Goal: Information Seeking & Learning: Learn about a topic

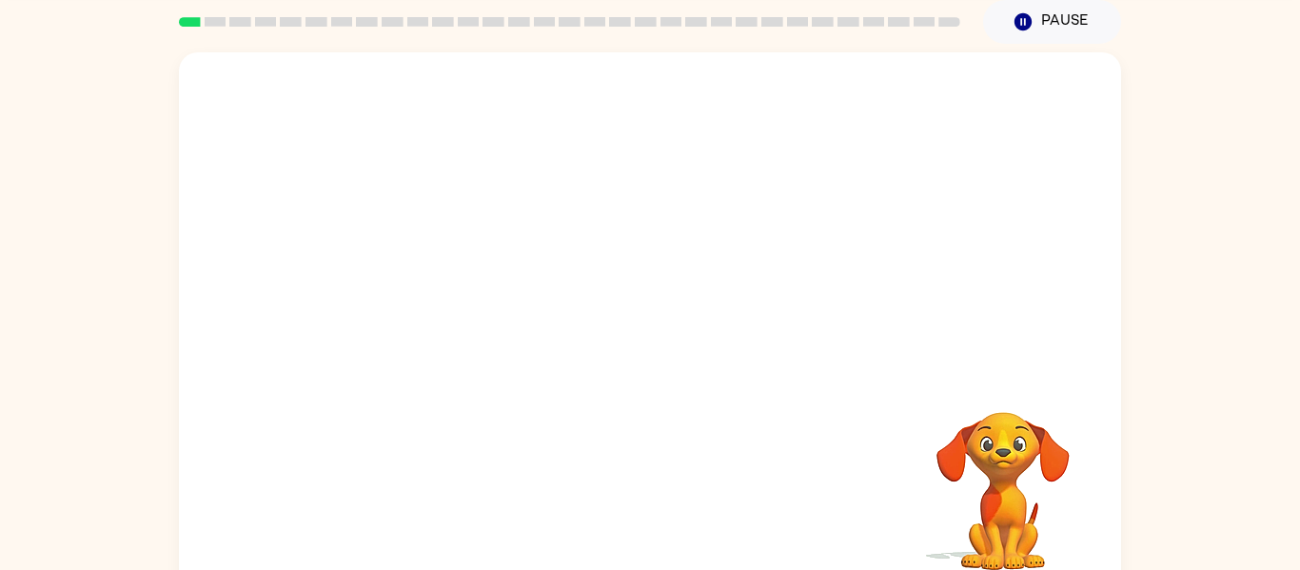
scroll to position [71, 0]
click at [352, 293] on div at bounding box center [650, 214] width 942 height 320
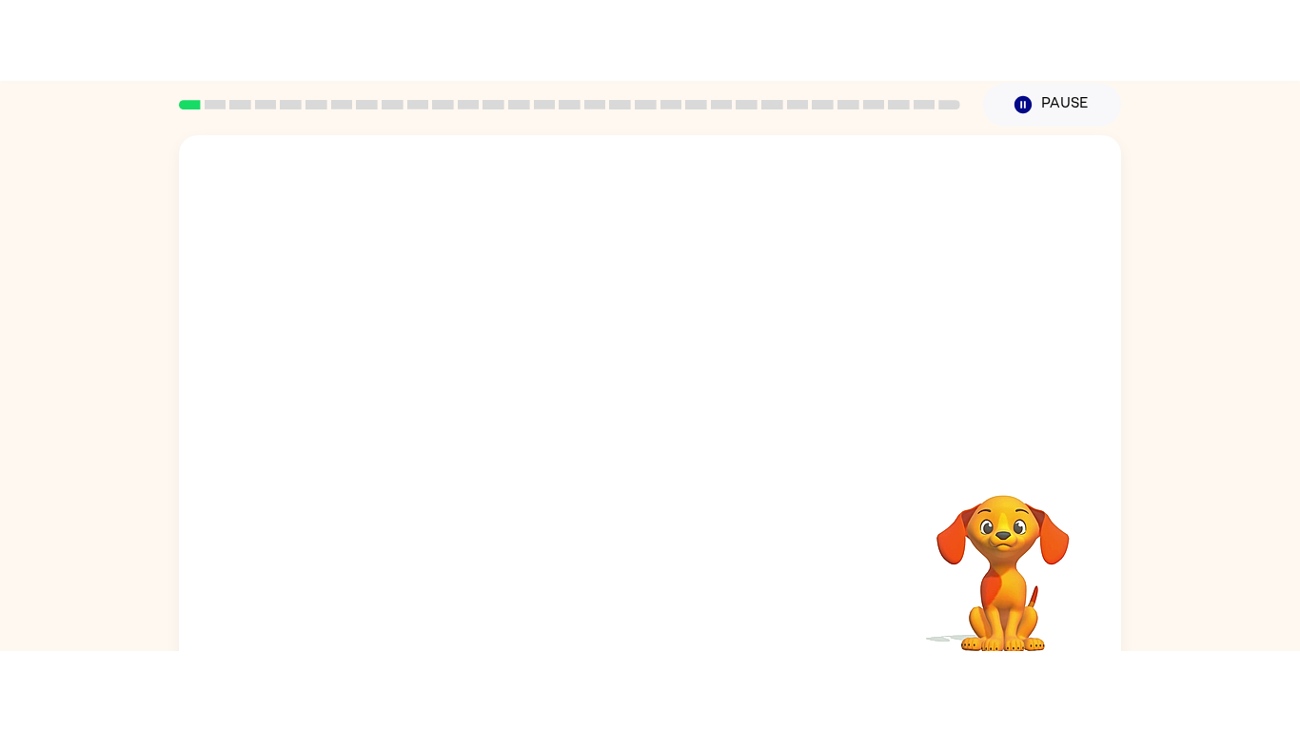
scroll to position [0, 0]
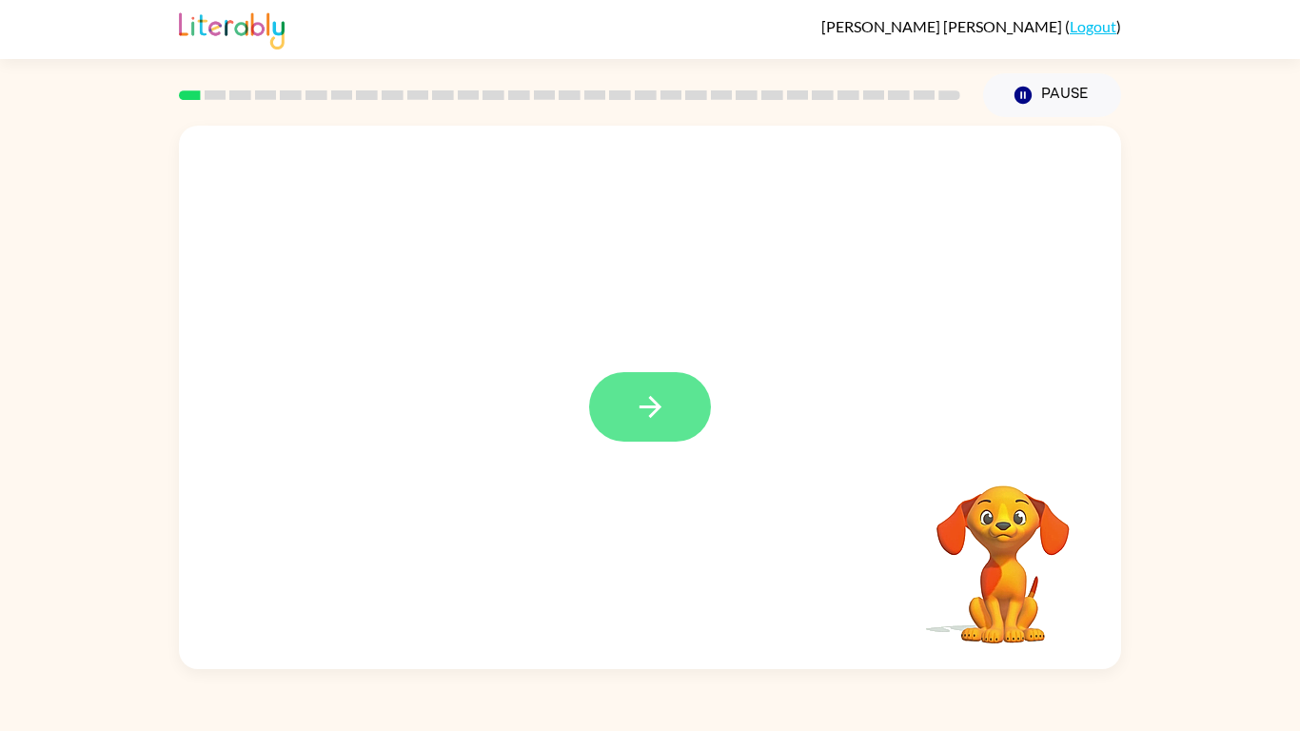
click at [637, 383] on button "button" at bounding box center [650, 406] width 122 height 69
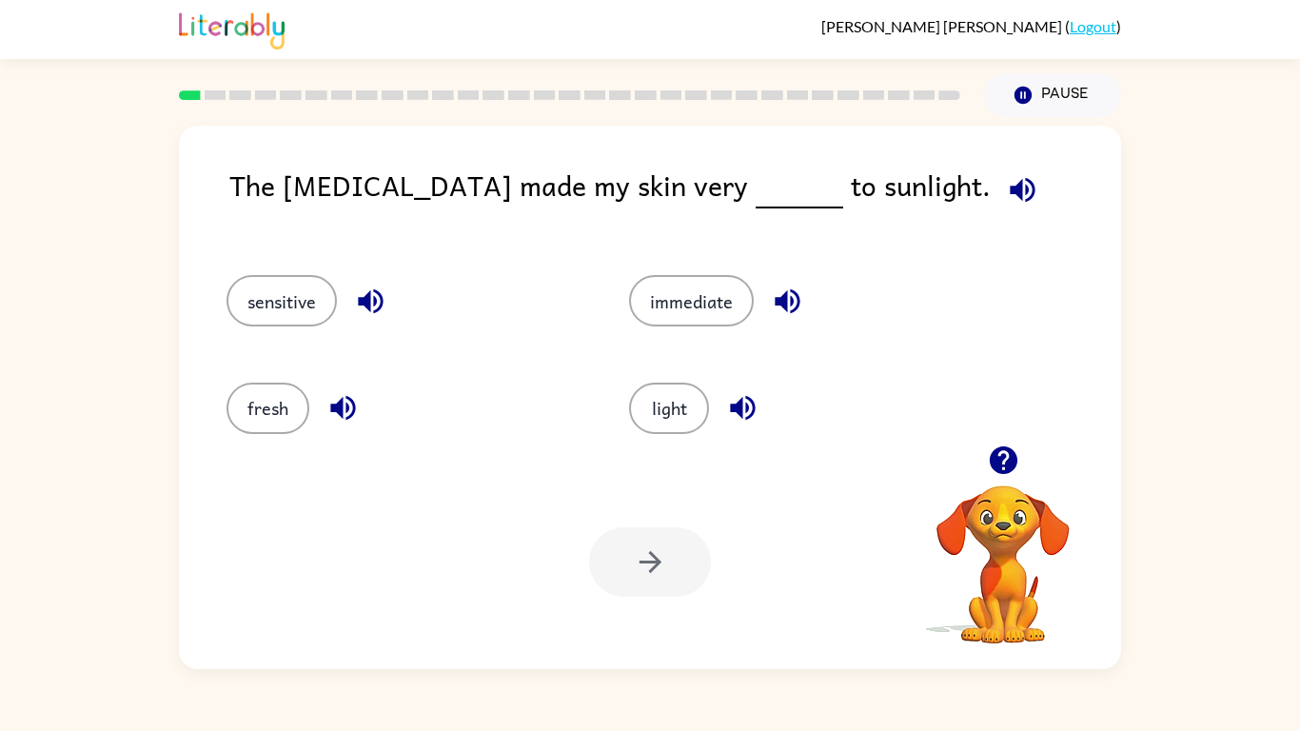
drag, startPoint x: 660, startPoint y: 400, endPoint x: 664, endPoint y: 192, distance: 207.4
click at [664, 192] on div "The sunburn made my skin very to sunlight. sensitive immediate fresh light Your…" at bounding box center [650, 397] width 942 height 543
click at [672, 281] on button "immediate" at bounding box center [691, 300] width 125 height 51
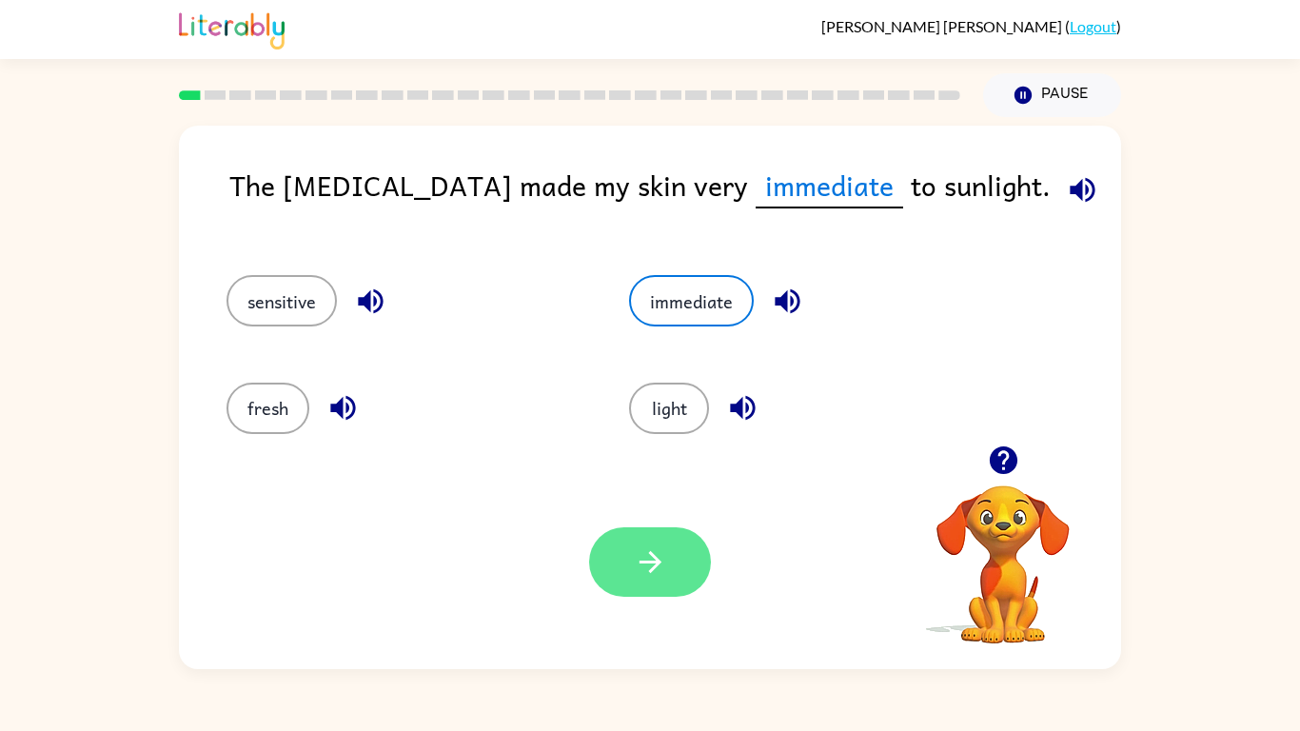
click at [660, 562] on icon "button" at bounding box center [650, 561] width 33 height 33
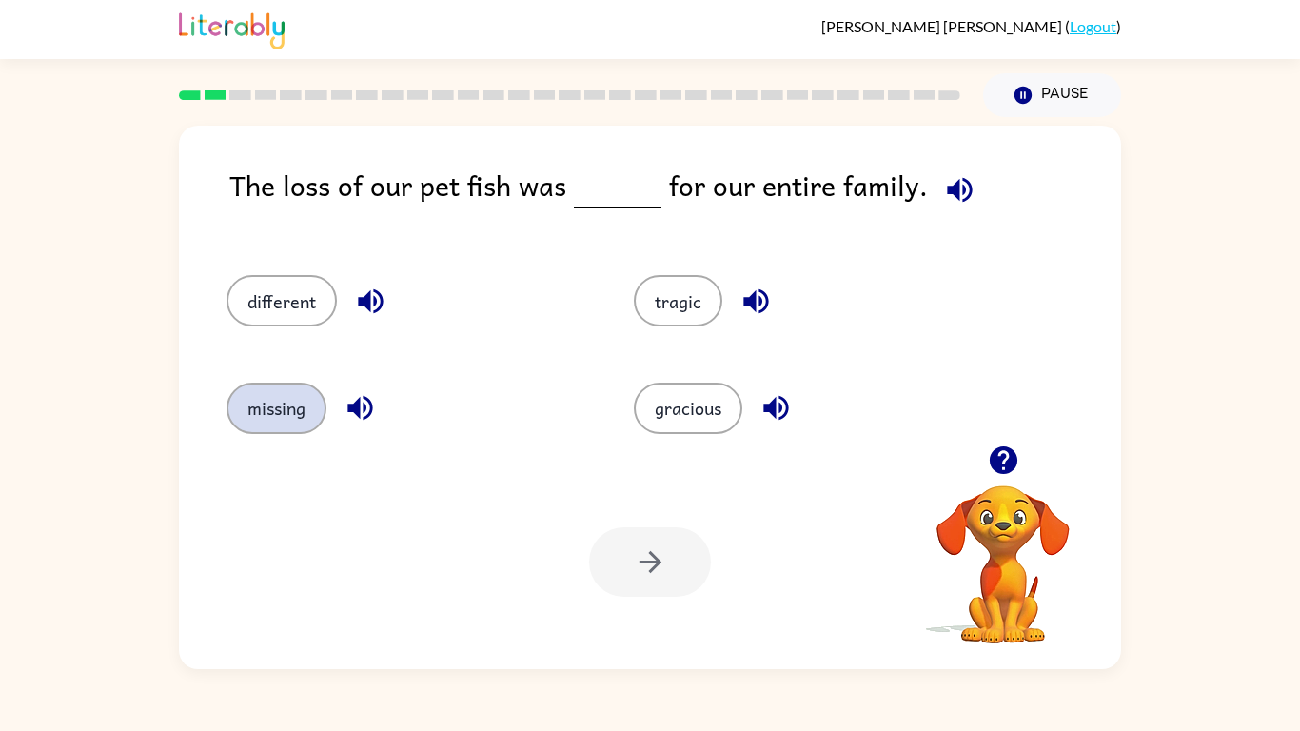
click at [303, 415] on button "missing" at bounding box center [276, 407] width 100 height 51
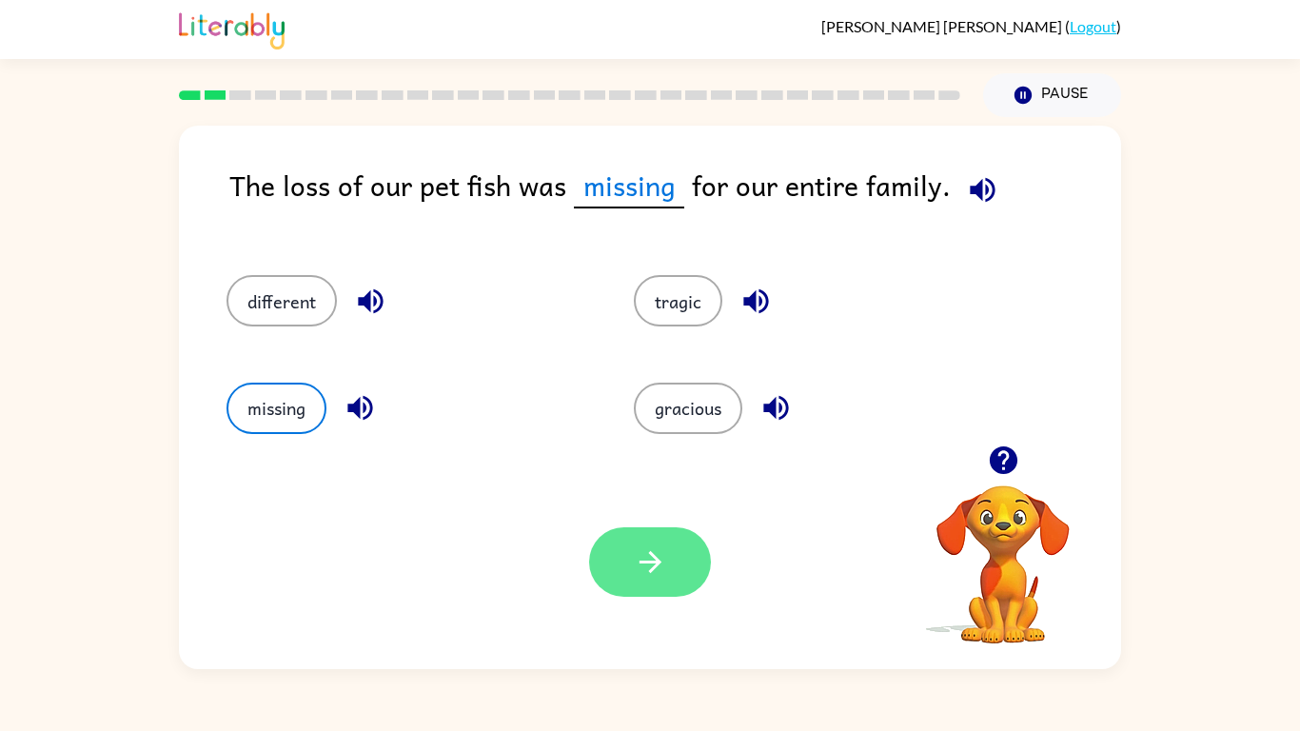
click at [704, 561] on button "button" at bounding box center [650, 561] width 122 height 69
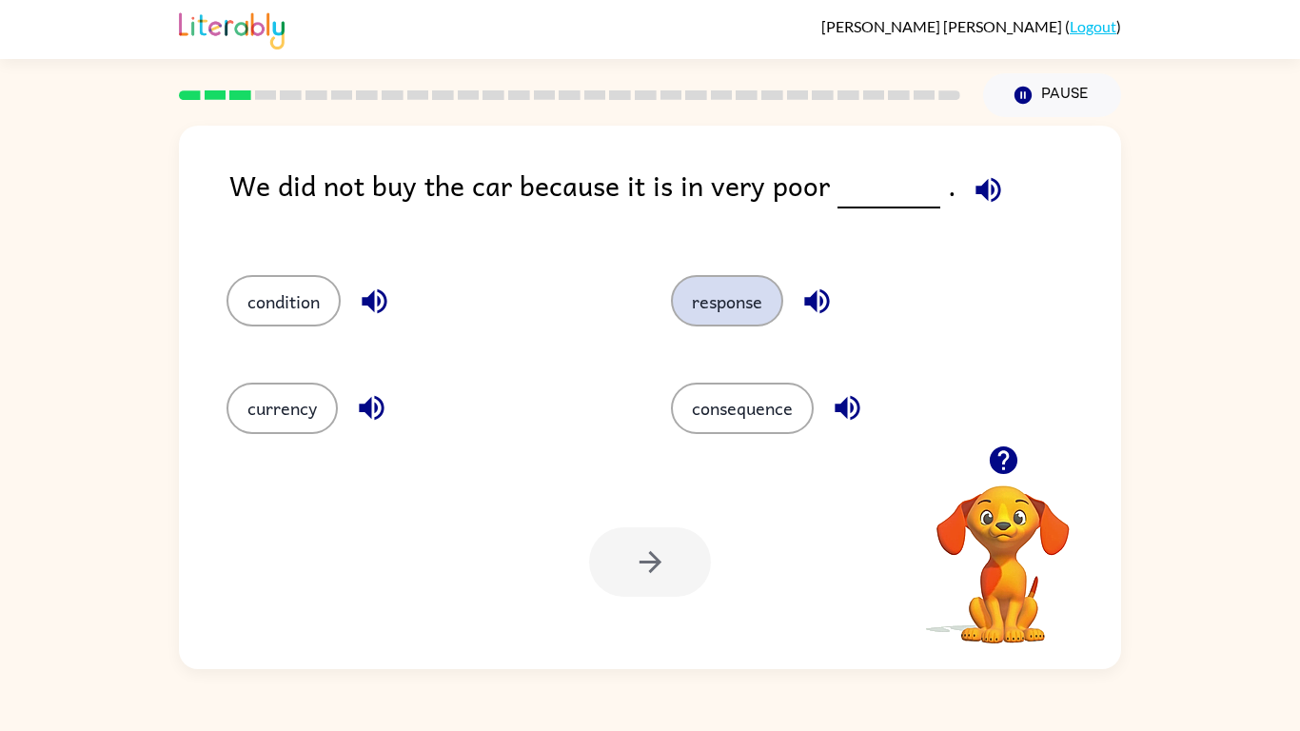
click at [760, 300] on button "response" at bounding box center [727, 300] width 112 height 51
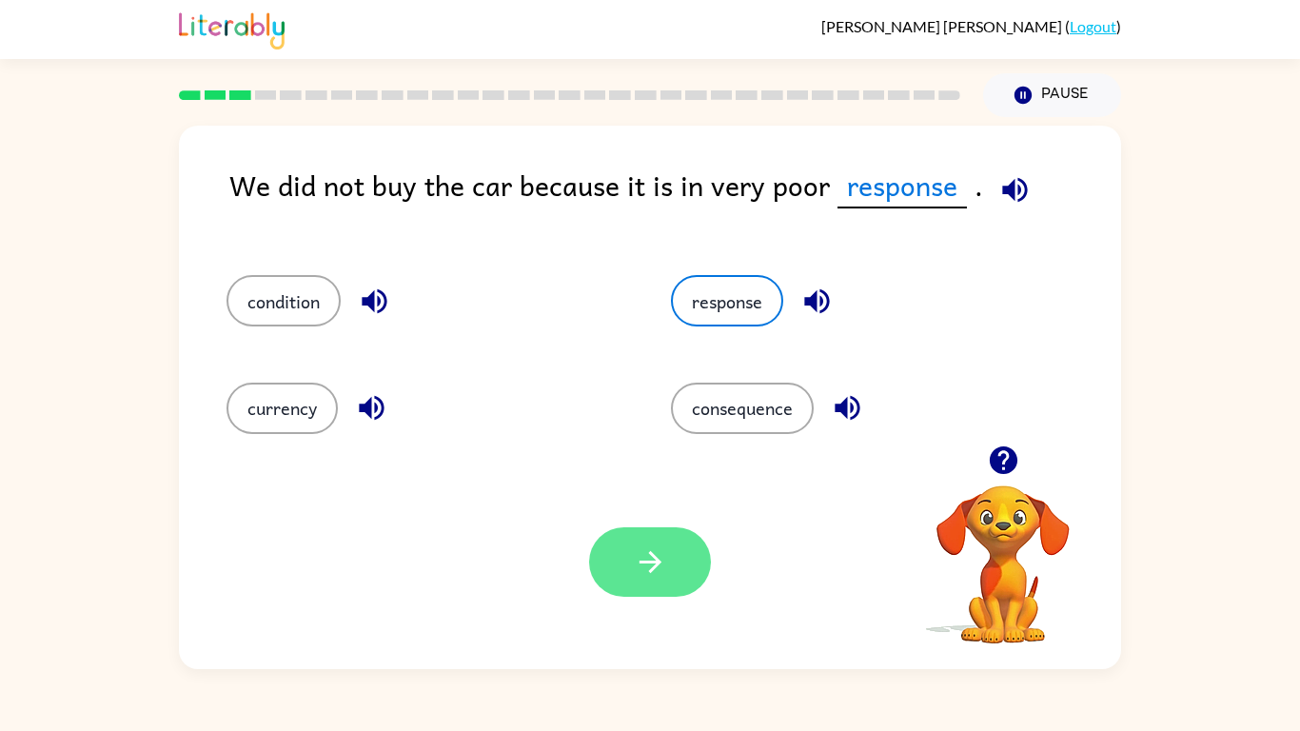
click at [610, 569] on button "button" at bounding box center [650, 561] width 122 height 69
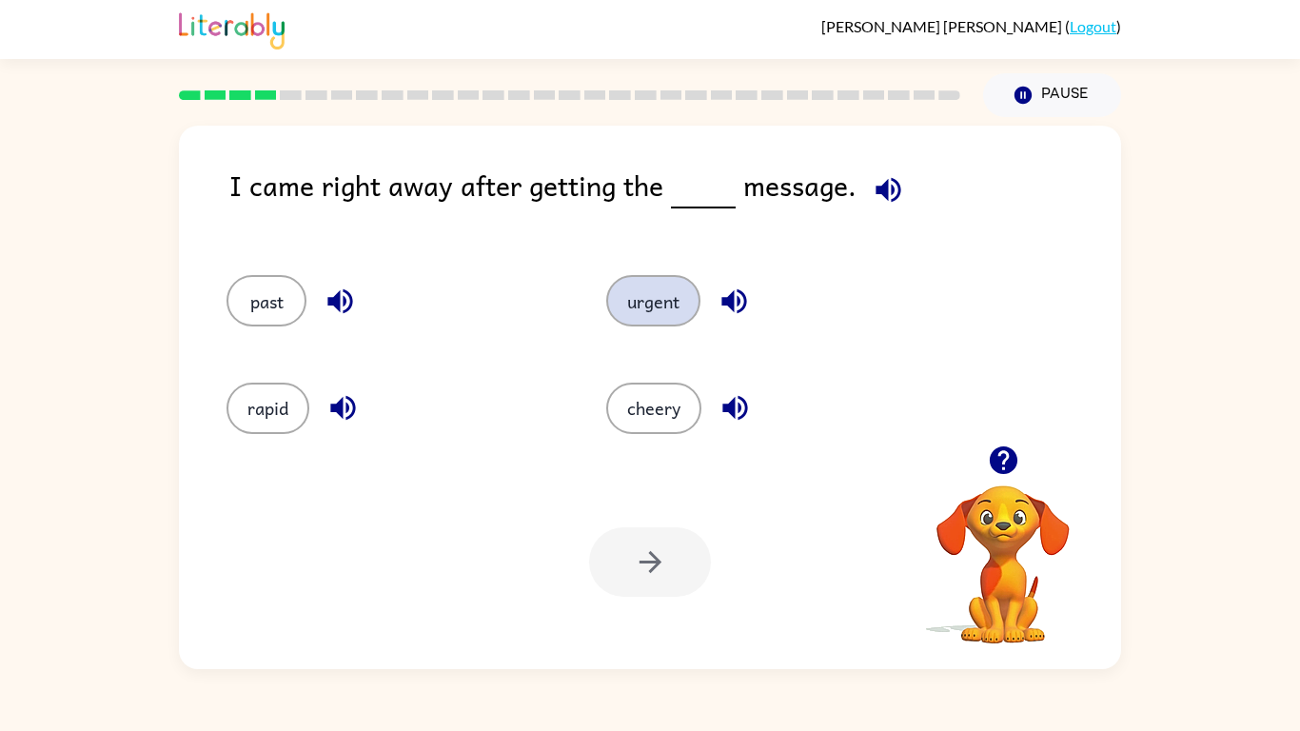
click at [677, 302] on button "urgent" at bounding box center [653, 300] width 94 height 51
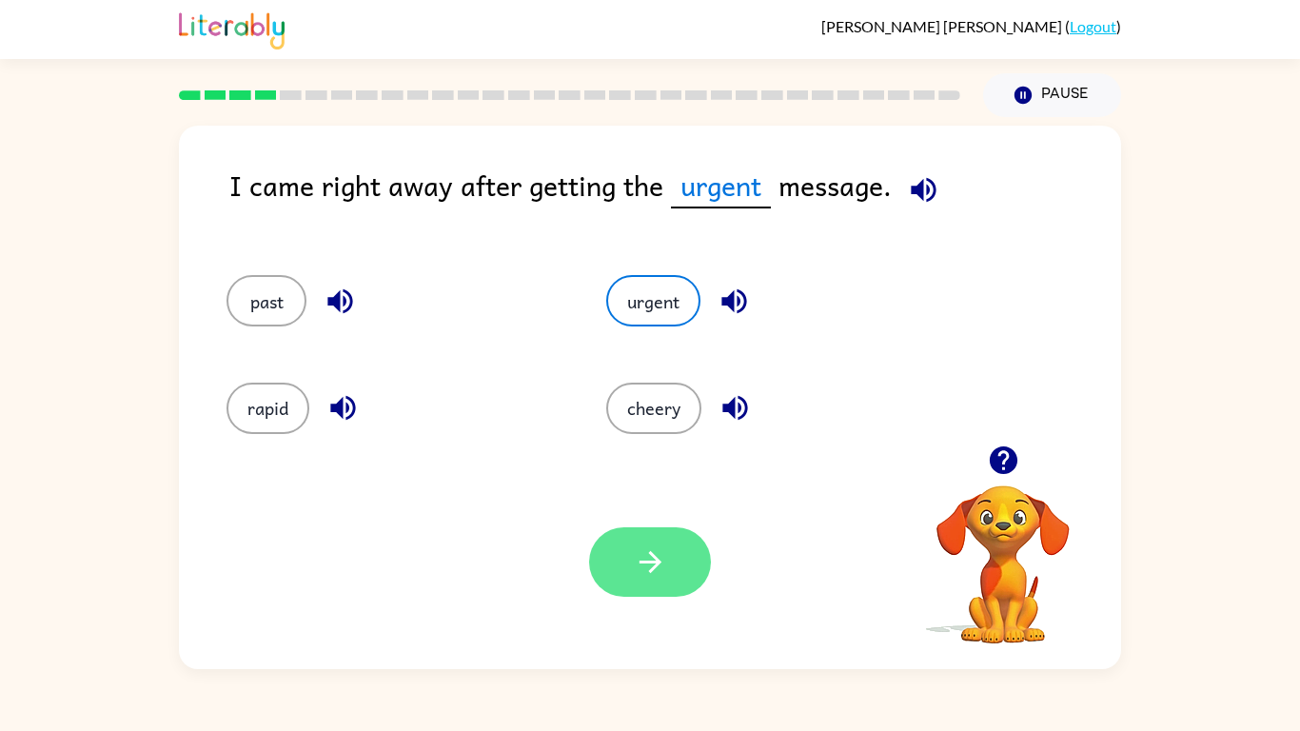
click at [646, 543] on button "button" at bounding box center [650, 561] width 122 height 69
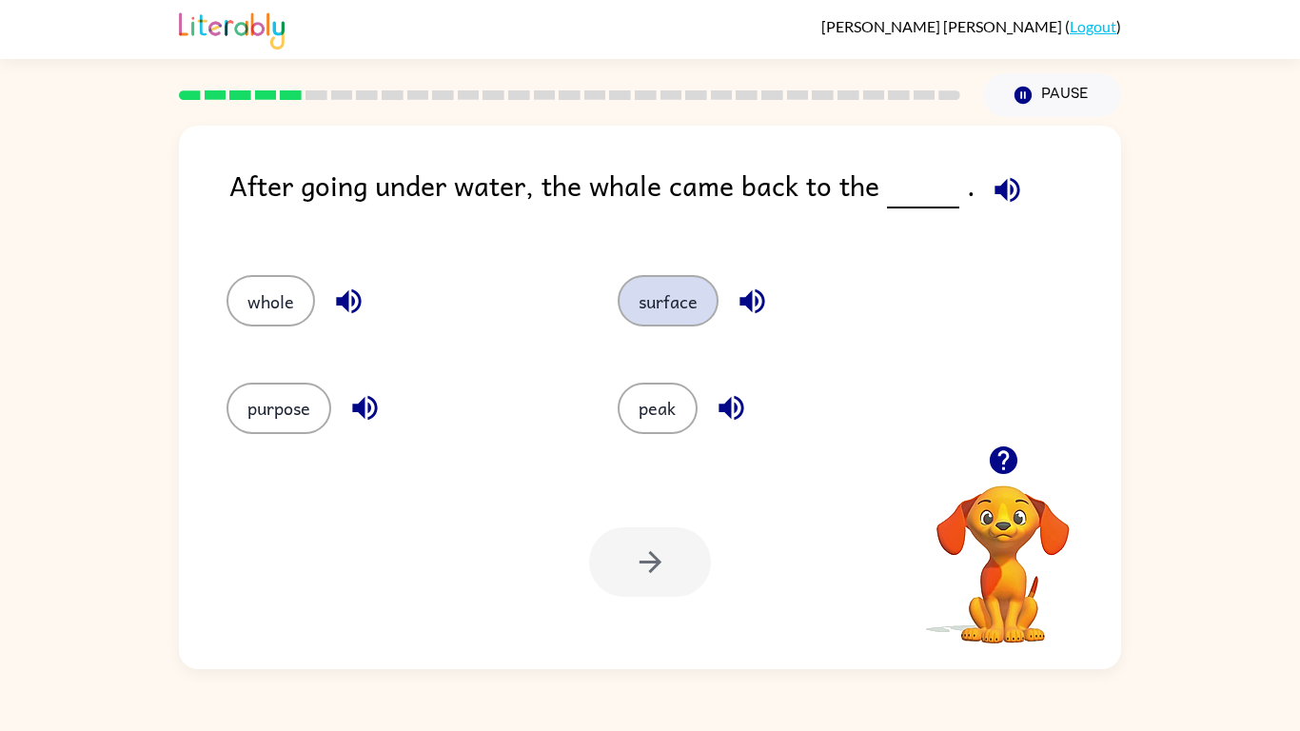
click at [684, 299] on button "surface" at bounding box center [667, 300] width 101 height 51
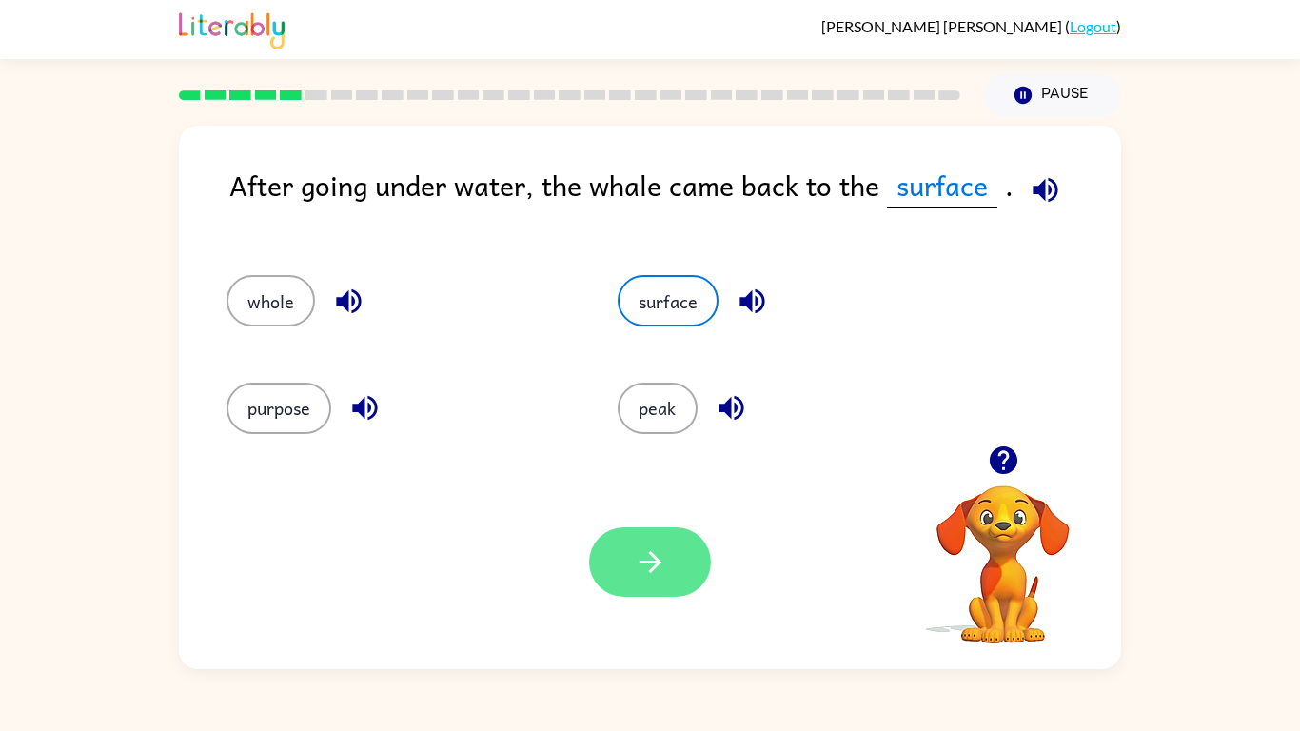
click at [690, 554] on button "button" at bounding box center [650, 561] width 122 height 69
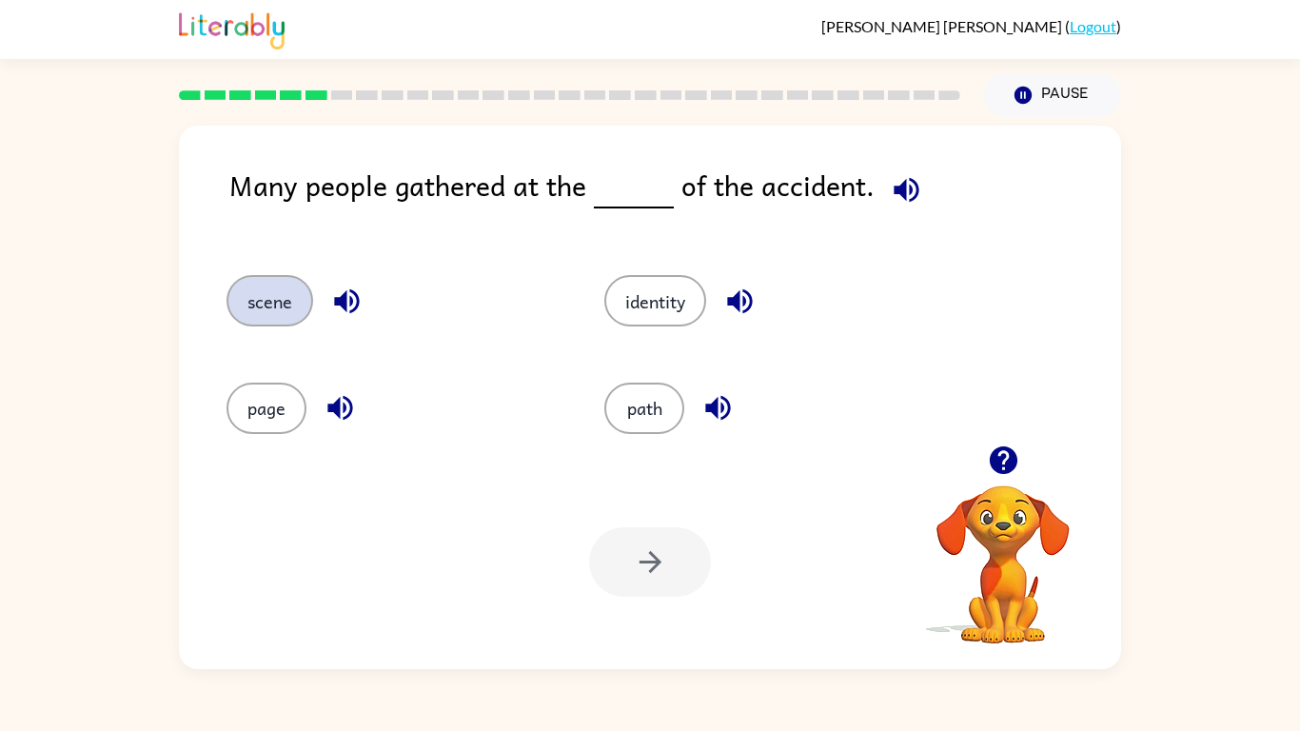
click at [289, 288] on button "scene" at bounding box center [269, 300] width 87 height 51
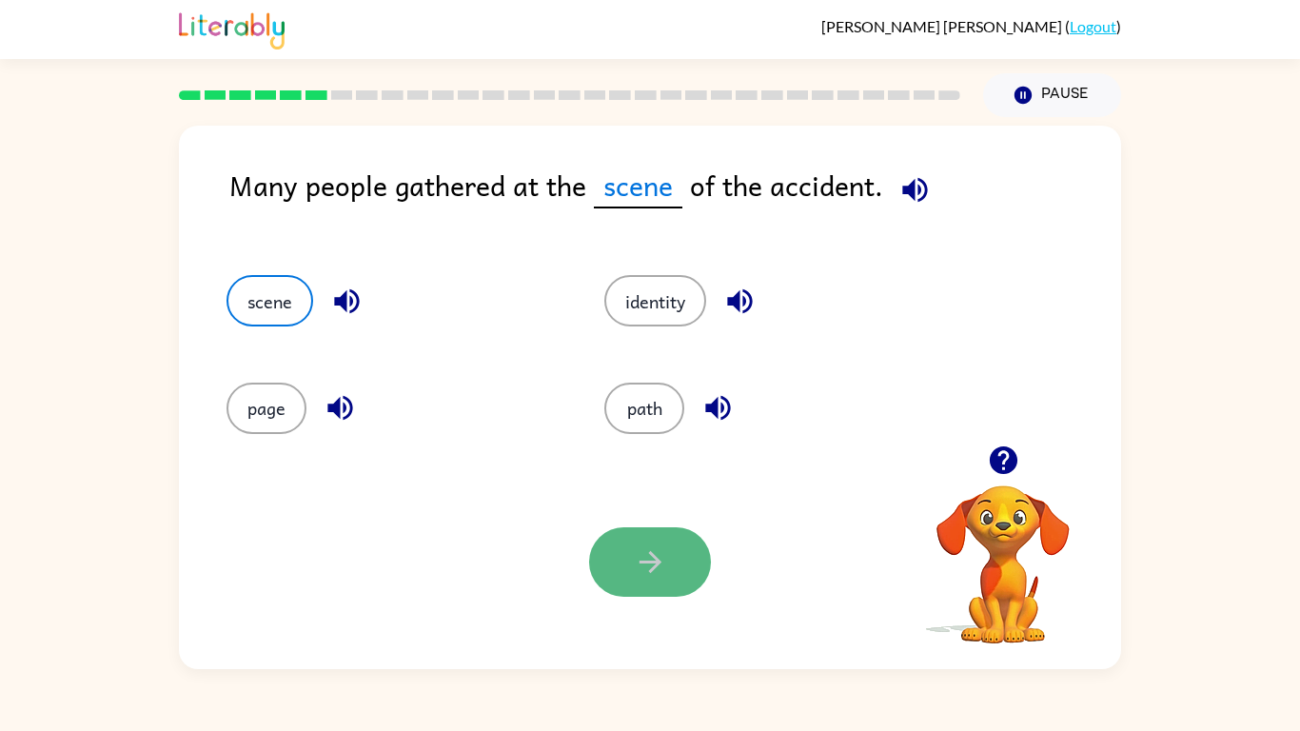
click at [646, 538] on button "button" at bounding box center [650, 561] width 122 height 69
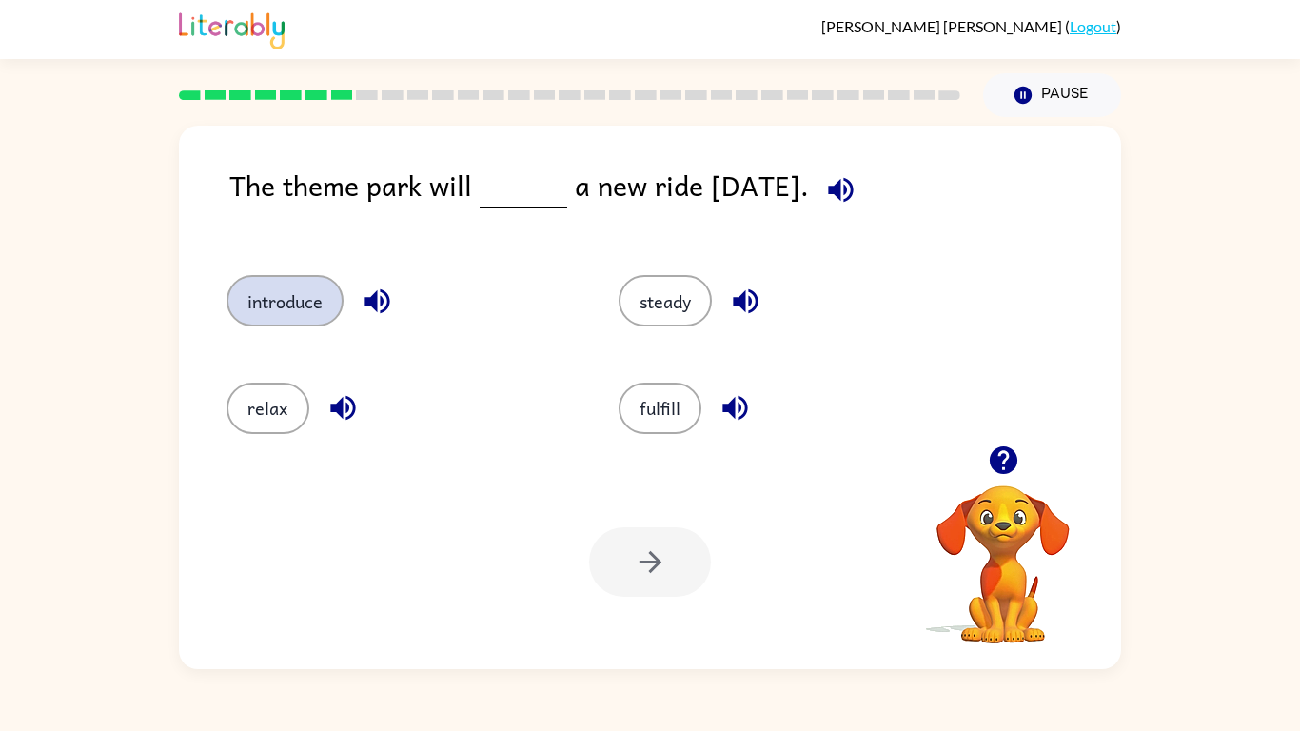
click at [304, 312] on button "introduce" at bounding box center [284, 300] width 117 height 51
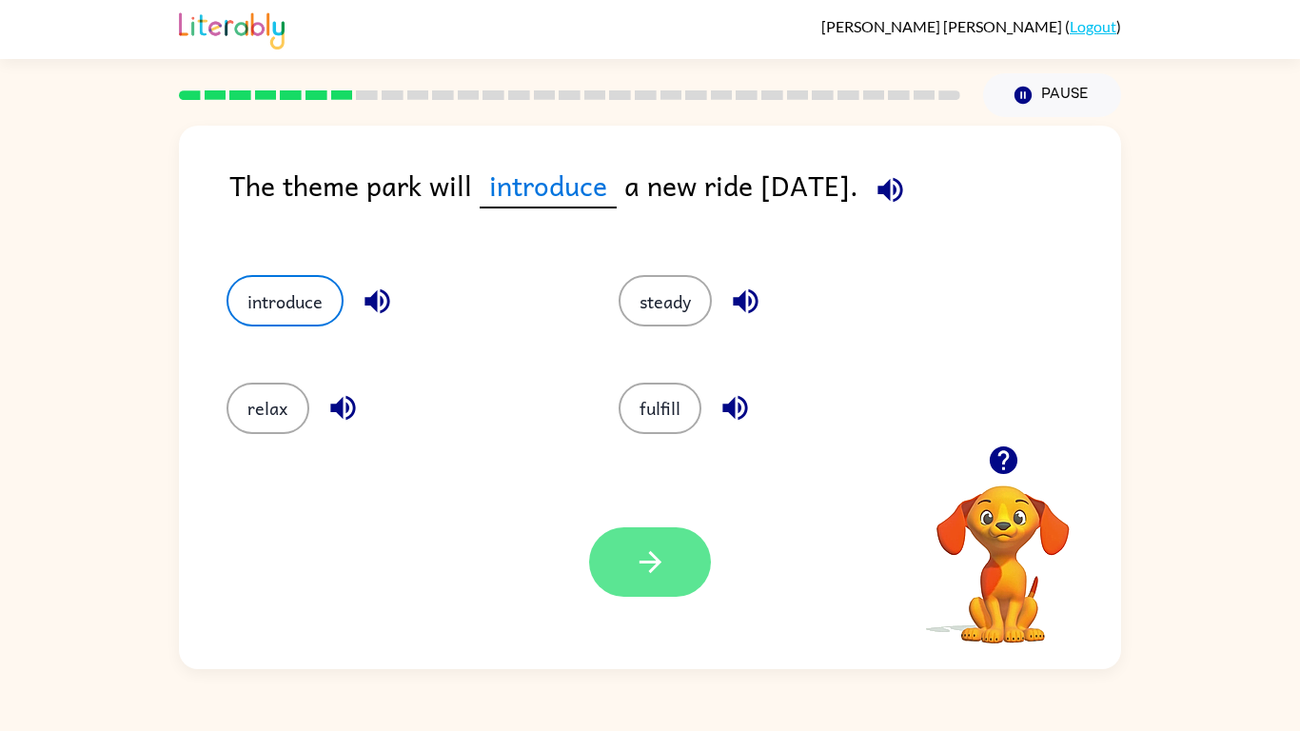
click at [651, 569] on icon "button" at bounding box center [650, 561] width 33 height 33
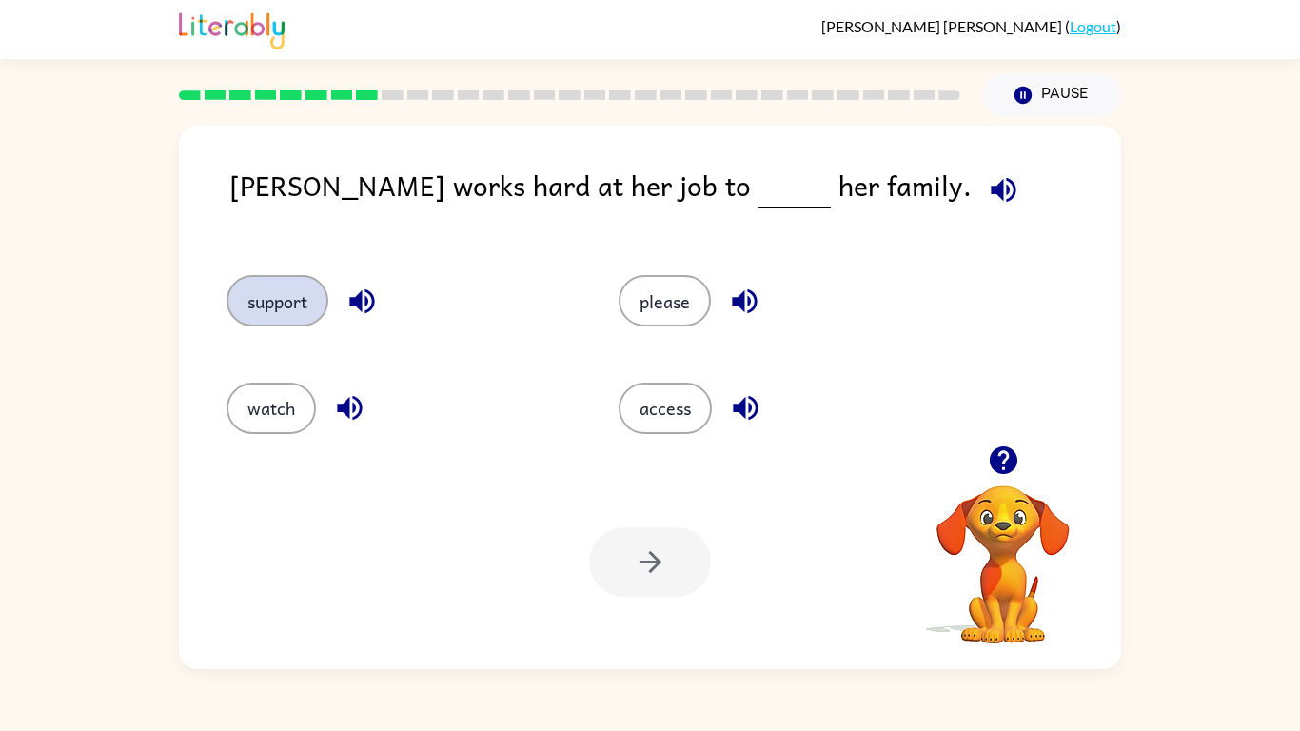
click at [308, 307] on button "support" at bounding box center [277, 300] width 102 height 51
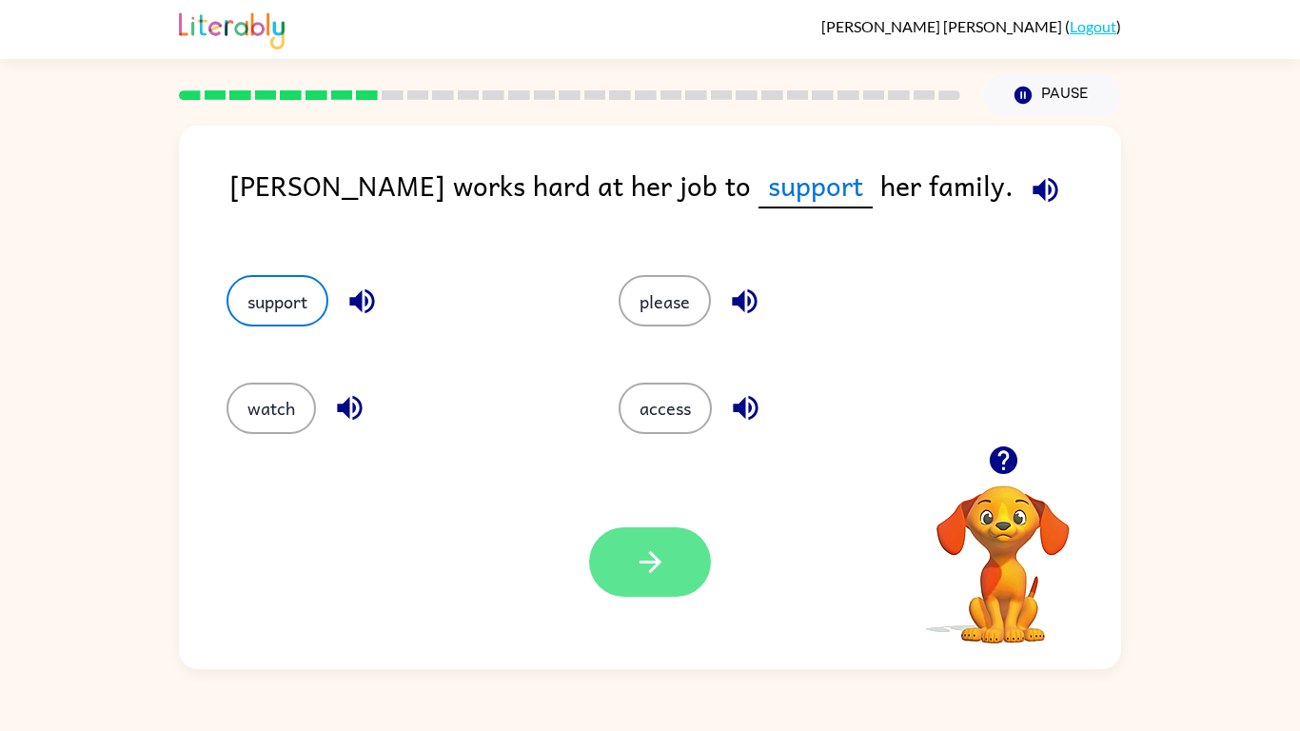
click at [673, 556] on button "button" at bounding box center [650, 561] width 122 height 69
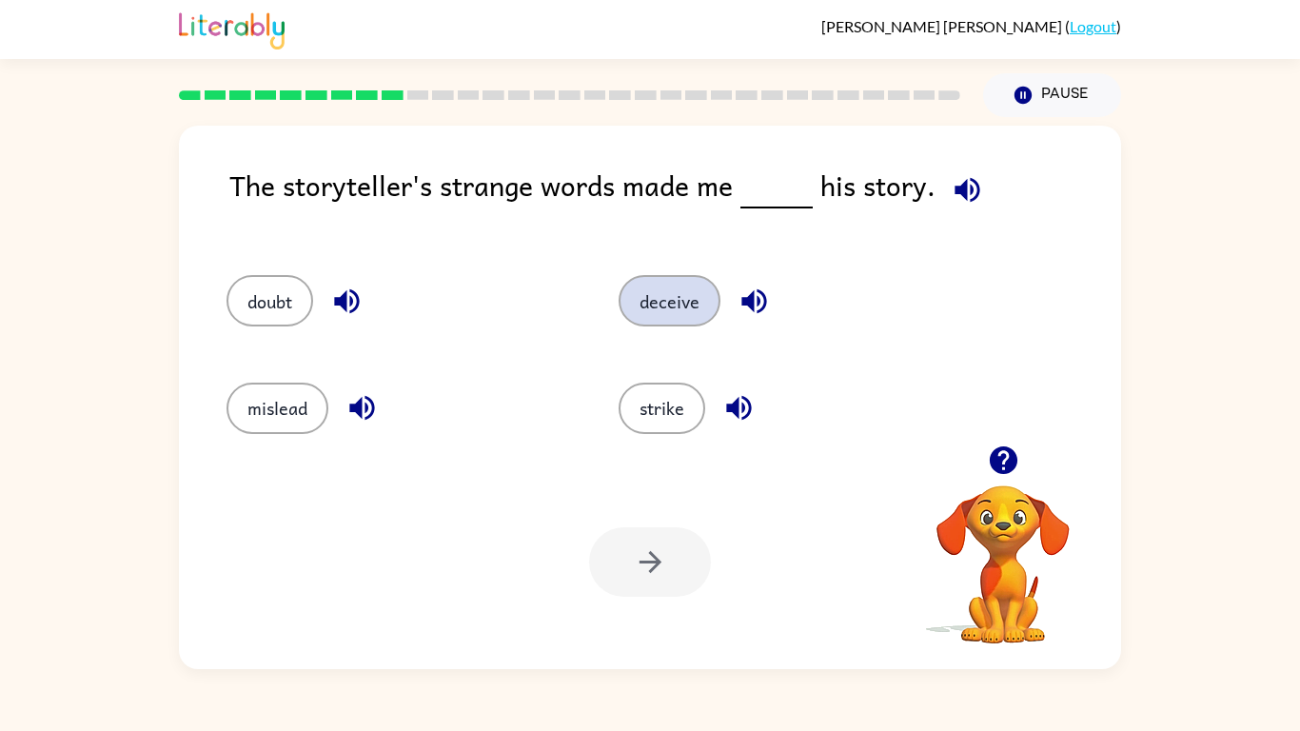
click at [693, 299] on button "deceive" at bounding box center [669, 300] width 102 height 51
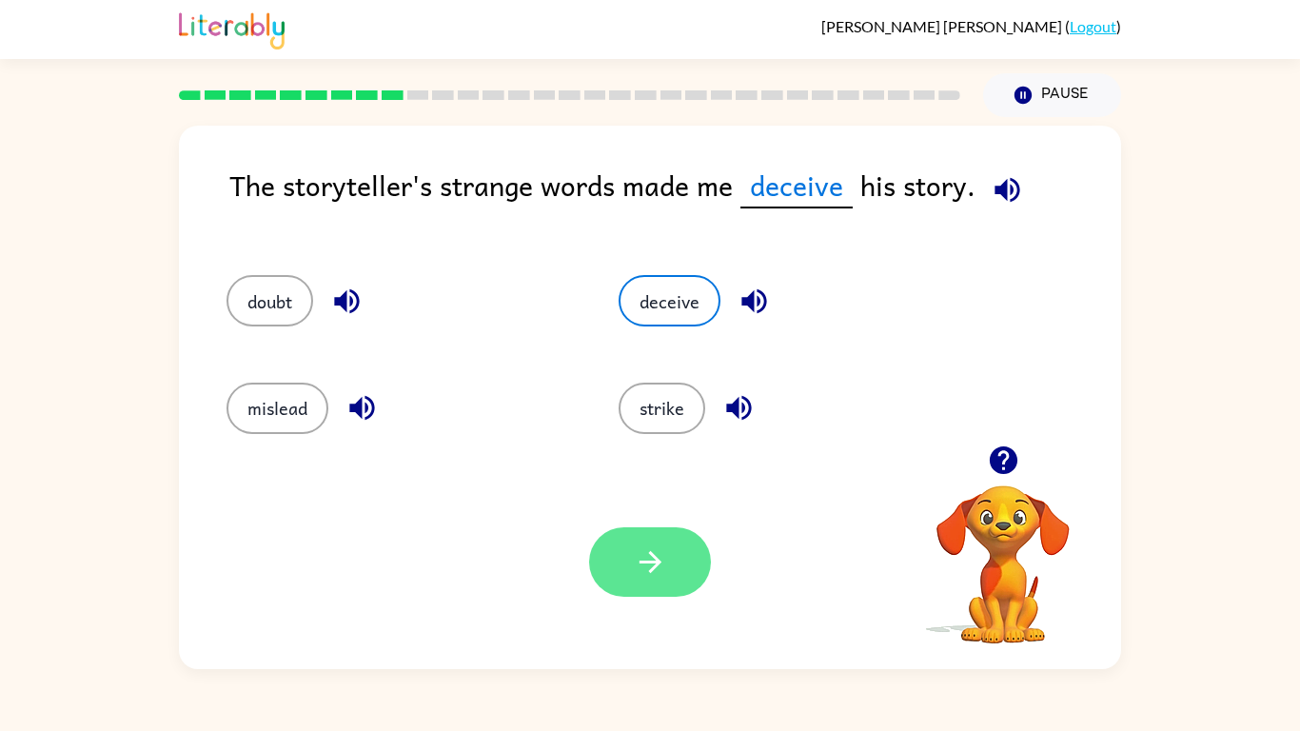
click at [613, 558] on button "button" at bounding box center [650, 561] width 122 height 69
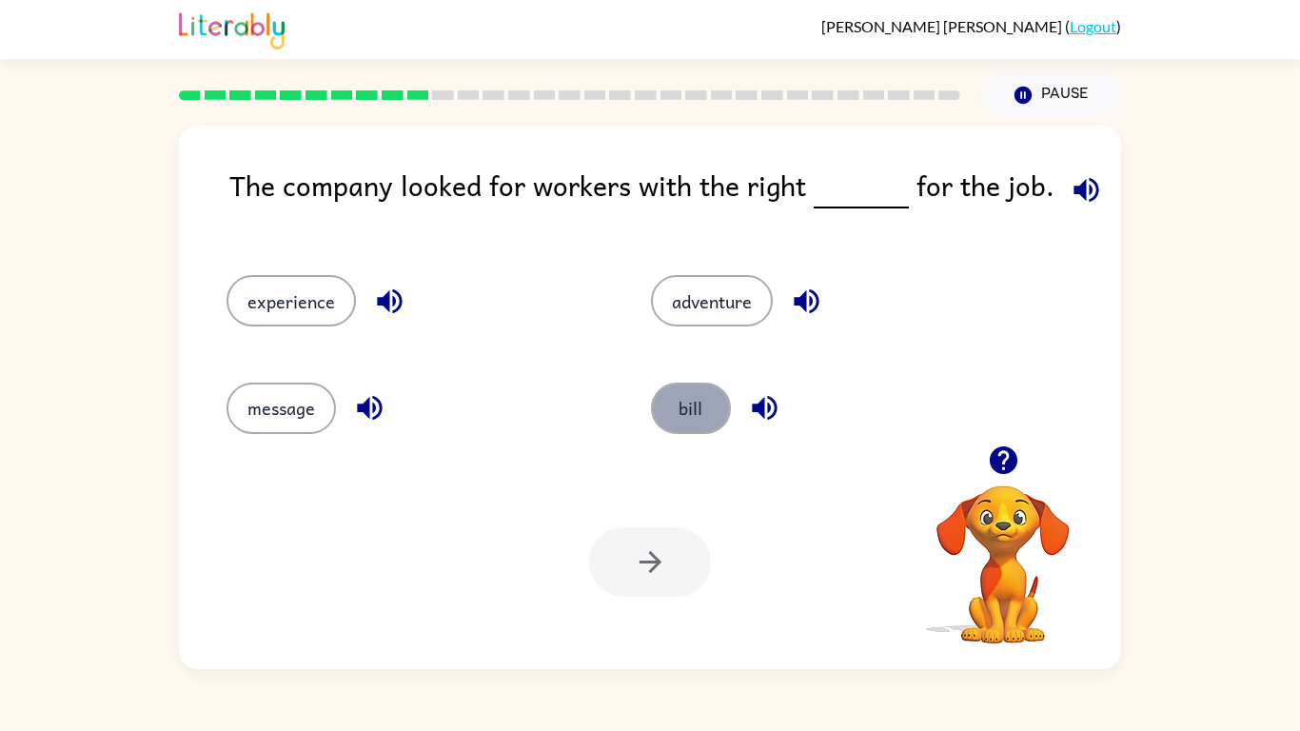
click at [682, 429] on button "bill" at bounding box center [691, 407] width 80 height 51
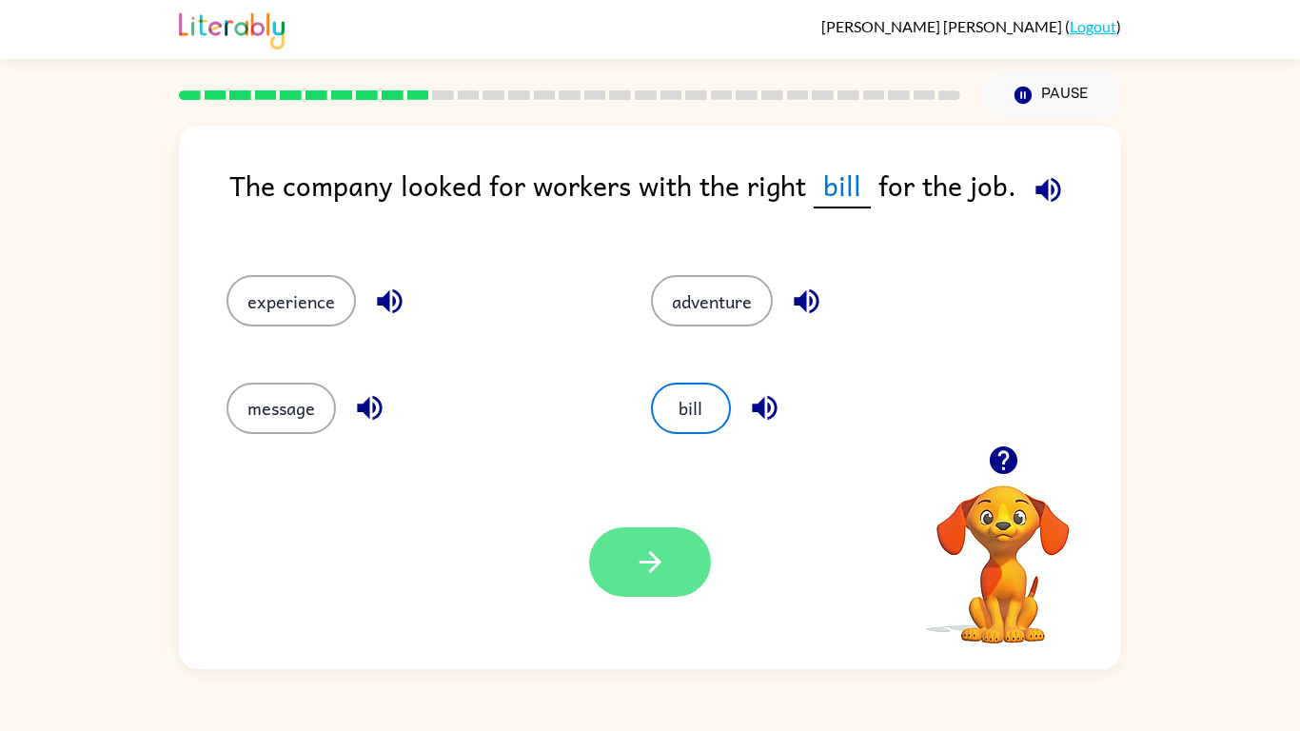
click at [631, 569] on button "button" at bounding box center [650, 561] width 122 height 69
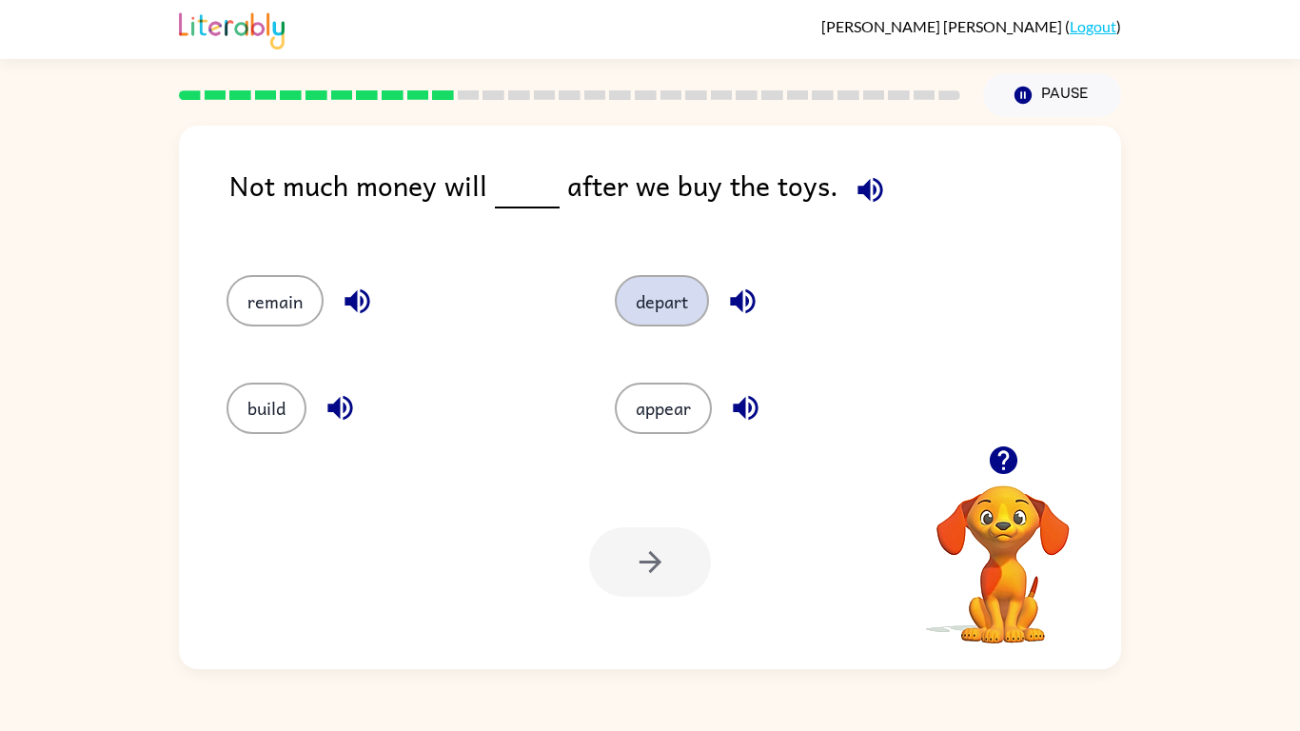
click at [679, 303] on button "depart" at bounding box center [662, 300] width 94 height 51
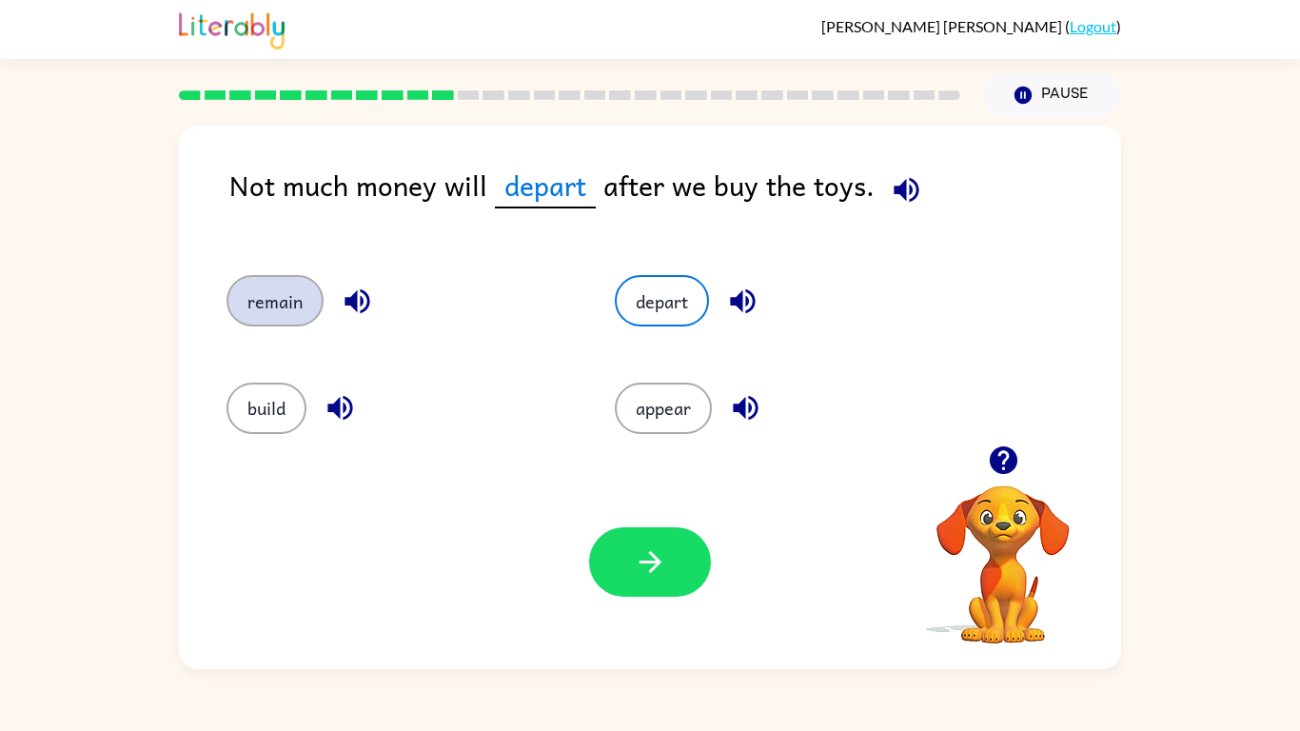
click at [251, 284] on button "remain" at bounding box center [274, 300] width 97 height 51
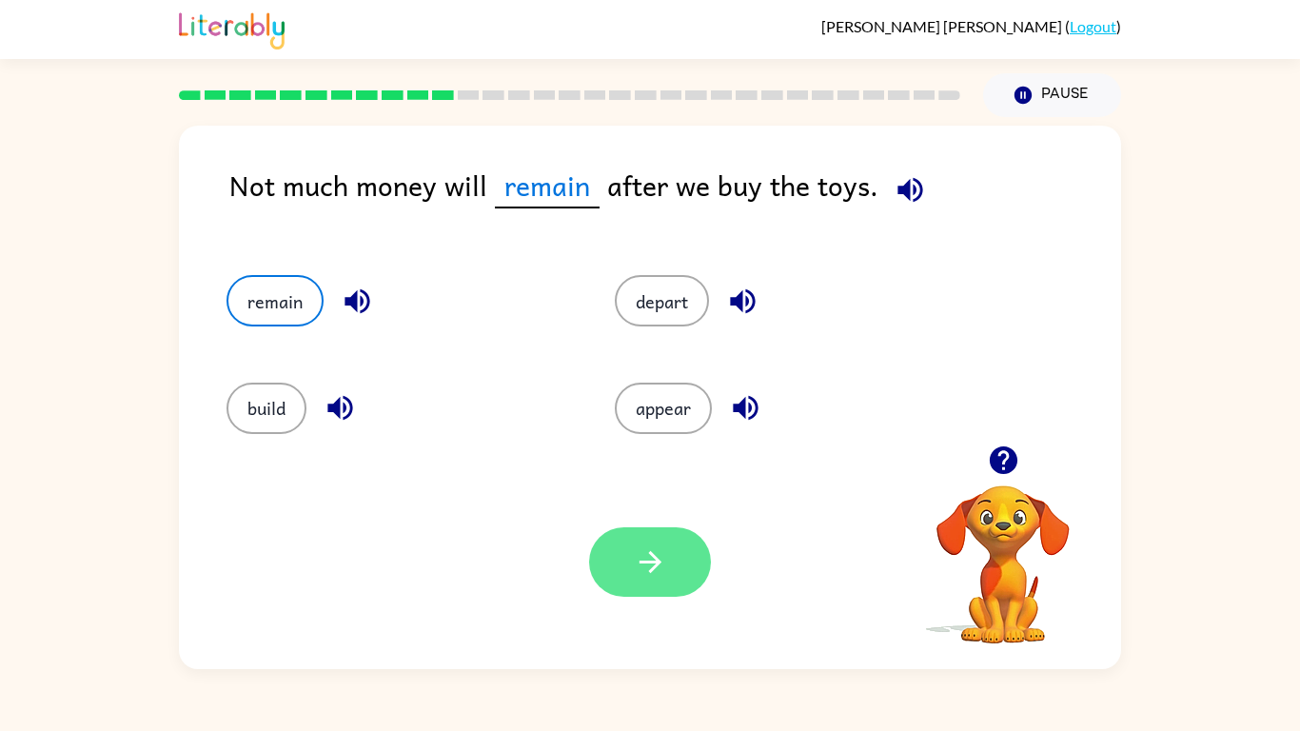
click at [618, 561] on button "button" at bounding box center [650, 561] width 122 height 69
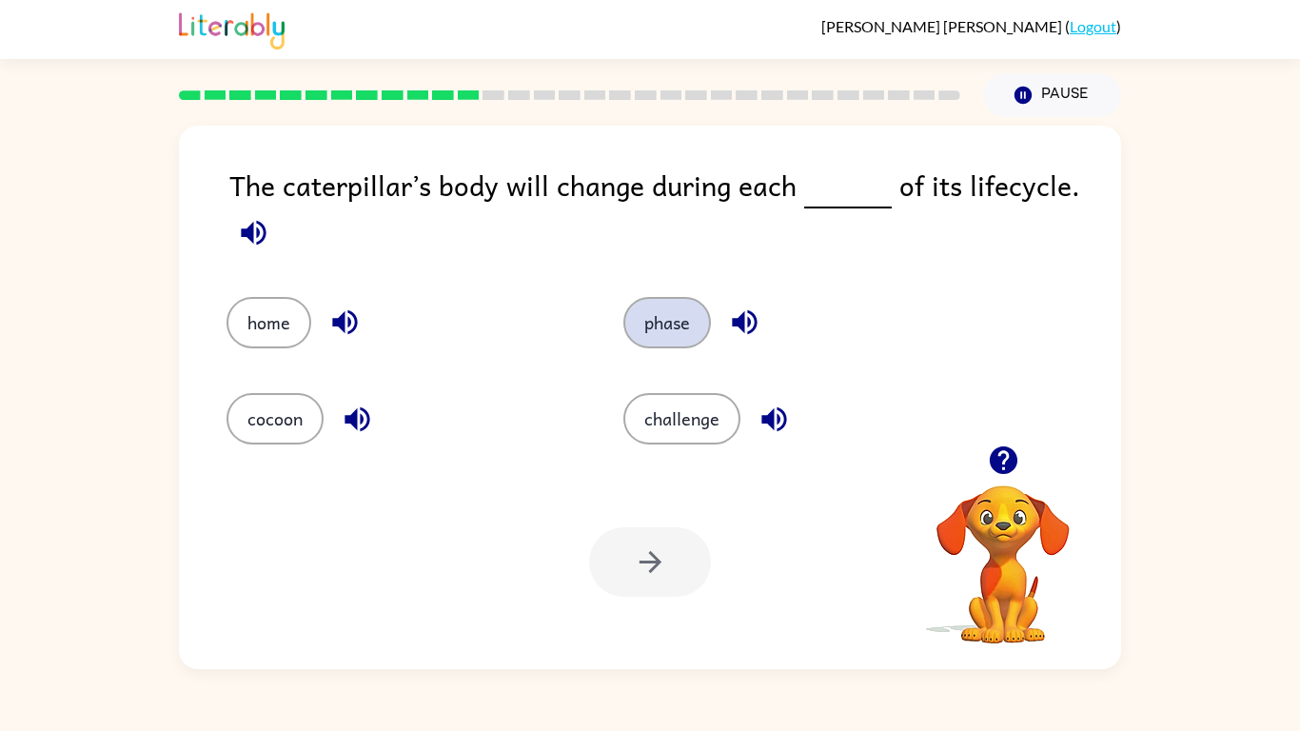
click at [645, 321] on button "phase" at bounding box center [667, 322] width 88 height 51
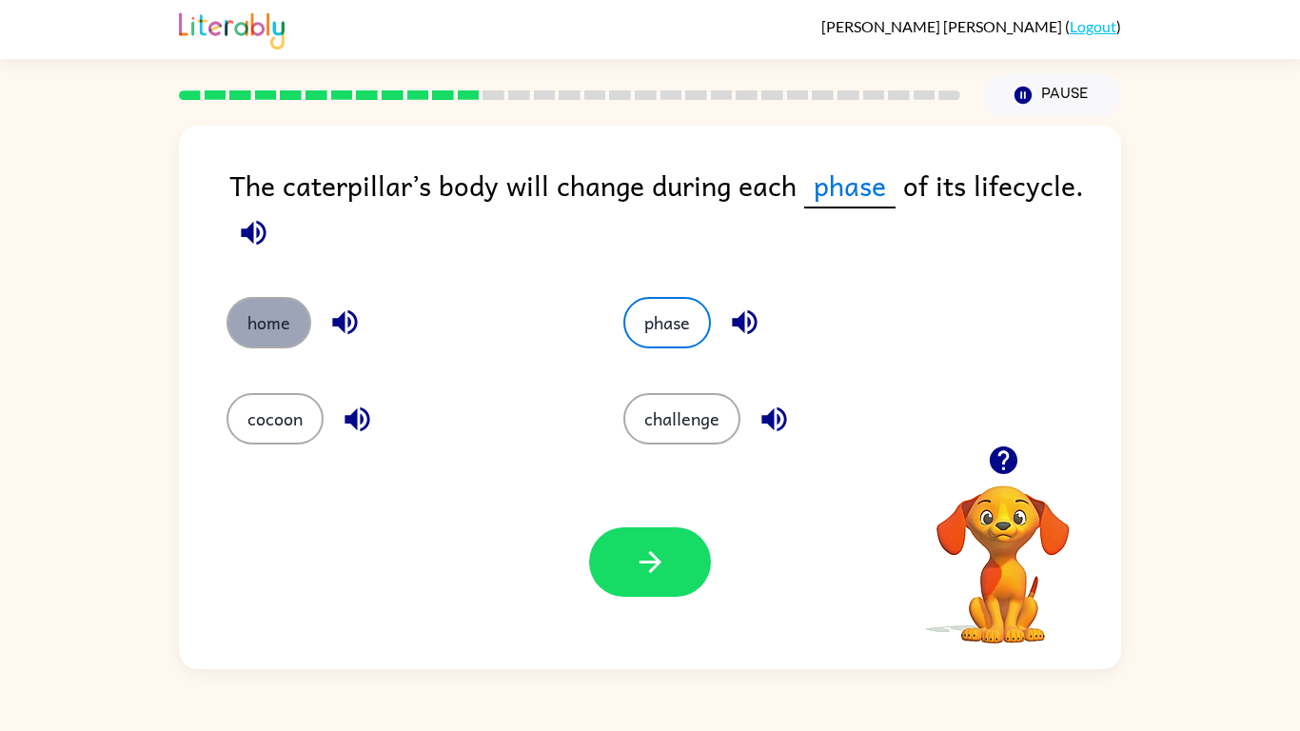
click at [268, 321] on button "home" at bounding box center [268, 322] width 85 height 51
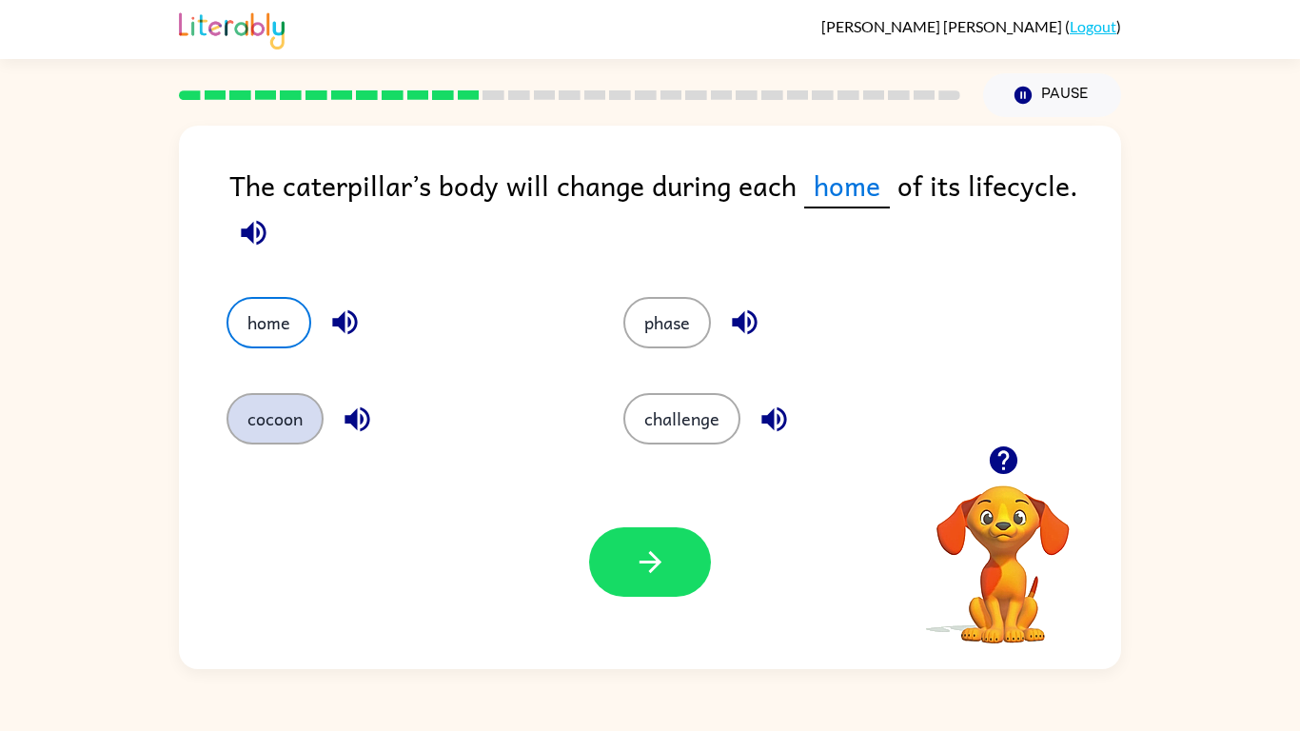
click at [266, 395] on button "cocoon" at bounding box center [274, 418] width 97 height 51
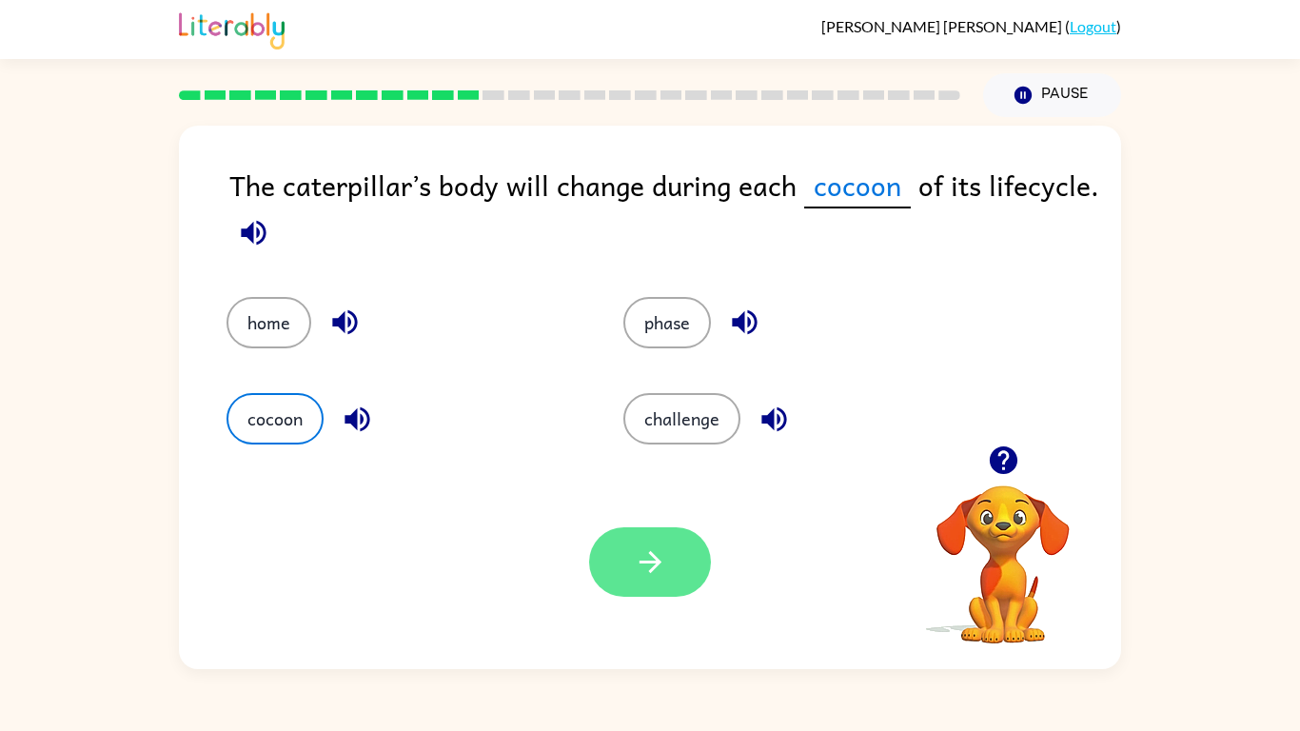
click at [602, 559] on button "button" at bounding box center [650, 561] width 122 height 69
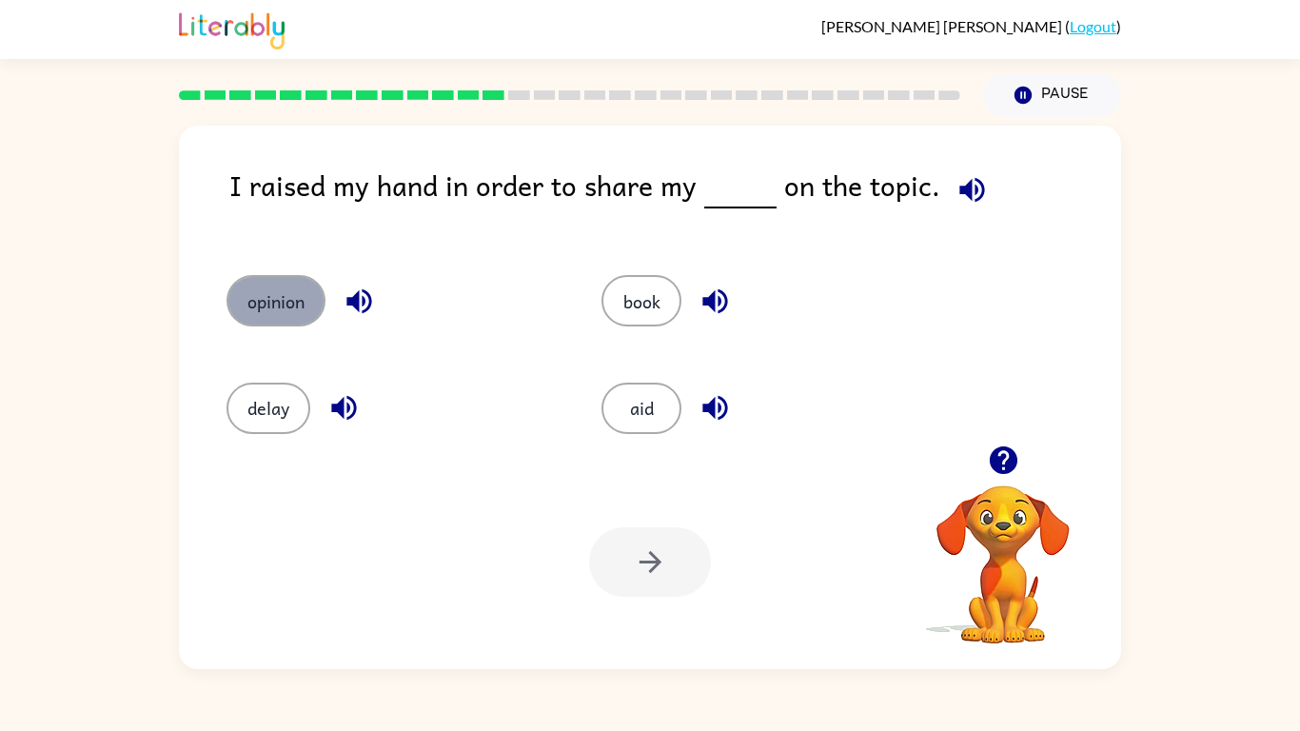
click at [253, 292] on button "opinion" at bounding box center [275, 300] width 99 height 51
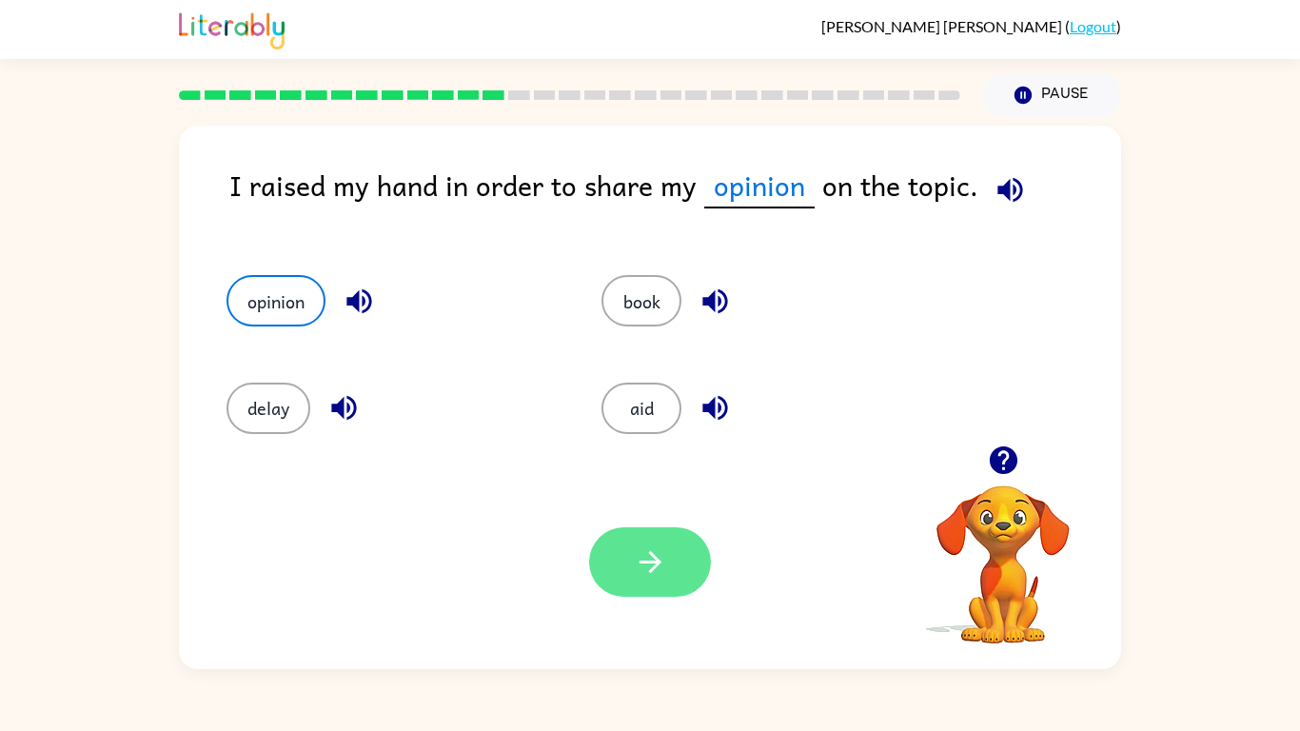
click at [631, 569] on button "button" at bounding box center [650, 561] width 122 height 69
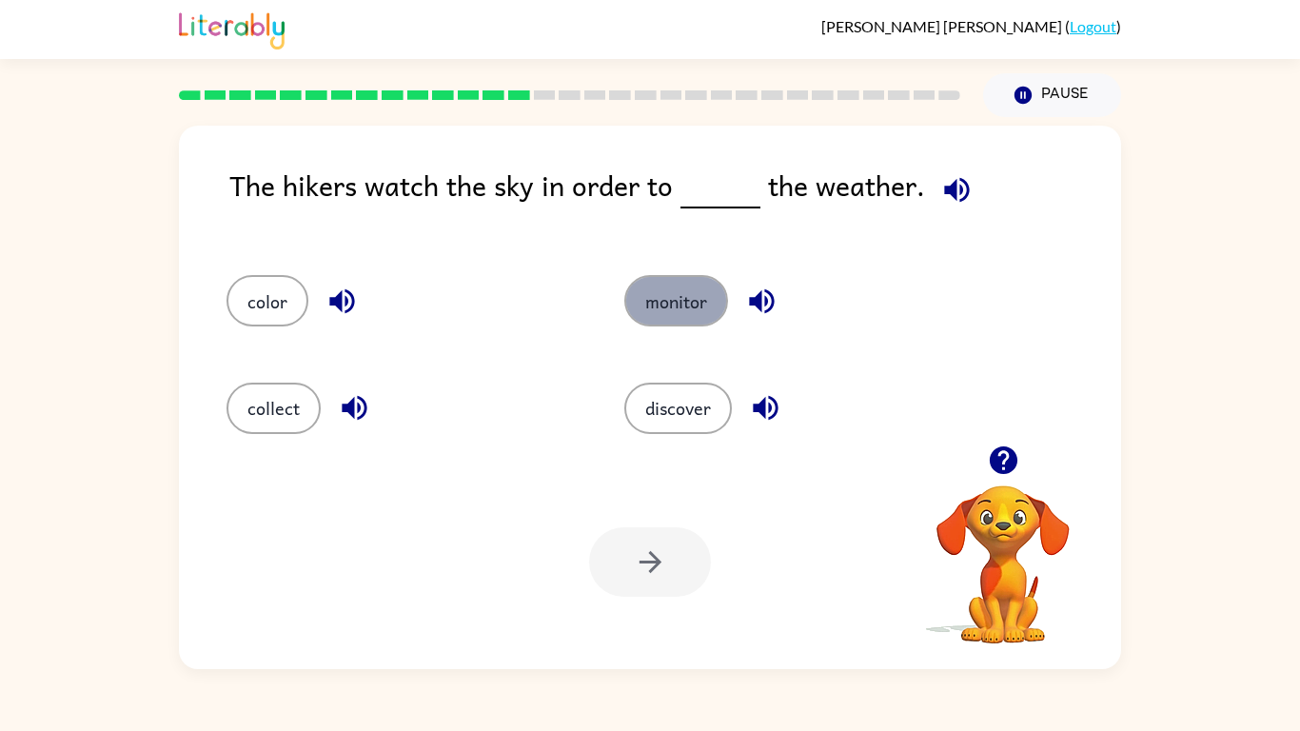
click at [696, 292] on button "monitor" at bounding box center [676, 300] width 104 height 51
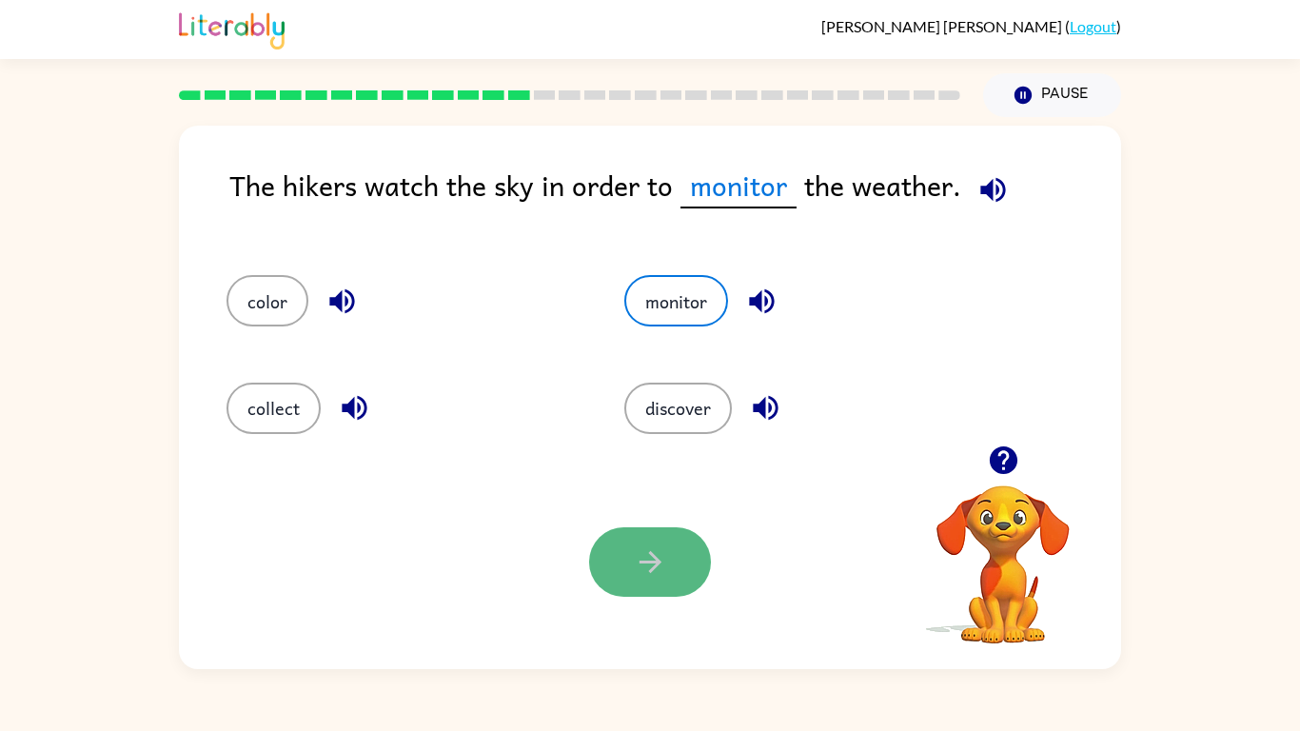
click at [620, 569] on button "button" at bounding box center [650, 561] width 122 height 69
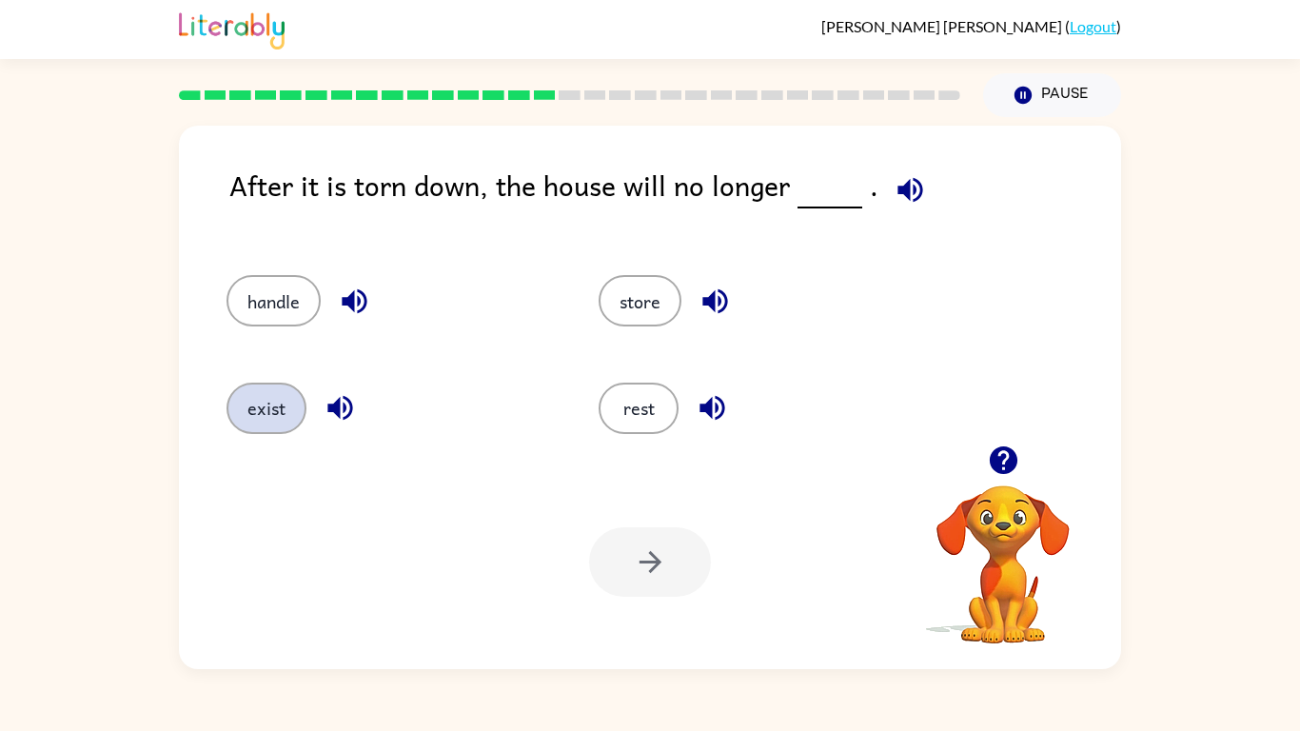
click at [233, 400] on button "exist" at bounding box center [266, 407] width 80 height 51
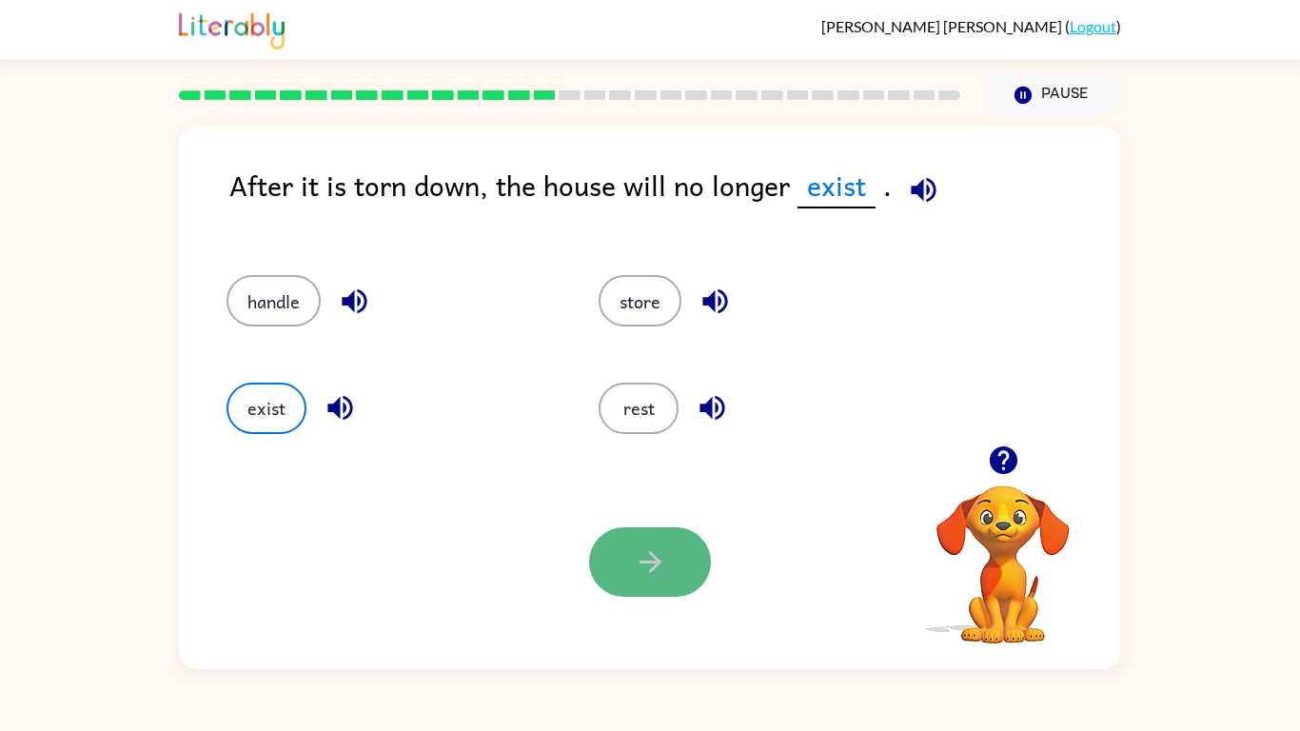
click at [661, 569] on icon "button" at bounding box center [650, 561] width 33 height 33
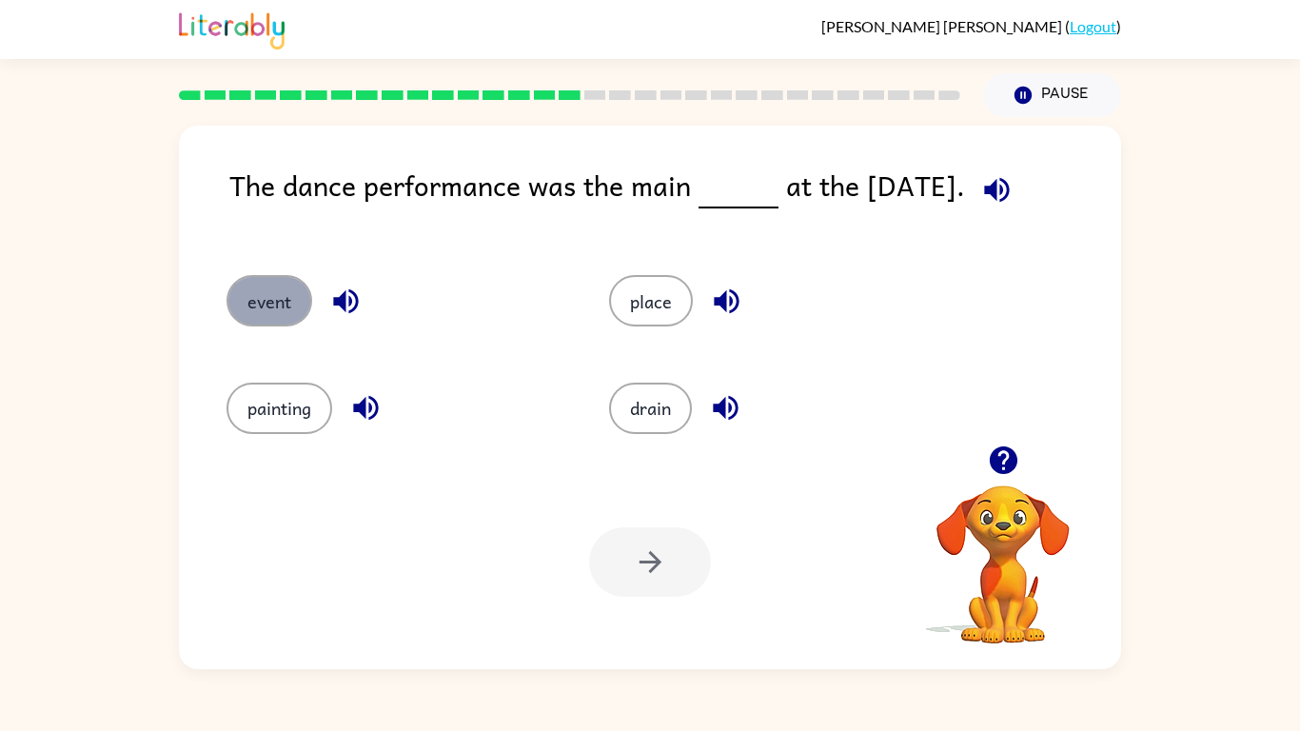
click at [260, 307] on button "event" at bounding box center [269, 300] width 86 height 51
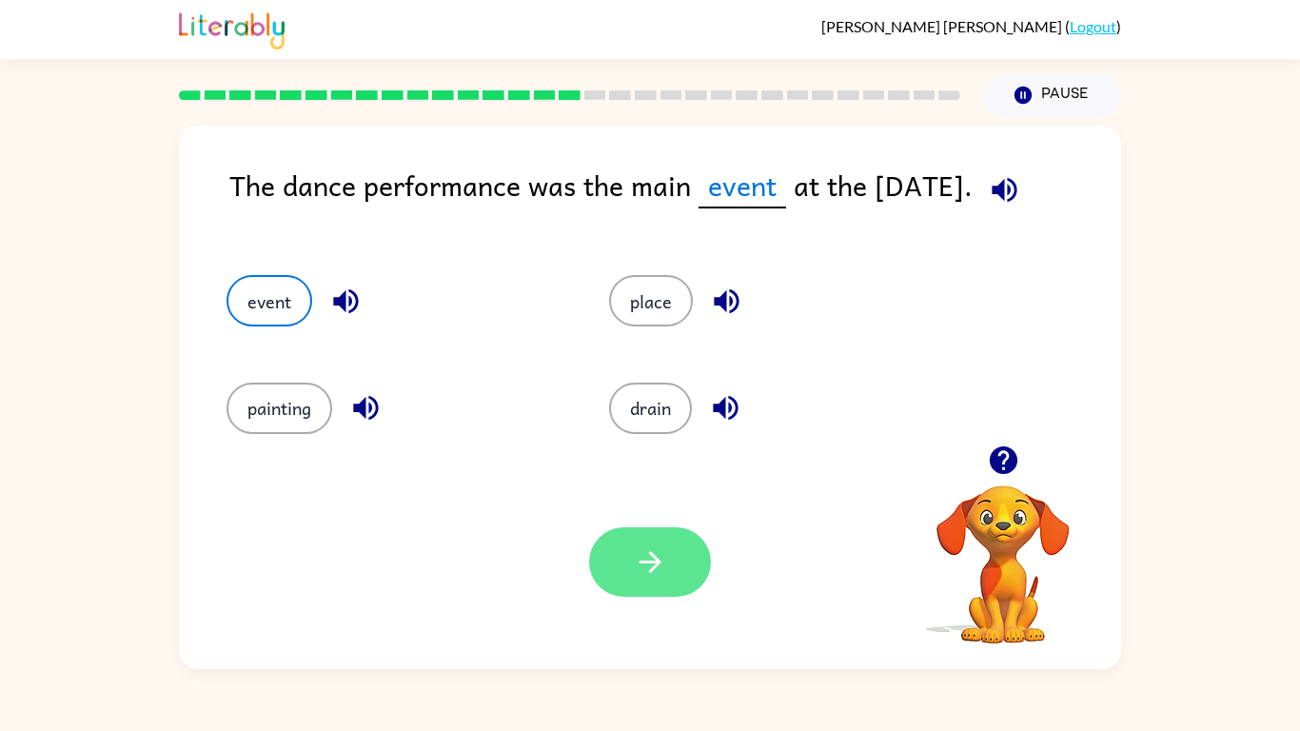
click at [590, 562] on button "button" at bounding box center [650, 561] width 122 height 69
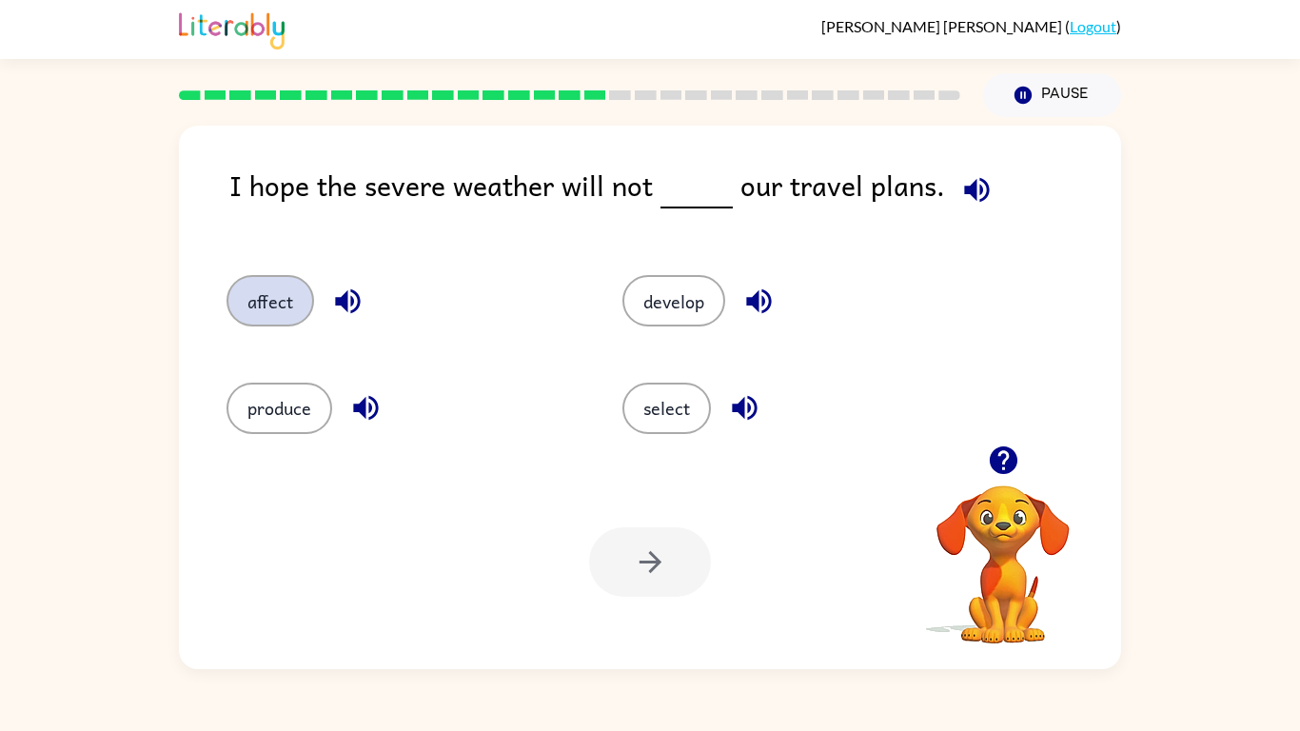
click at [236, 297] on button "affect" at bounding box center [270, 300] width 88 height 51
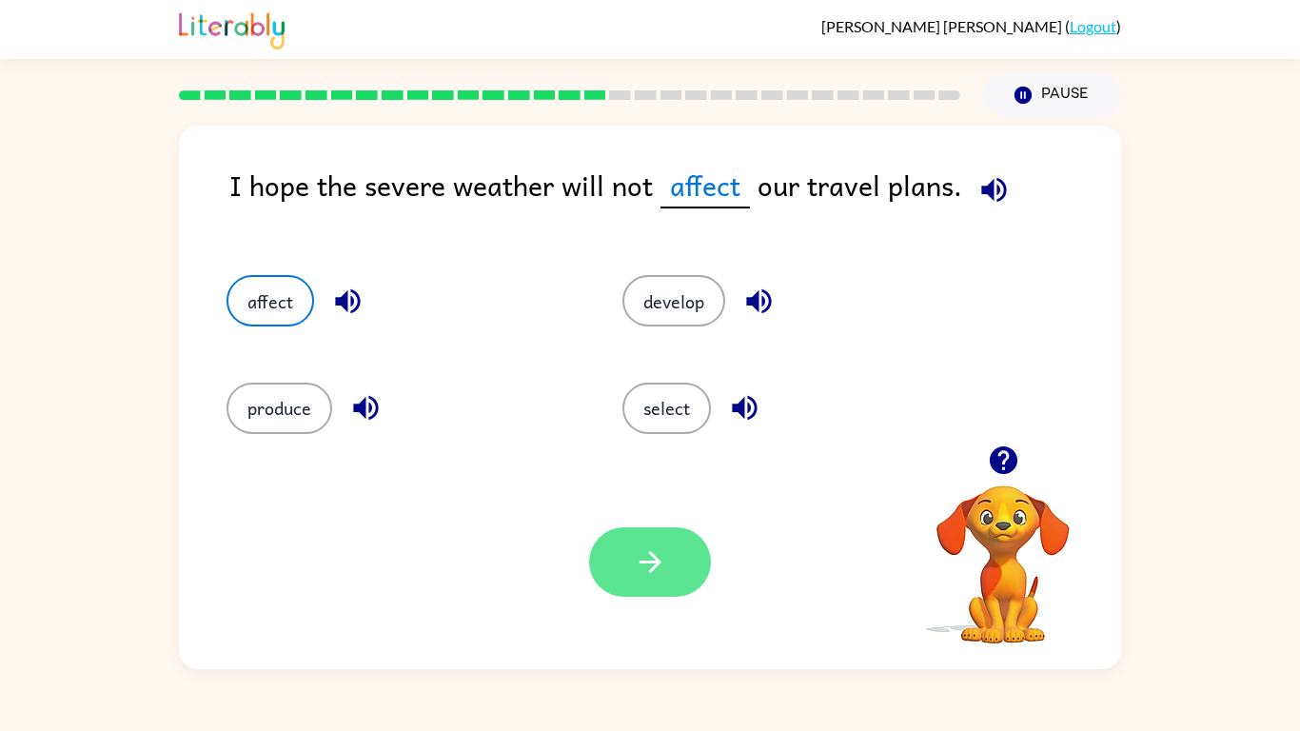
click at [647, 568] on icon "button" at bounding box center [650, 561] width 33 height 33
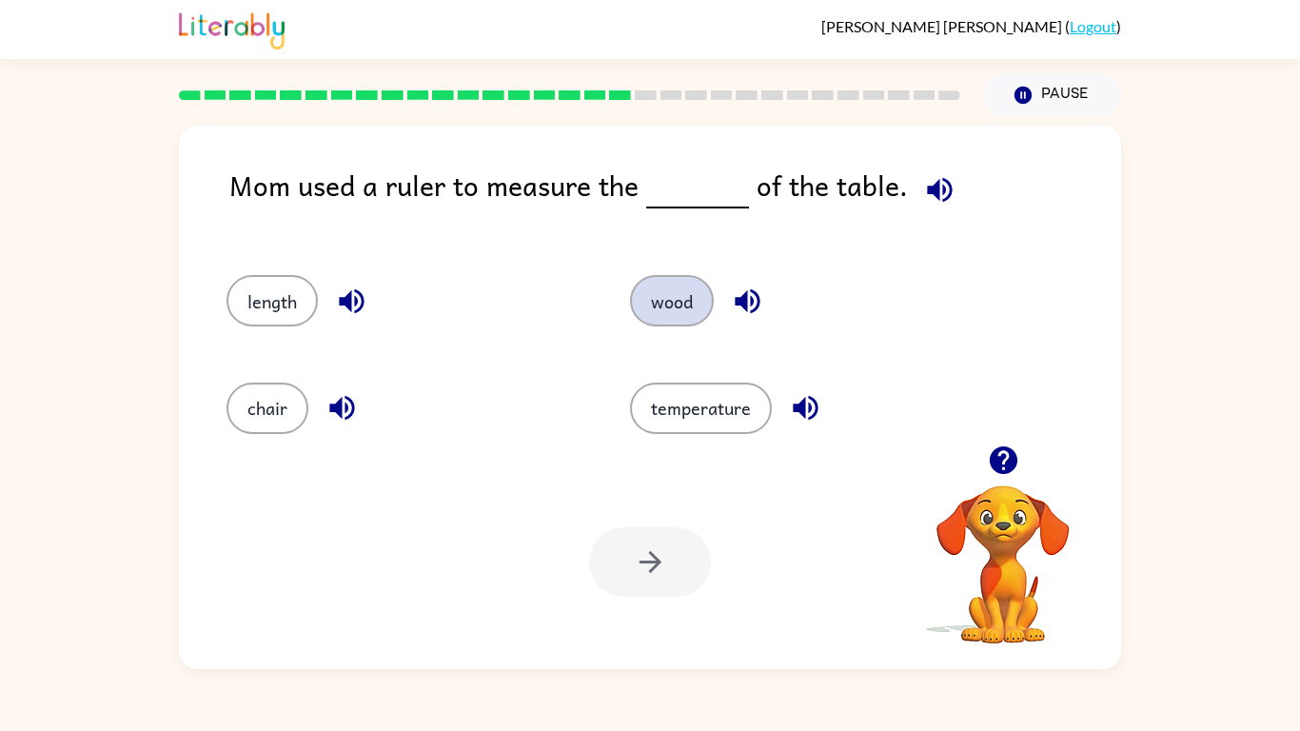
click at [645, 314] on button "wood" at bounding box center [672, 300] width 84 height 51
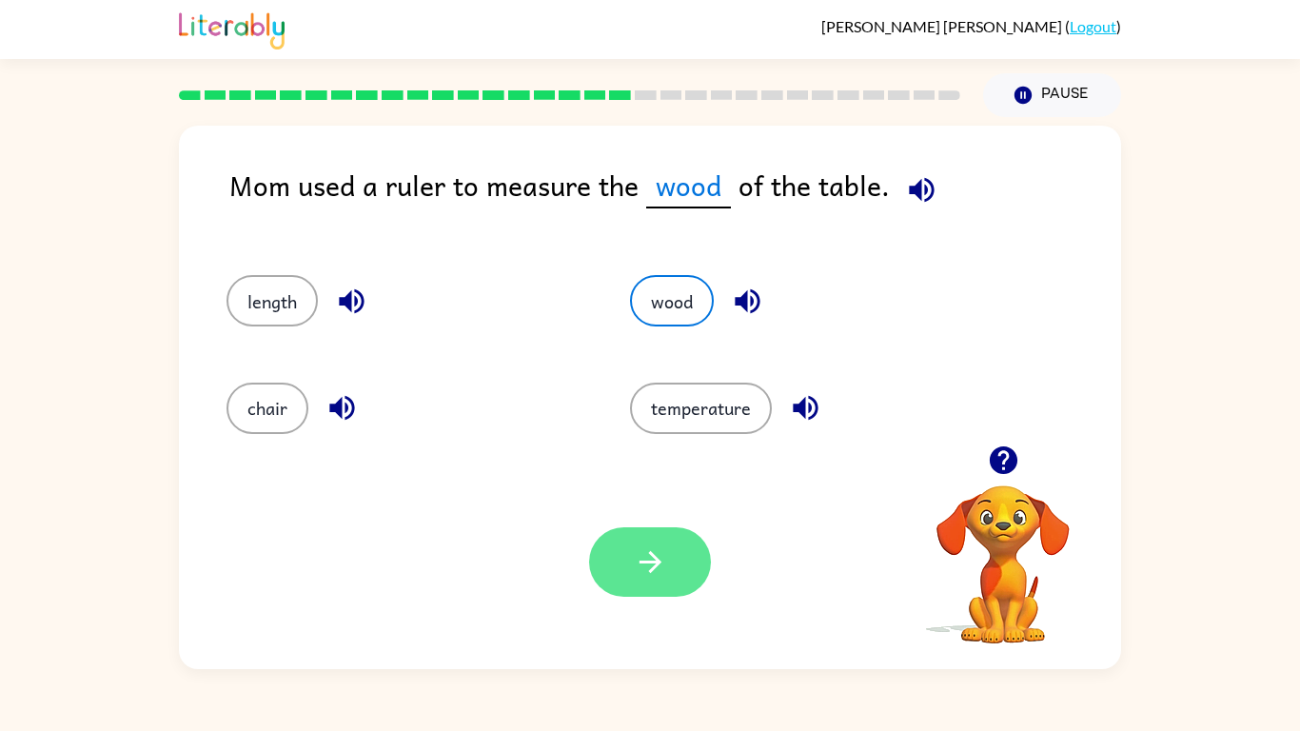
click at [661, 562] on icon "button" at bounding box center [650, 561] width 33 height 33
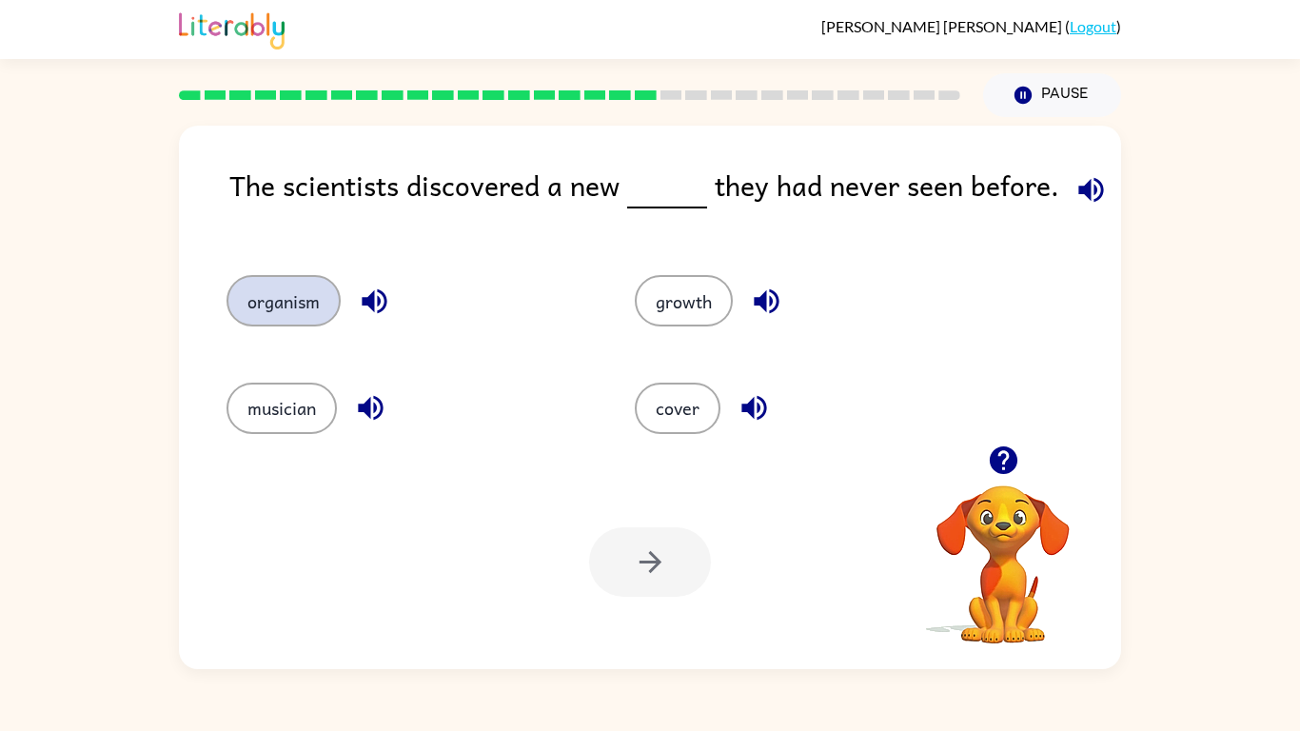
click at [309, 309] on button "organism" at bounding box center [283, 300] width 114 height 51
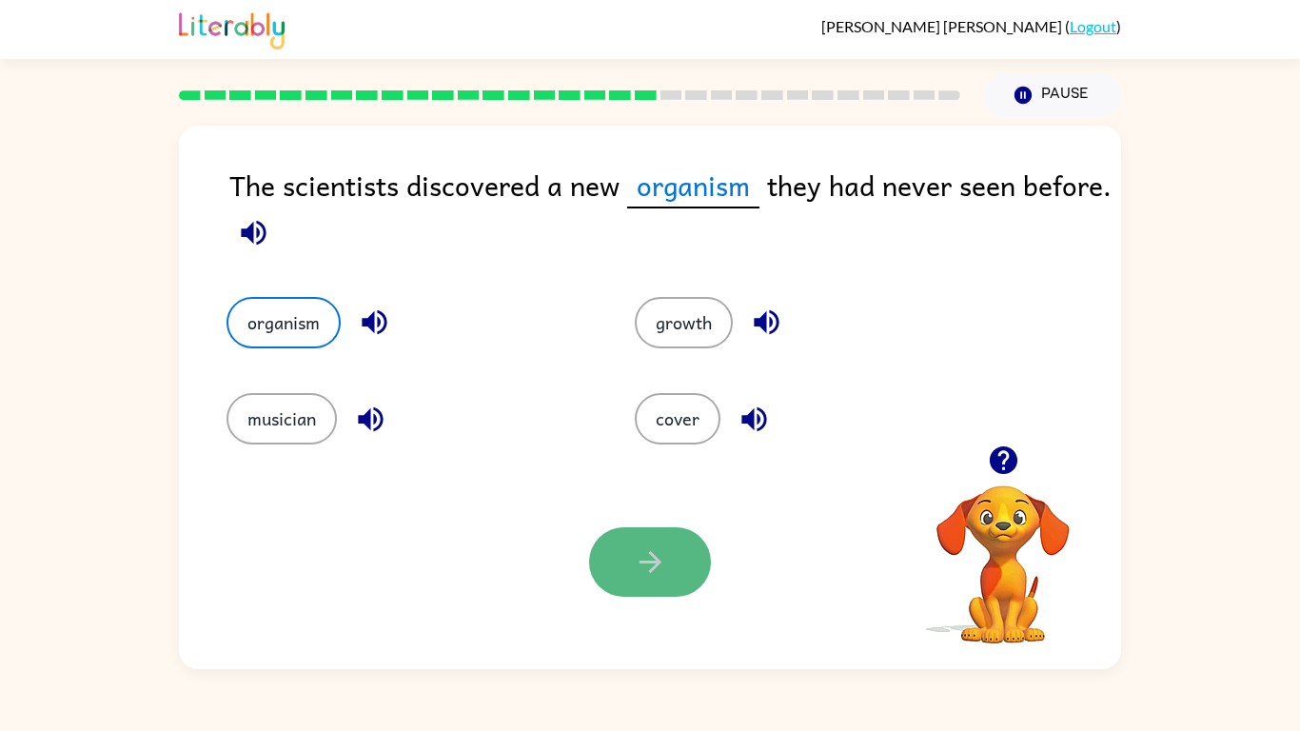
click at [655, 546] on icon "button" at bounding box center [650, 561] width 33 height 33
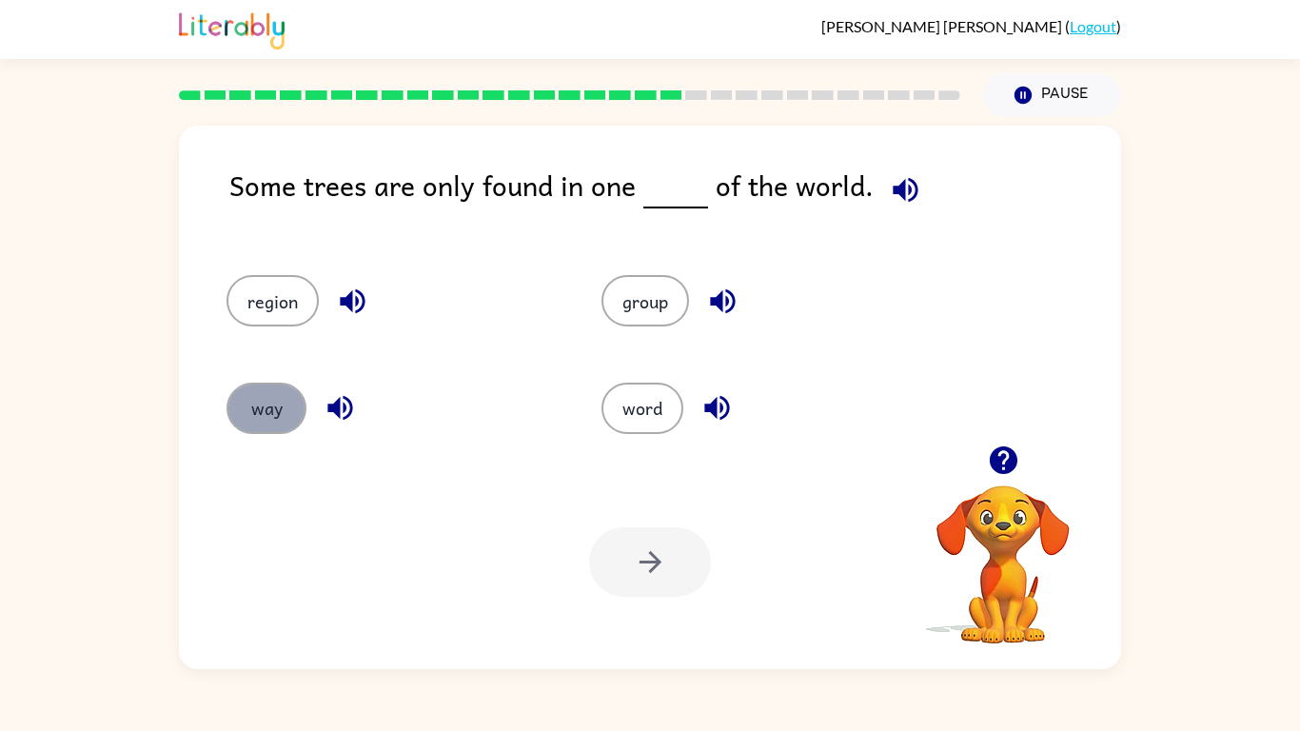
click at [286, 394] on button "way" at bounding box center [266, 407] width 80 height 51
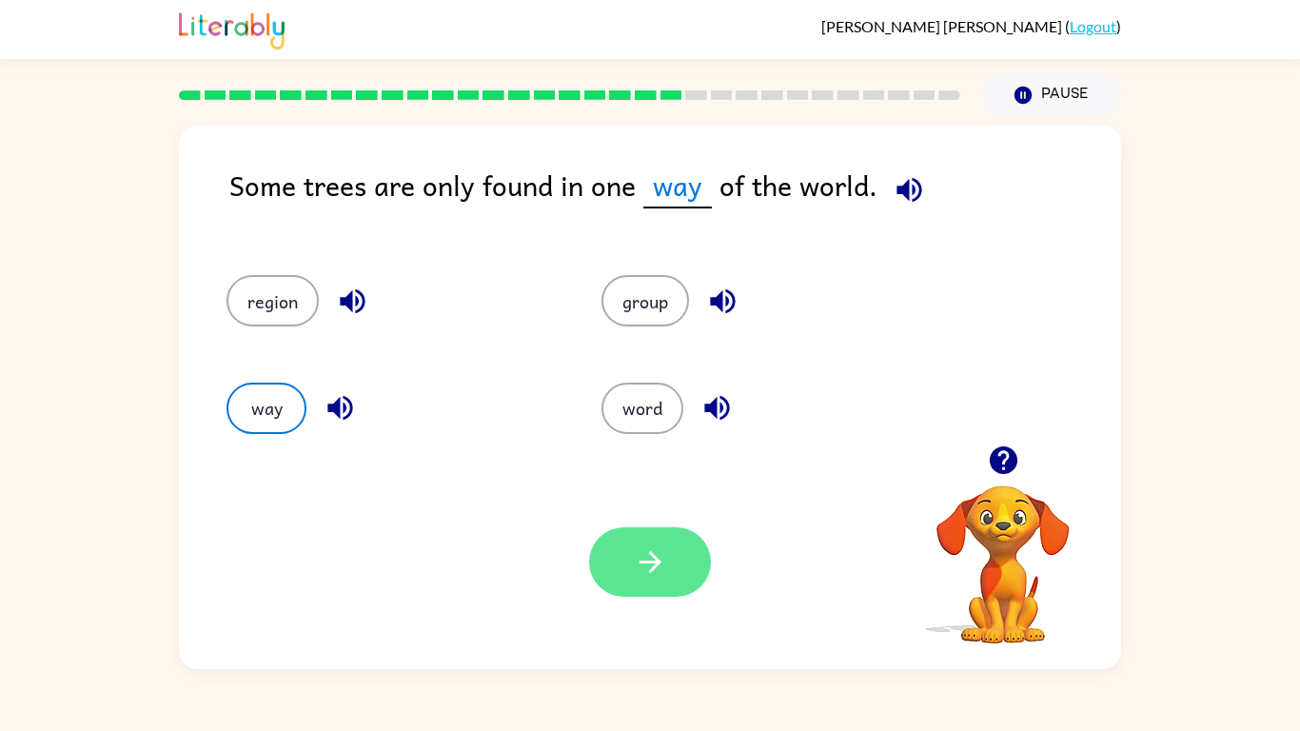
click at [659, 544] on button "button" at bounding box center [650, 561] width 122 height 69
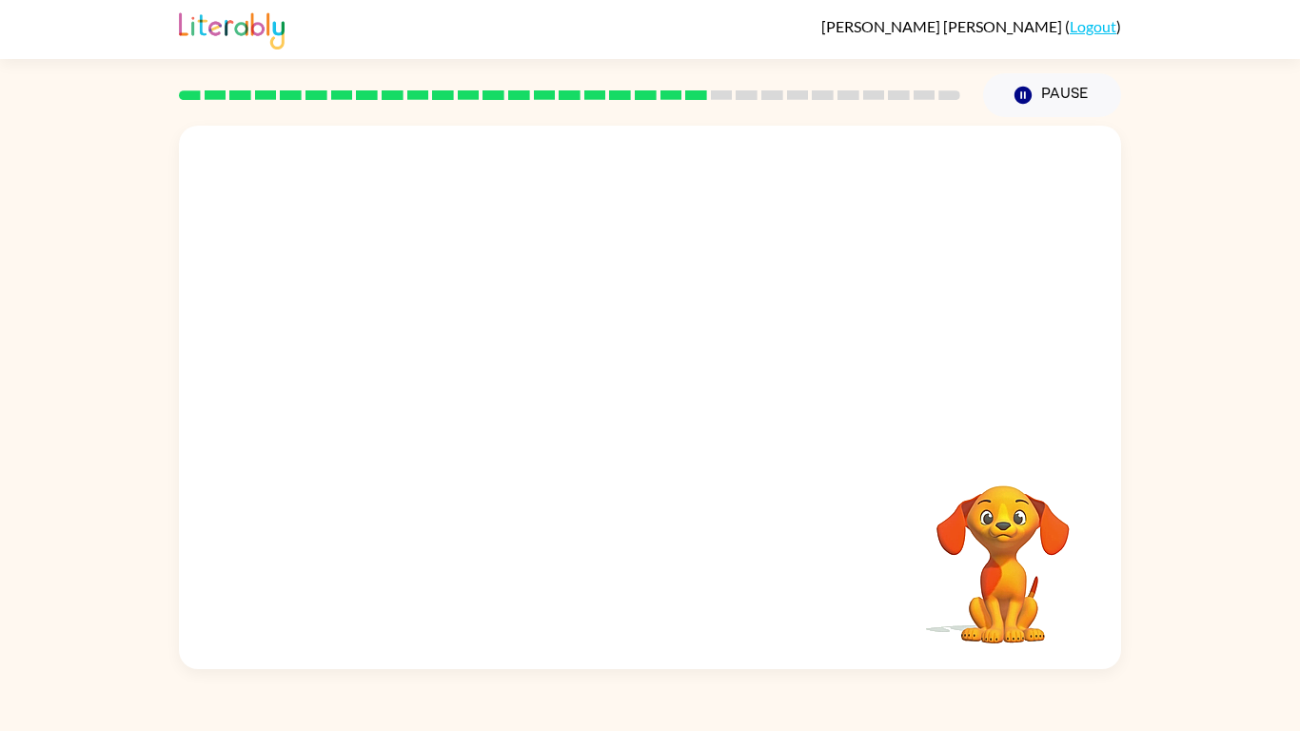
click at [487, 394] on video "Your browser must support playing .mp4 files to use Literably. Please try using…" at bounding box center [650, 286] width 942 height 320
click at [484, 392] on video "Your browser must support playing .mp4 files to use Literably. Please try using…" at bounding box center [650, 286] width 942 height 320
click at [488, 392] on video "Your browser must support playing .mp4 files to use Literably. Please try using…" at bounding box center [650, 286] width 942 height 320
click at [477, 391] on video "Your browser must support playing .mp4 files to use Literably. Please try using…" at bounding box center [650, 286] width 942 height 320
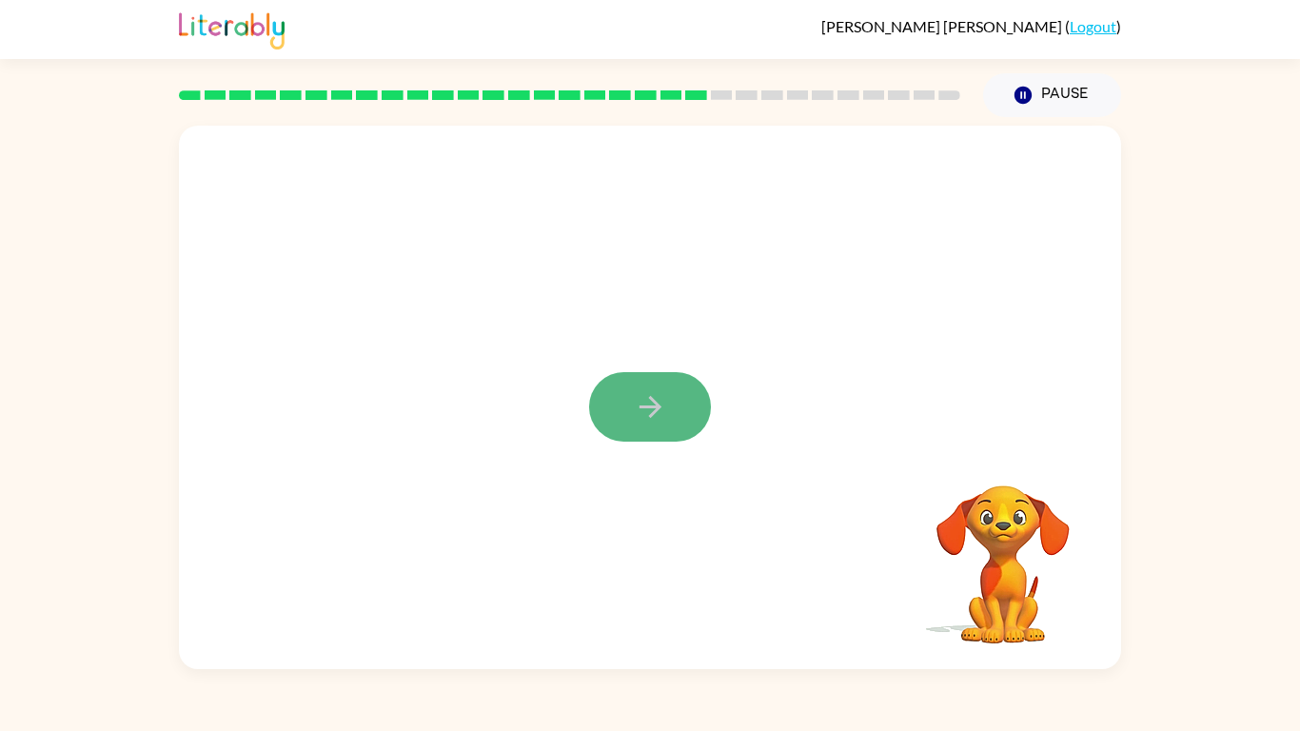
click at [664, 410] on icon "button" at bounding box center [650, 406] width 33 height 33
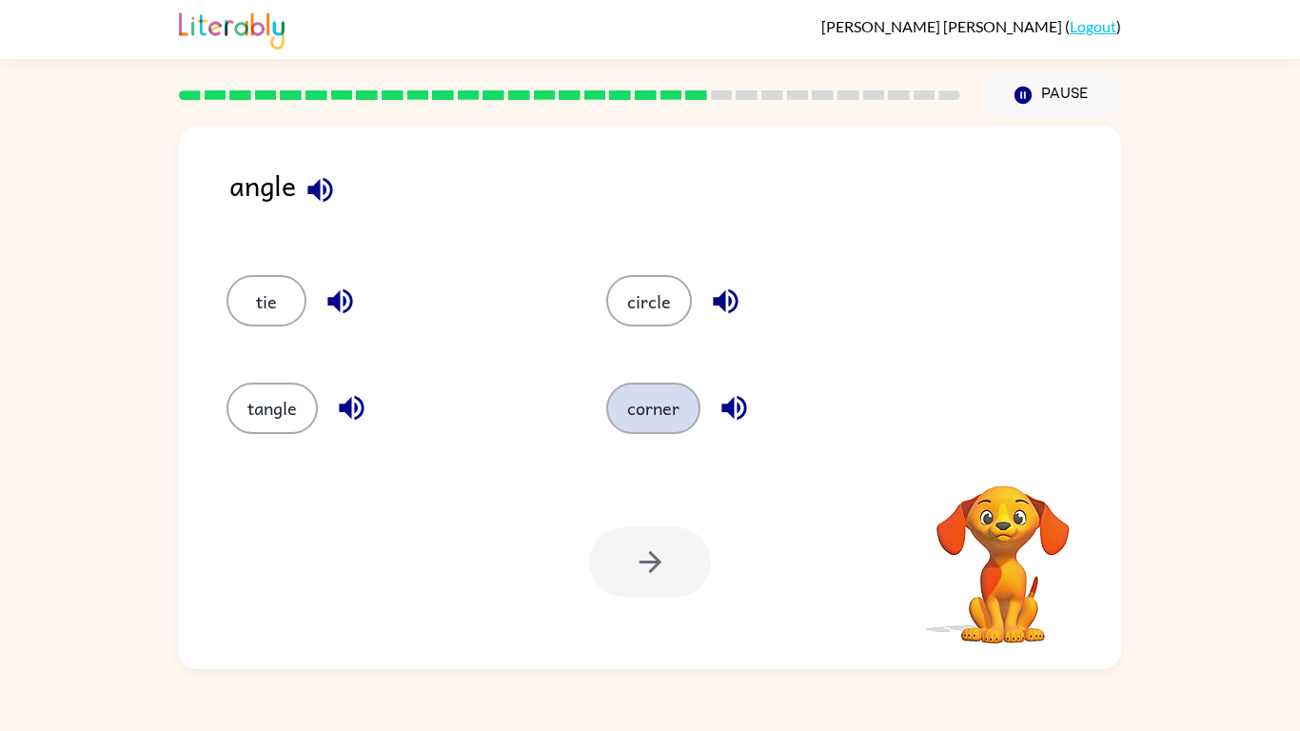
click at [645, 415] on button "corner" at bounding box center [653, 407] width 94 height 51
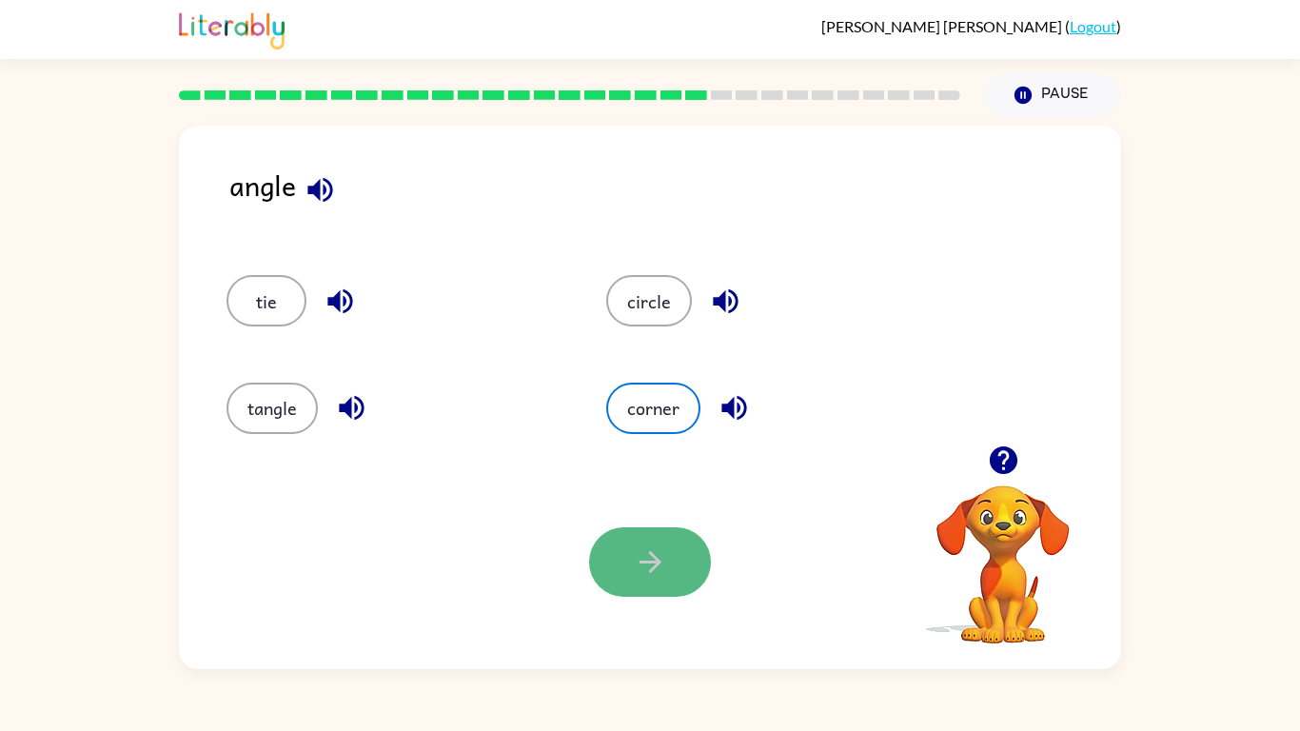
click at [634, 552] on icon "button" at bounding box center [650, 561] width 33 height 33
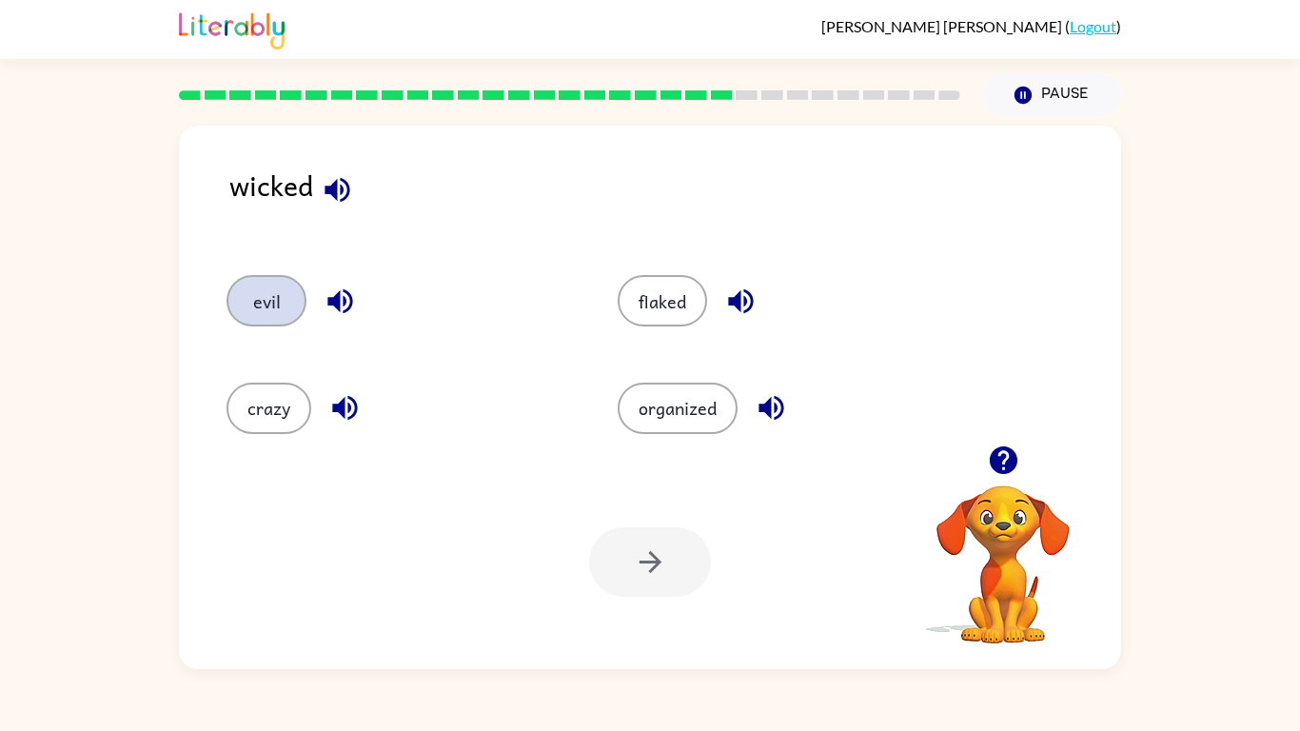
click at [261, 300] on button "evil" at bounding box center [266, 300] width 80 height 51
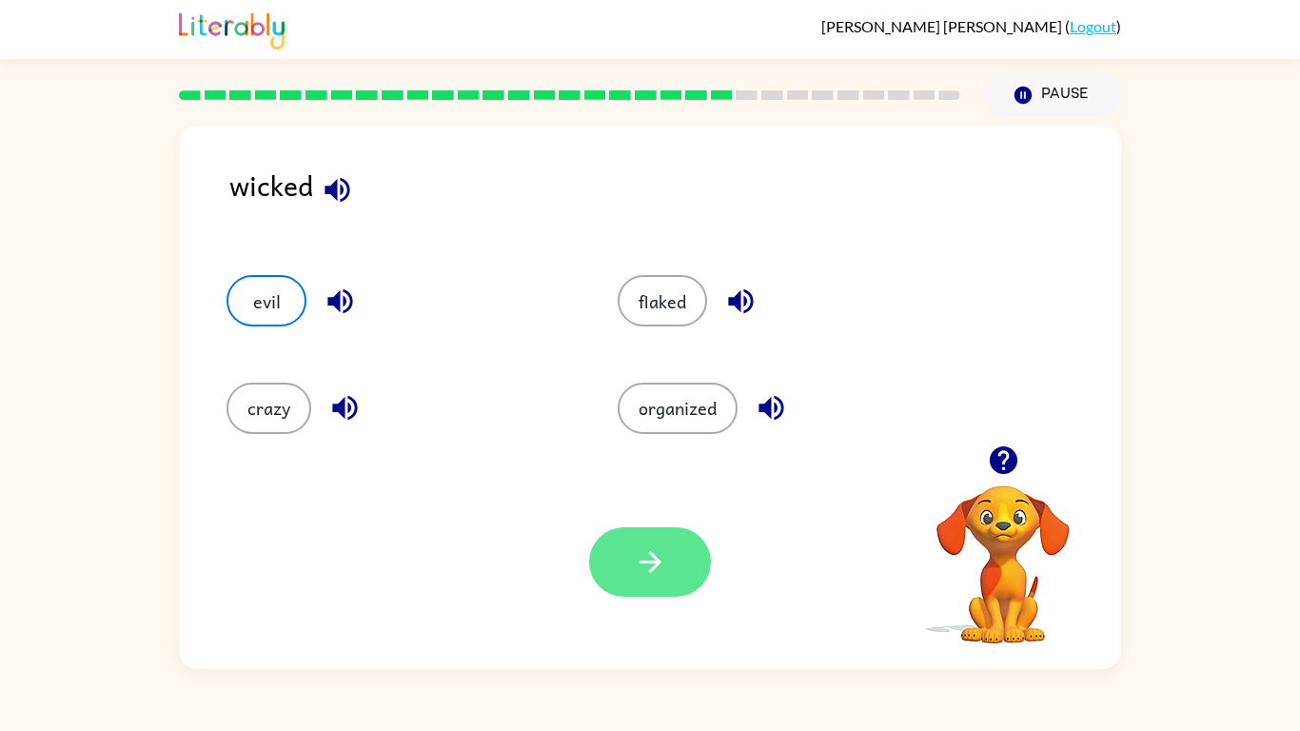
click at [618, 546] on button "button" at bounding box center [650, 561] width 122 height 69
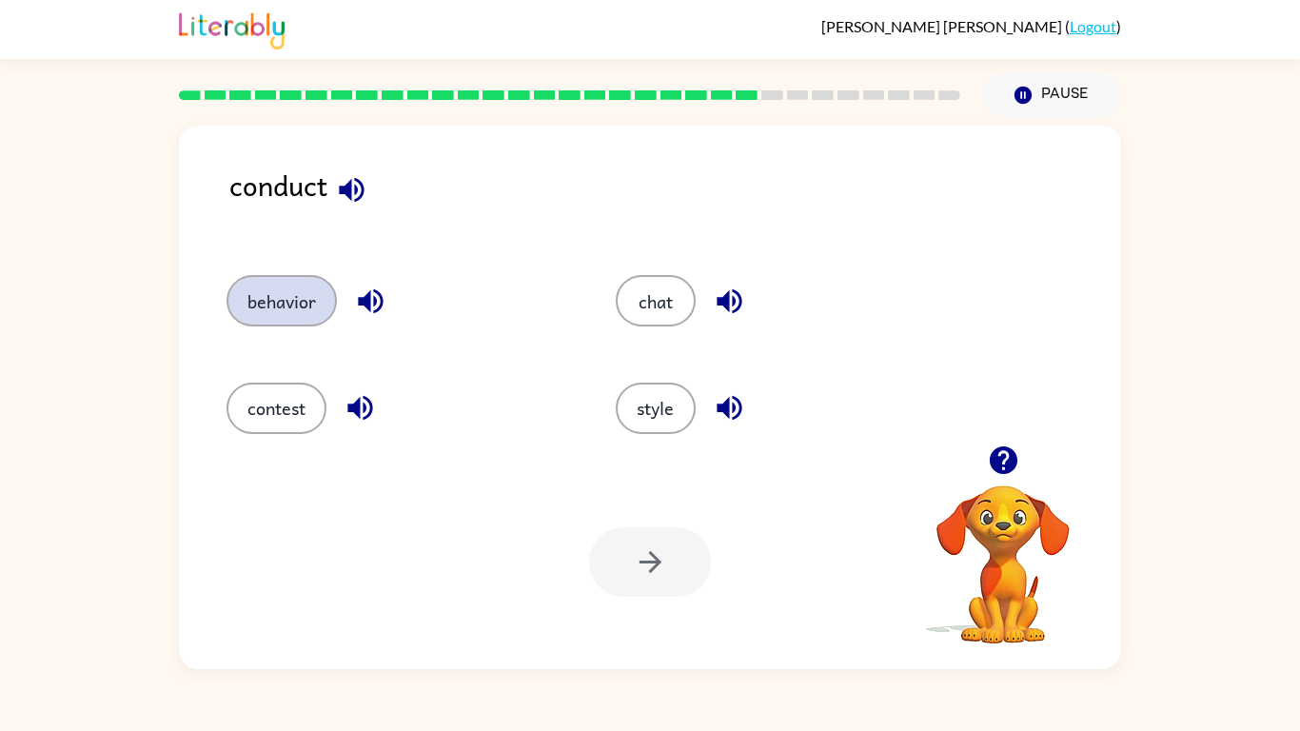
click at [308, 297] on button "behavior" at bounding box center [281, 300] width 110 height 51
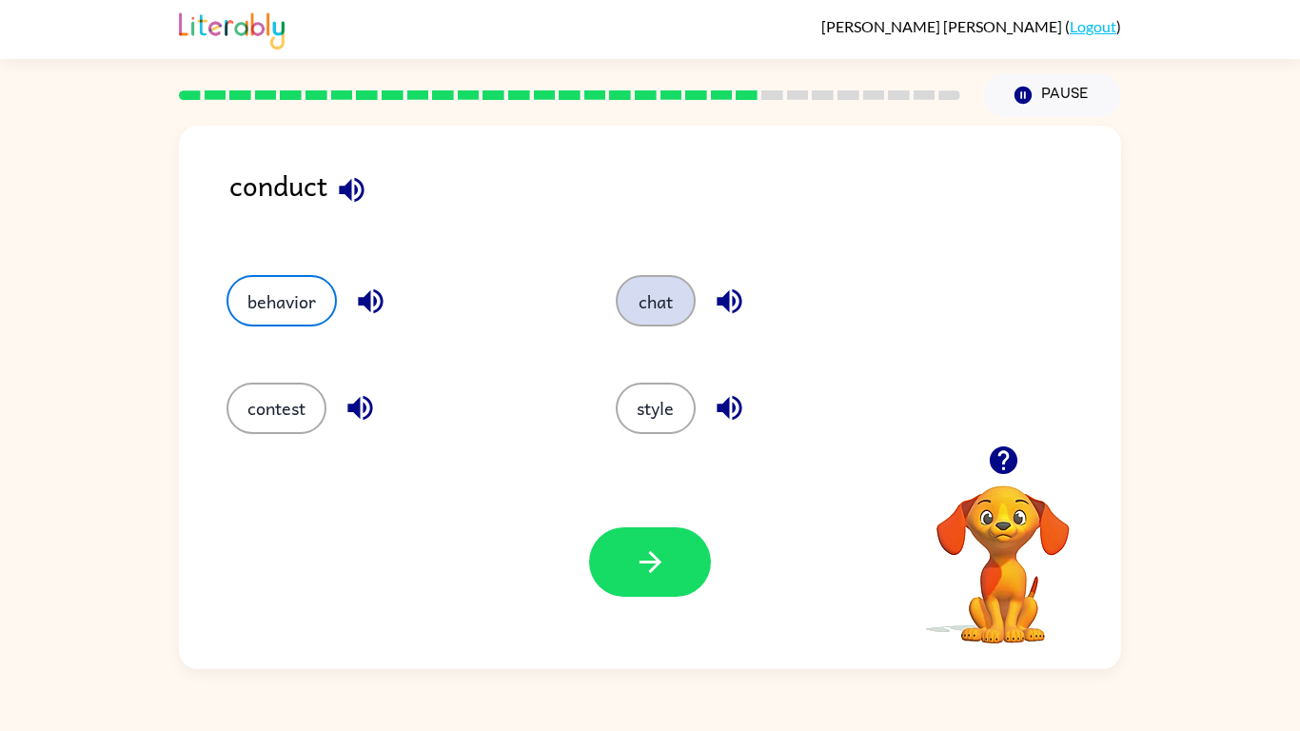
click at [638, 325] on button "chat" at bounding box center [656, 300] width 80 height 51
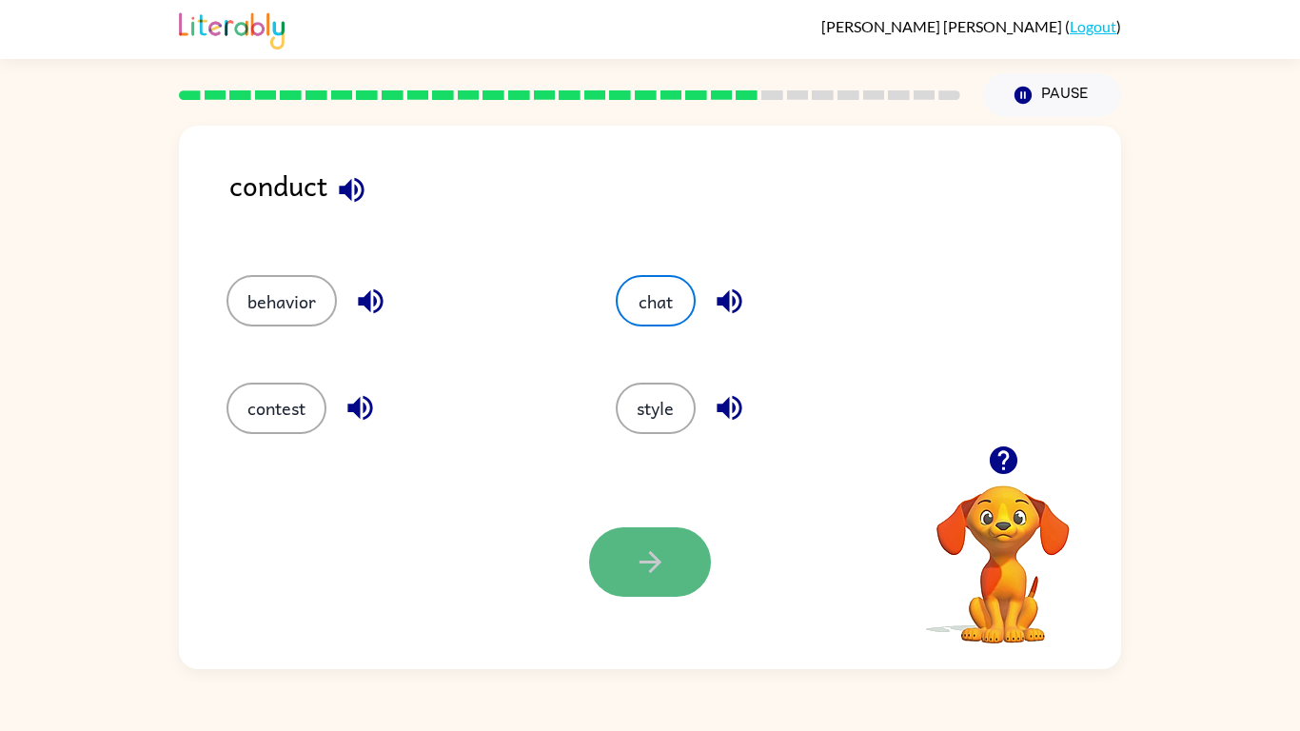
click at [632, 569] on button "button" at bounding box center [650, 561] width 122 height 69
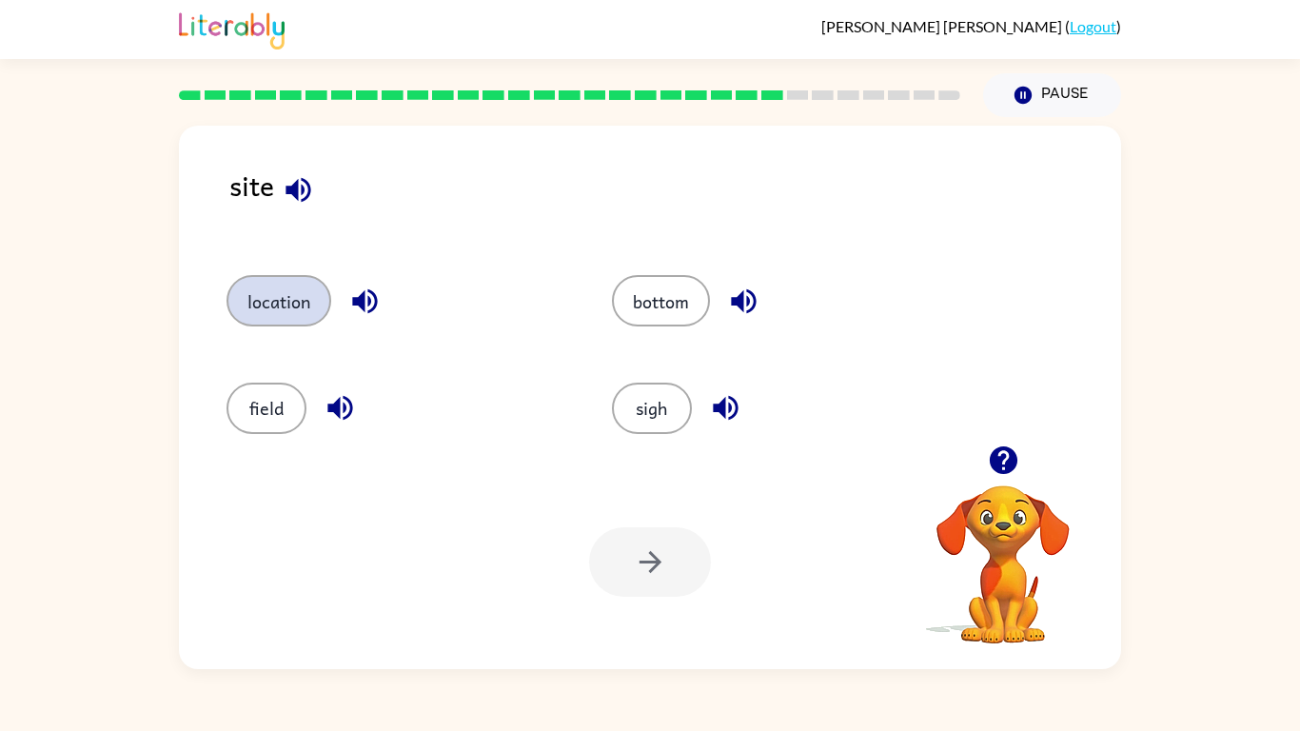
click at [286, 304] on button "location" at bounding box center [278, 300] width 105 height 51
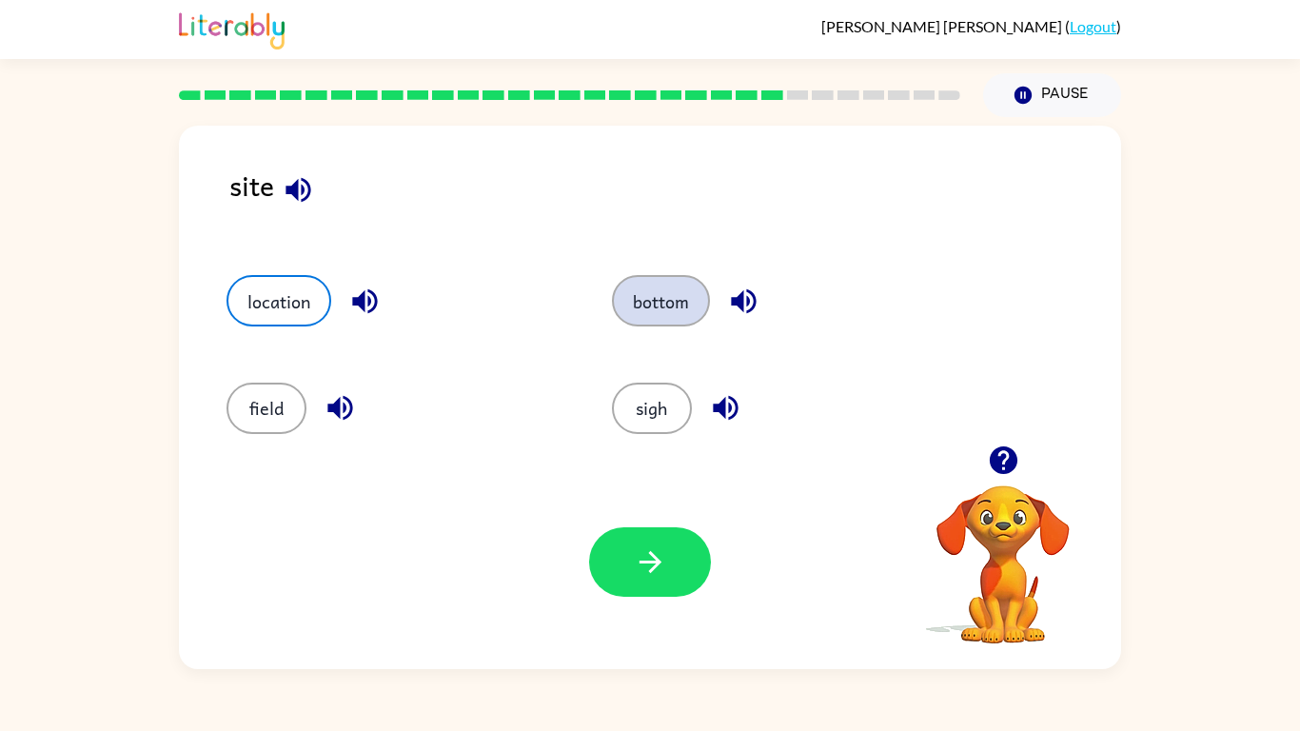
click at [679, 300] on button "bottom" at bounding box center [661, 300] width 98 height 51
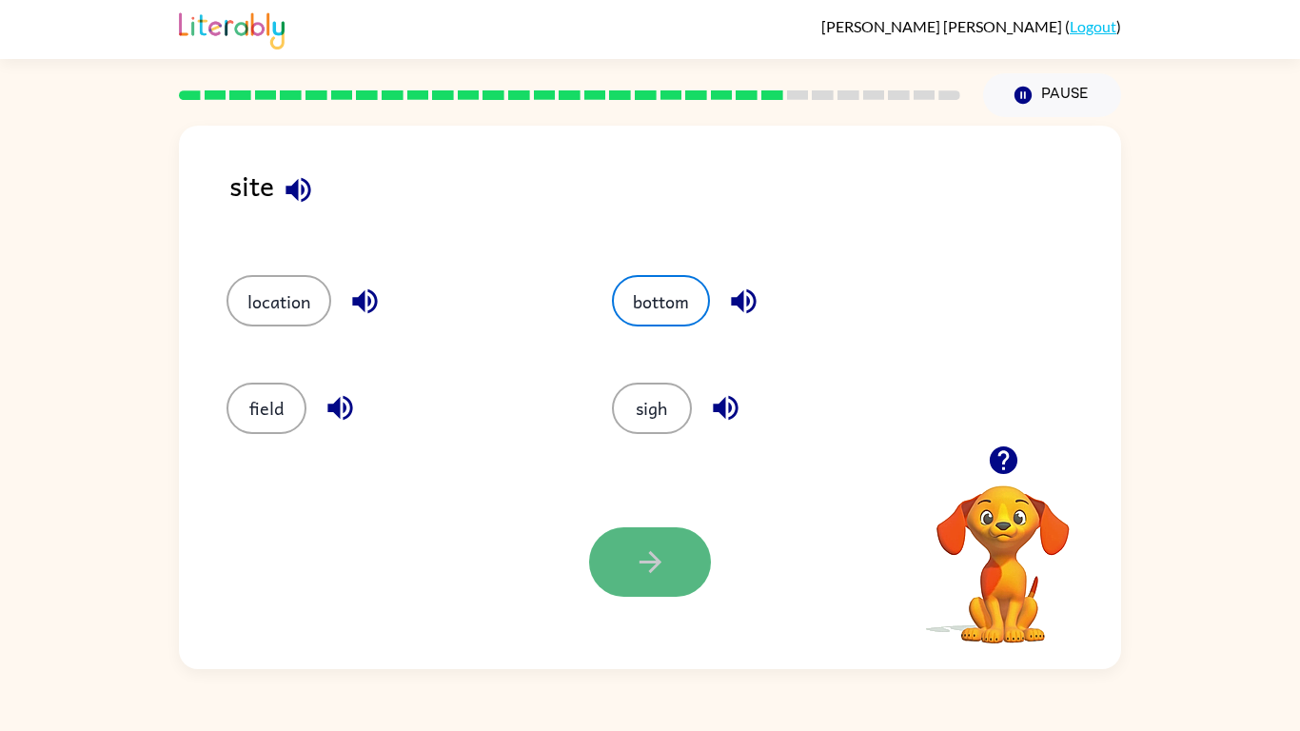
click at [613, 569] on button "button" at bounding box center [650, 561] width 122 height 69
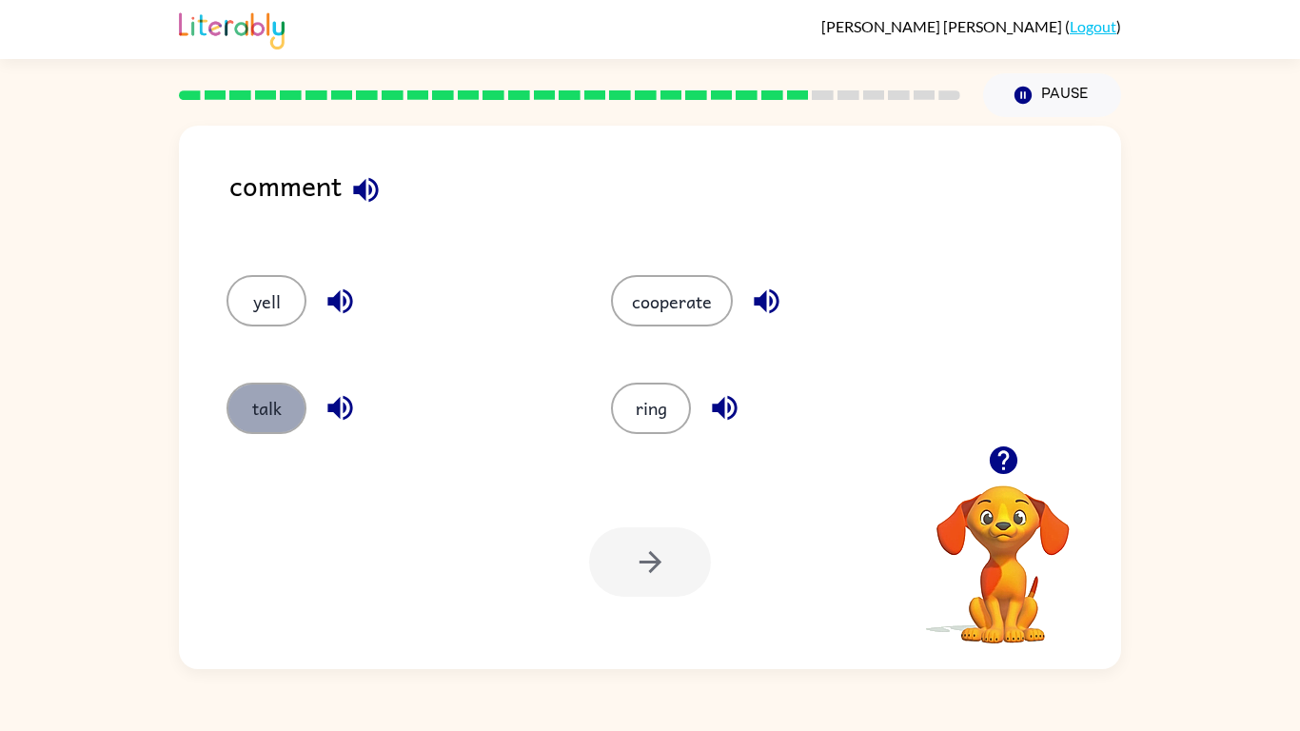
click at [244, 413] on button "talk" at bounding box center [266, 407] width 80 height 51
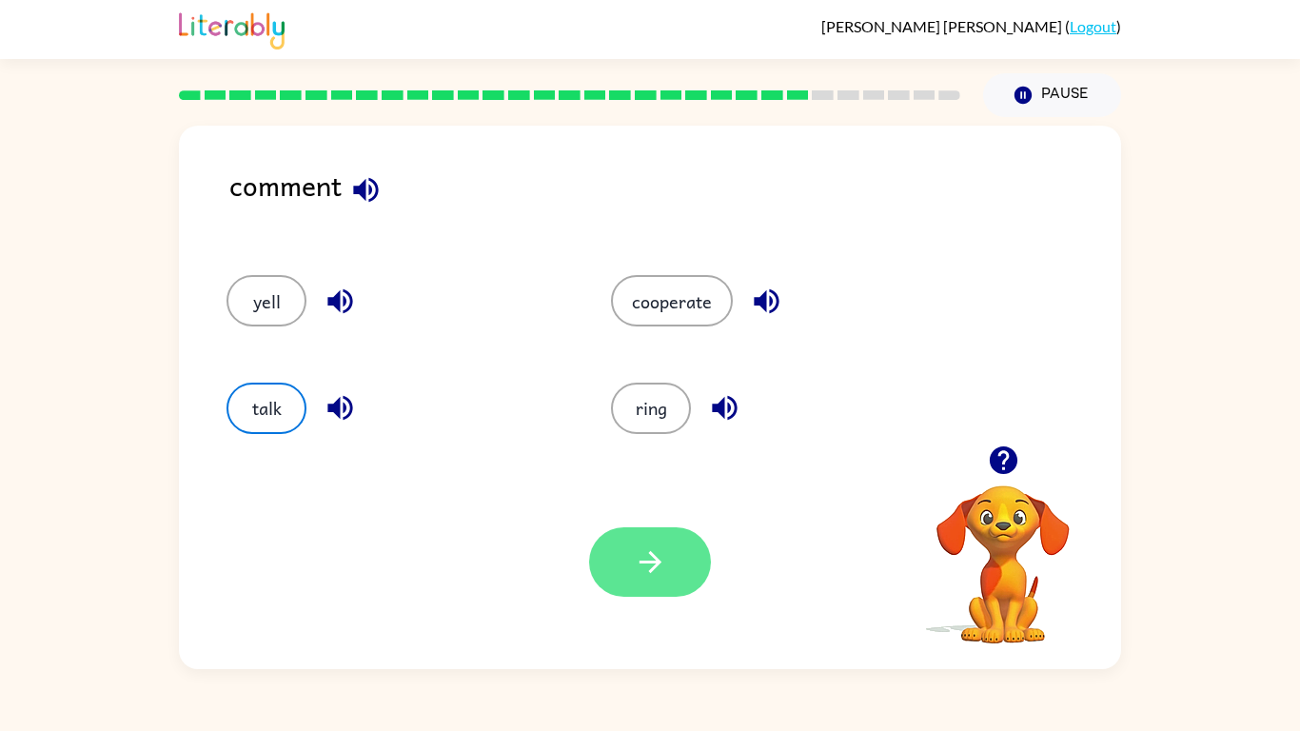
click at [608, 569] on button "button" at bounding box center [650, 561] width 122 height 69
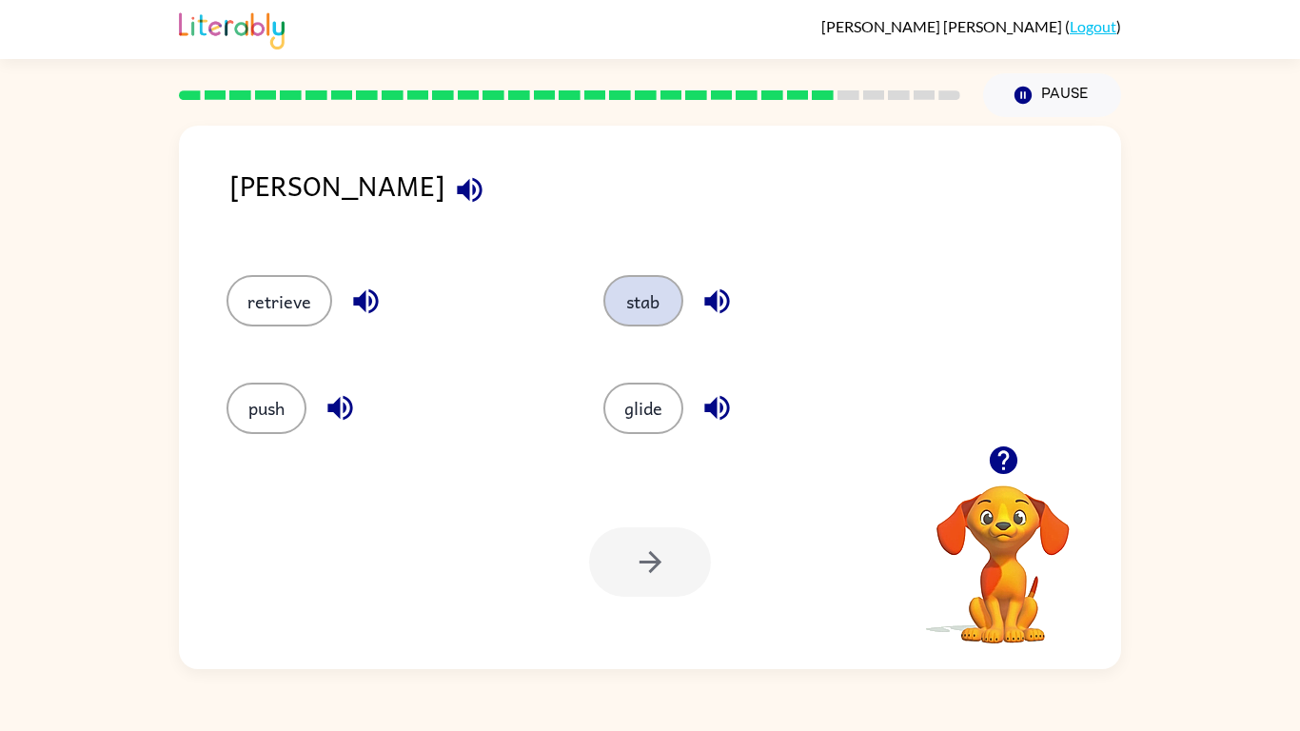
click at [624, 320] on button "stab" at bounding box center [643, 300] width 80 height 51
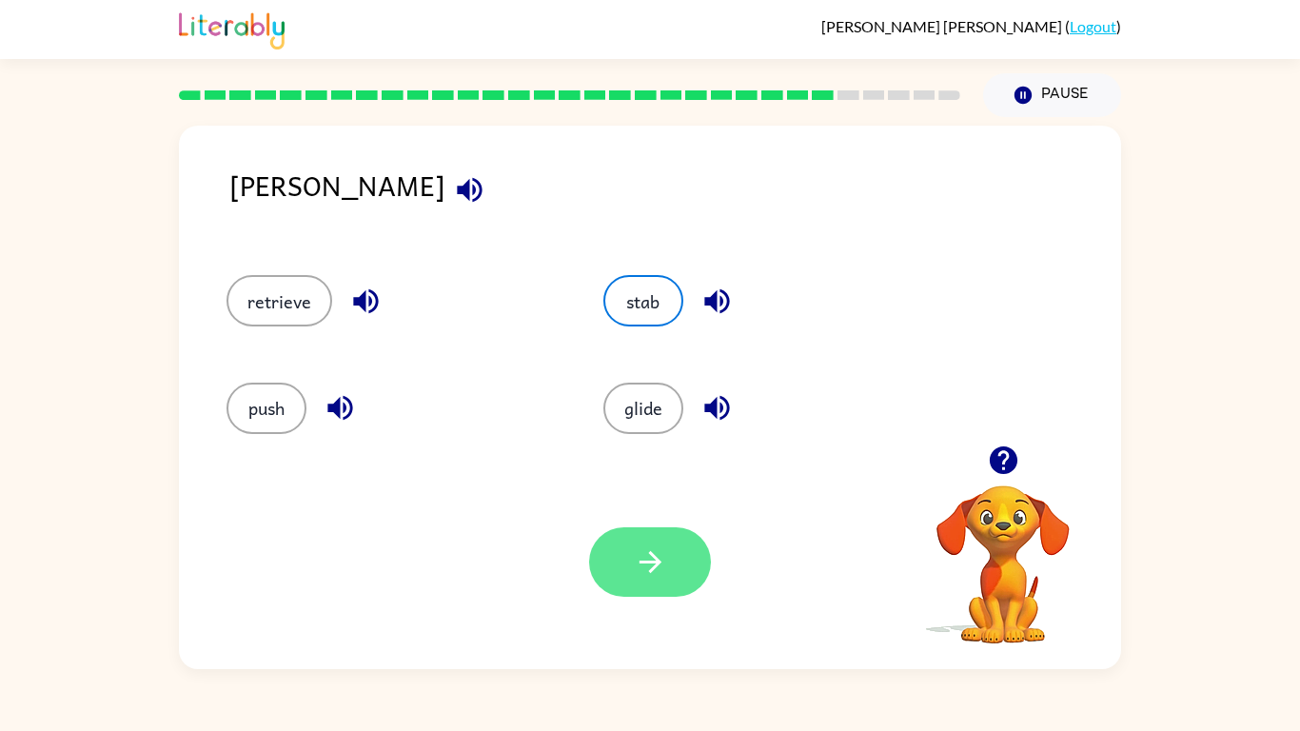
click at [646, 548] on icon "button" at bounding box center [650, 561] width 33 height 33
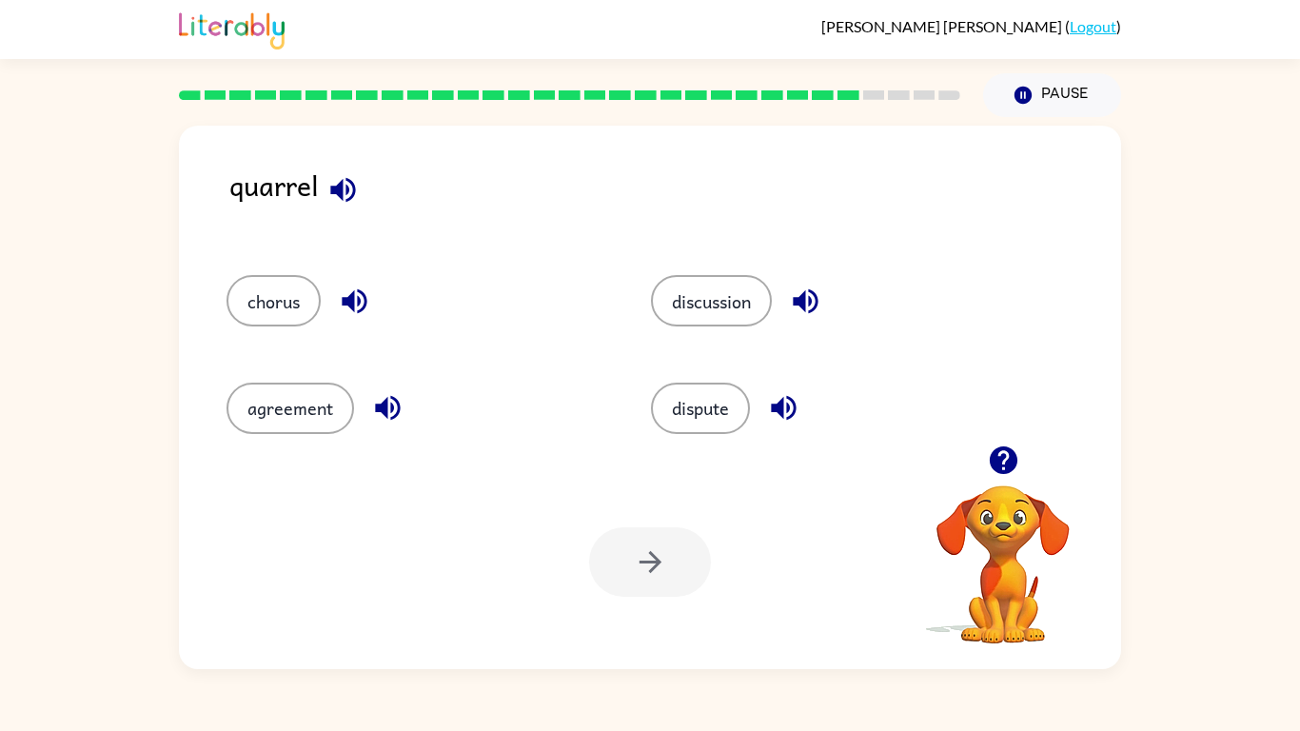
click at [344, 208] on button "button" at bounding box center [343, 190] width 49 height 49
click at [286, 314] on button "chorus" at bounding box center [273, 300] width 94 height 51
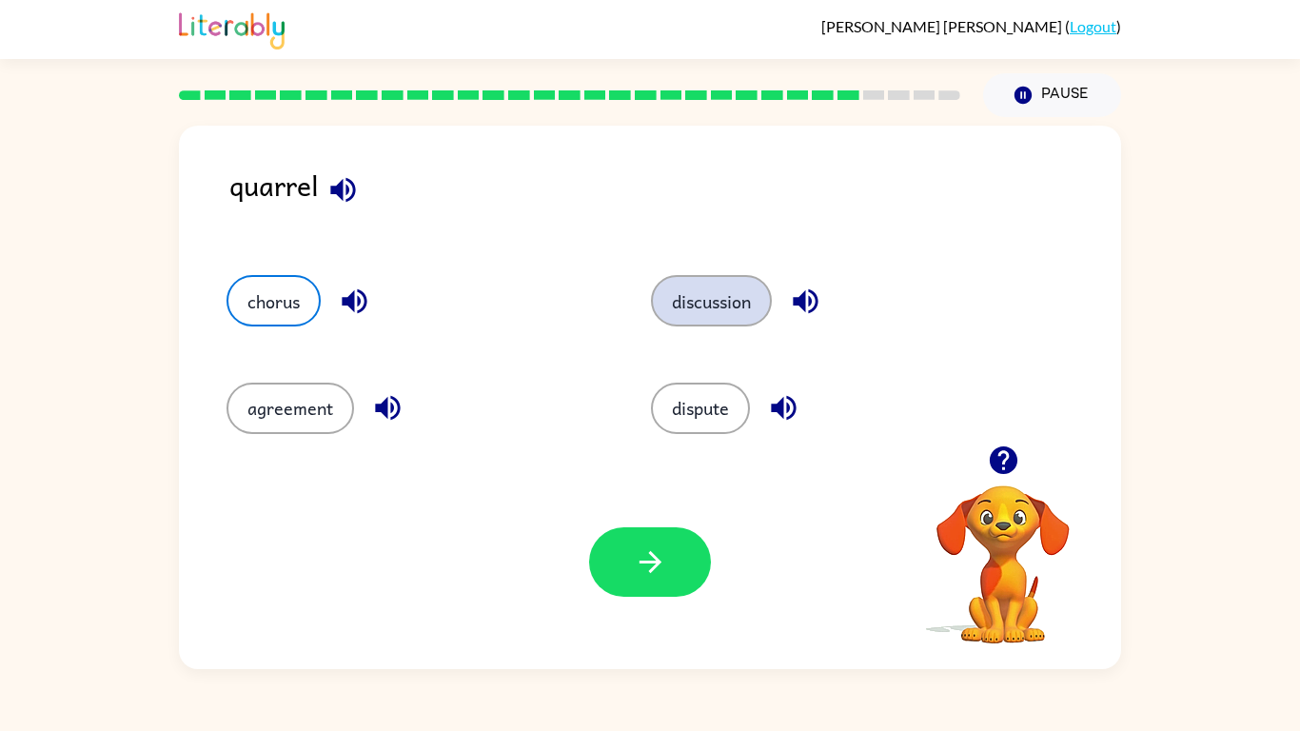
click at [695, 316] on button "discussion" at bounding box center [711, 300] width 121 height 51
click at [814, 308] on icon "button" at bounding box center [805, 300] width 33 height 33
click at [682, 524] on div "Your browser must support playing .mp4 files to use Literably. Please try using…" at bounding box center [650, 562] width 942 height 214
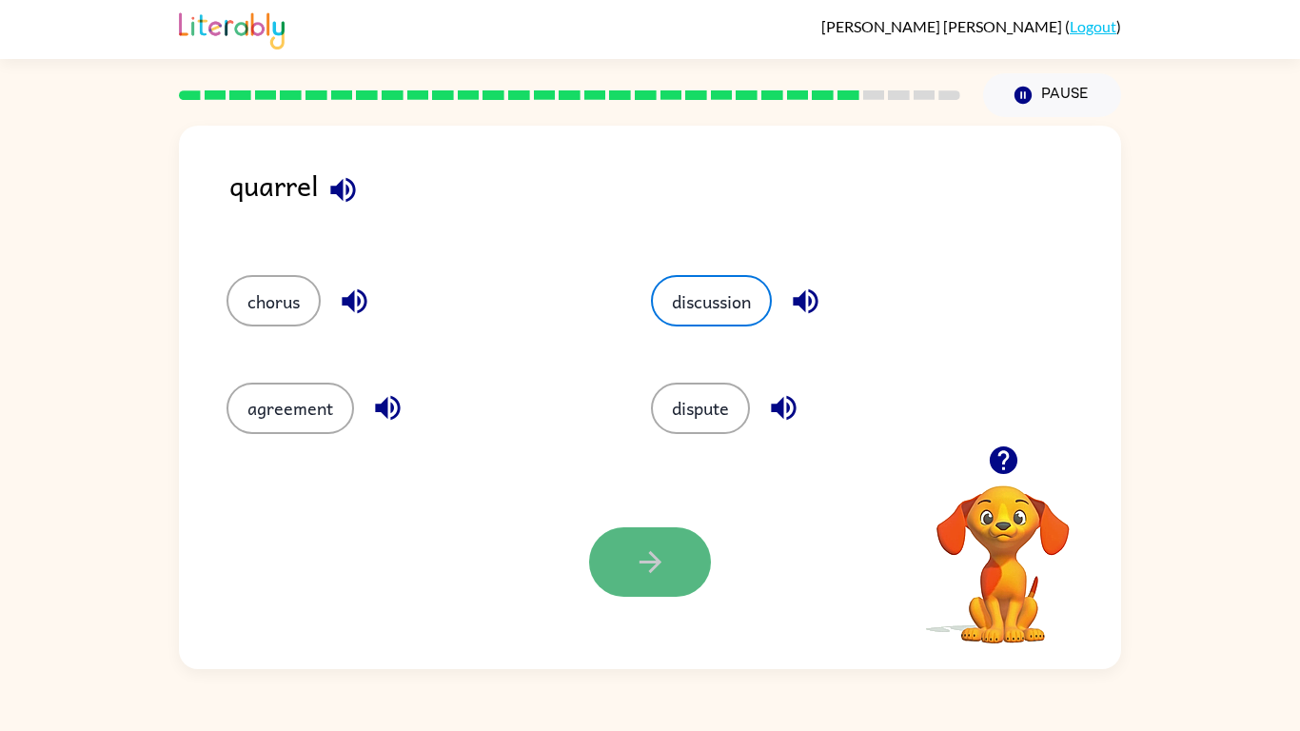
click at [679, 540] on button "button" at bounding box center [650, 561] width 122 height 69
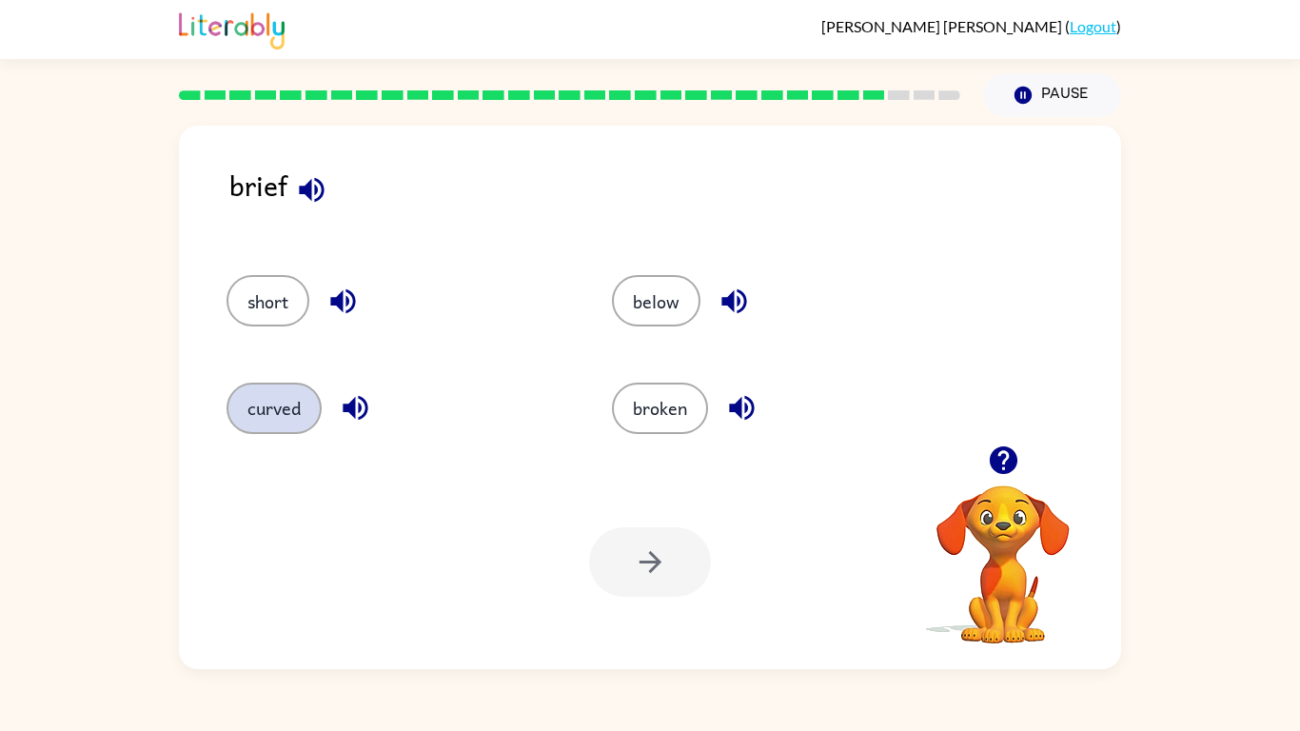
click at [277, 403] on button "curved" at bounding box center [273, 407] width 95 height 51
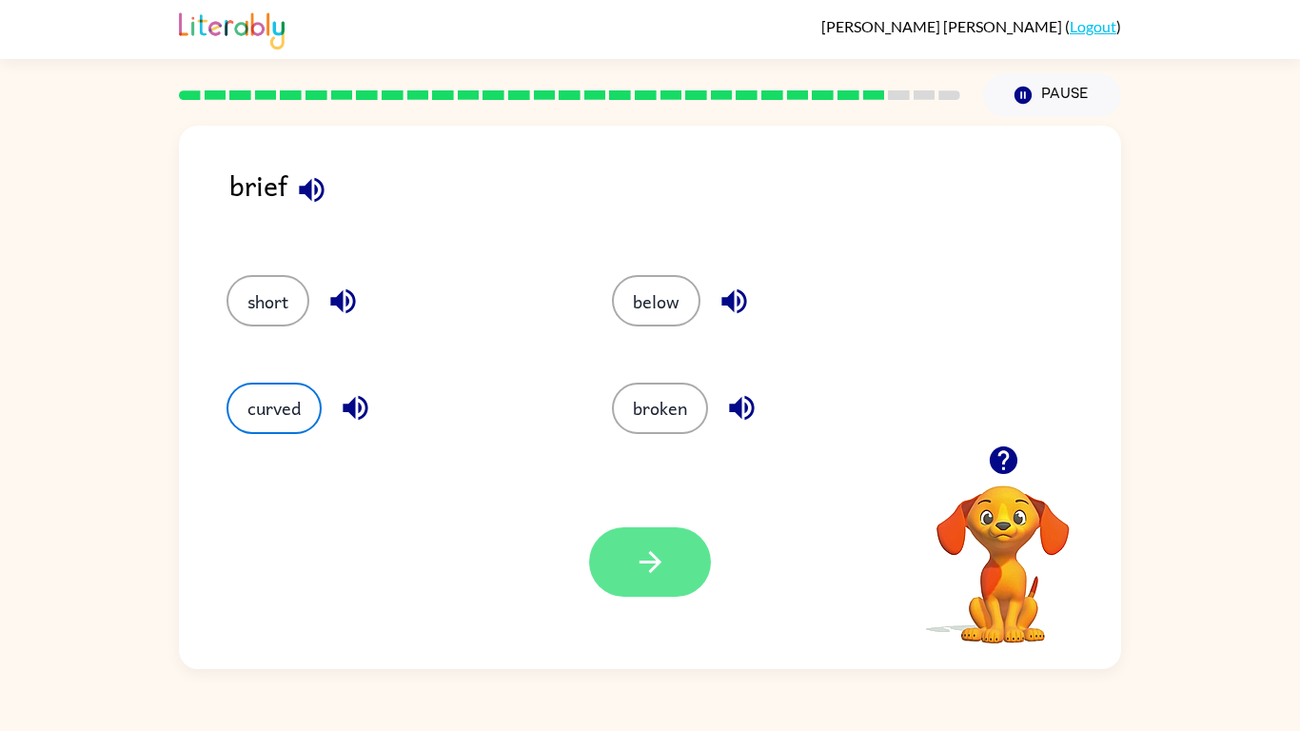
click at [660, 569] on icon "button" at bounding box center [650, 561] width 33 height 33
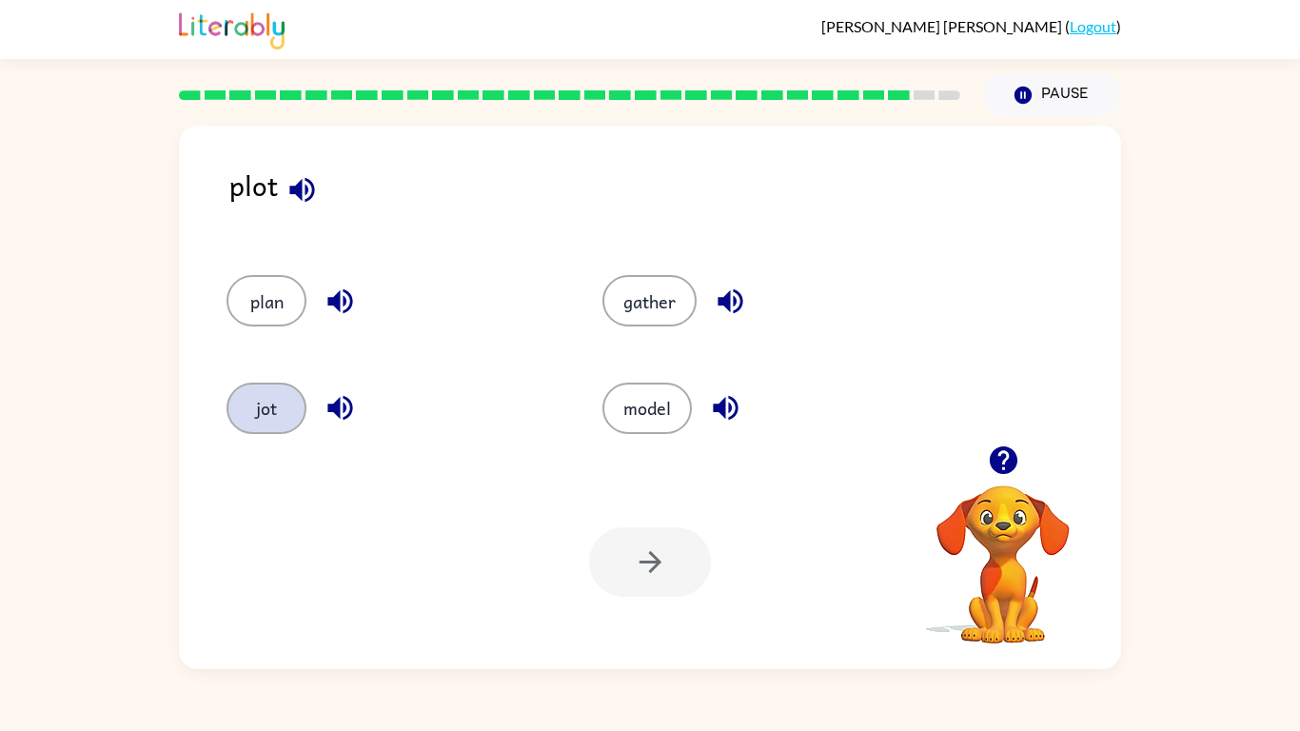
click at [263, 414] on button "jot" at bounding box center [266, 407] width 80 height 51
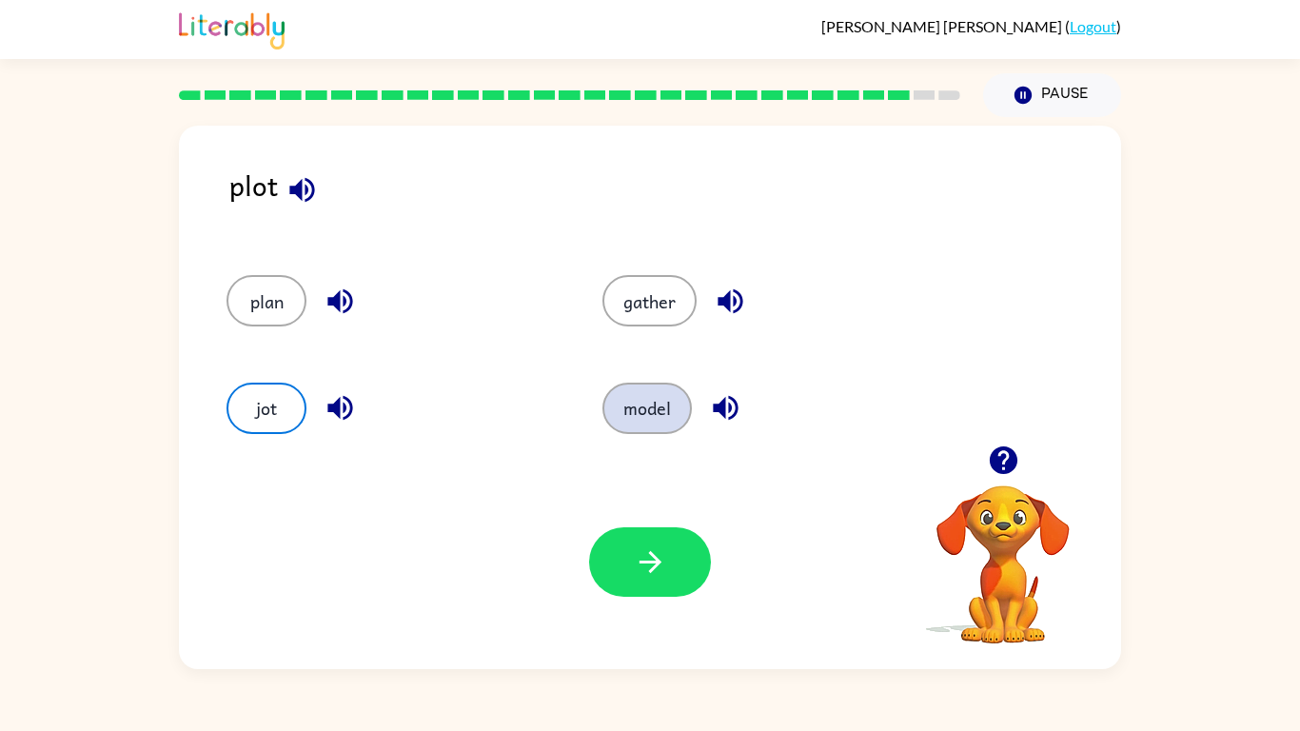
click at [646, 430] on button "model" at bounding box center [646, 407] width 89 height 51
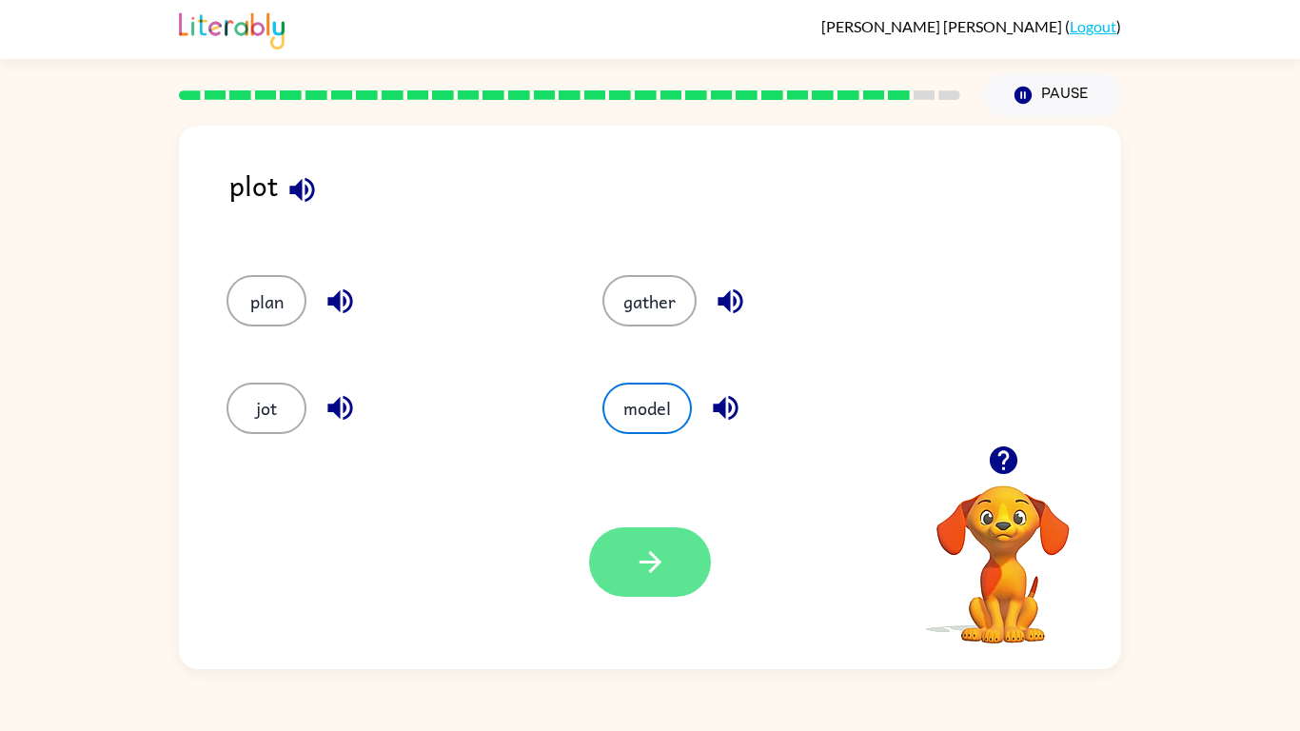
click at [682, 550] on button "button" at bounding box center [650, 561] width 122 height 69
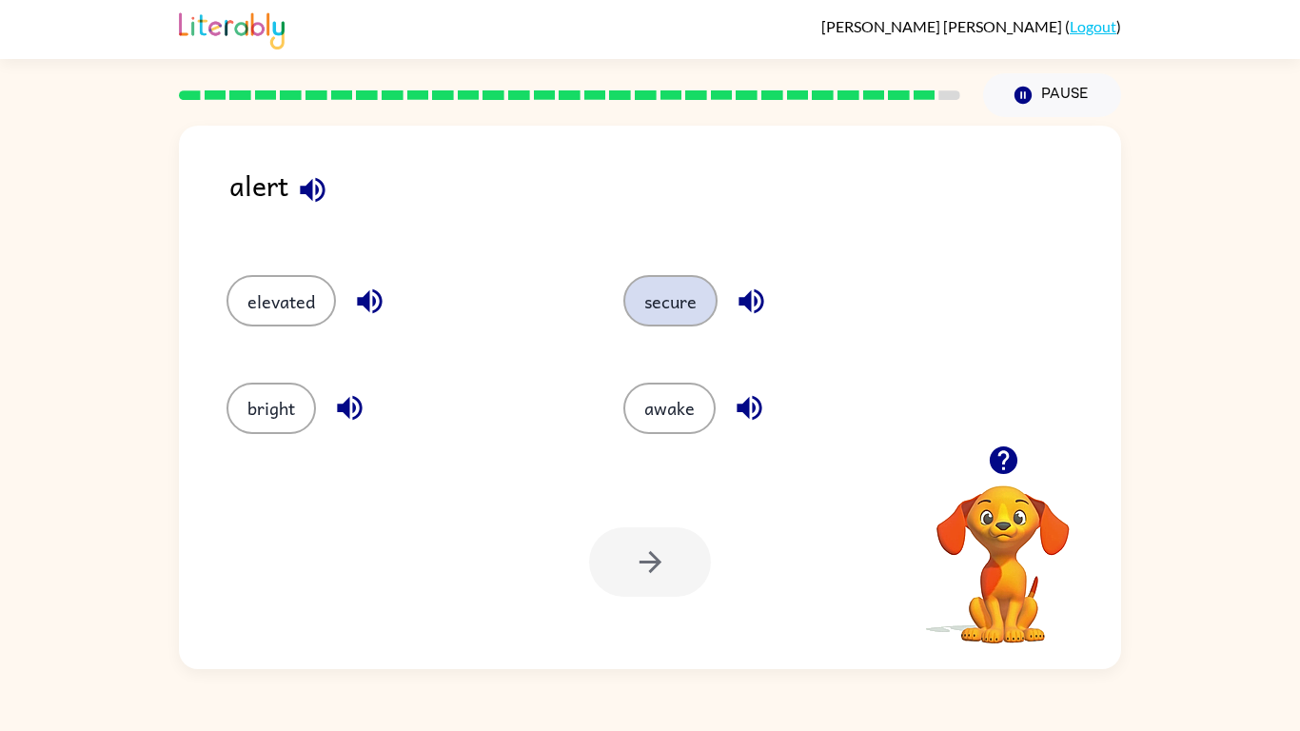
click at [639, 317] on button "secure" at bounding box center [670, 300] width 94 height 51
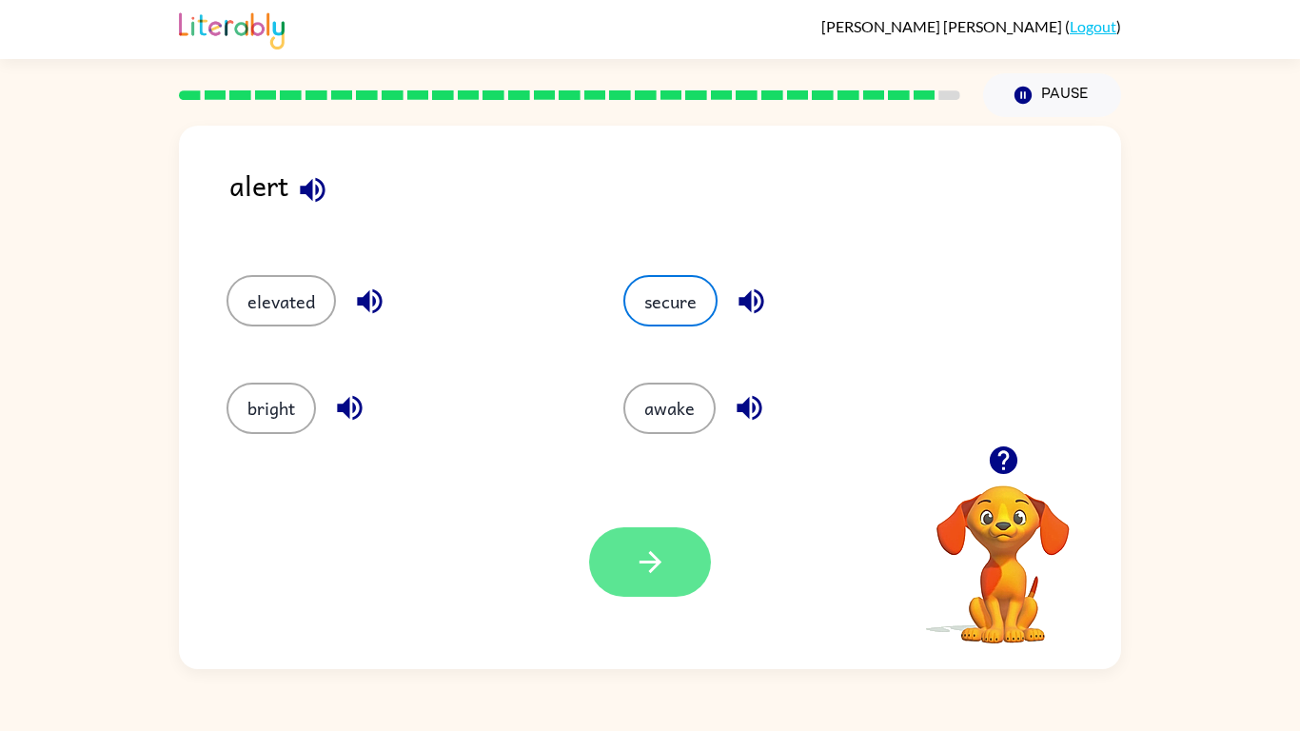
click at [634, 563] on icon "button" at bounding box center [650, 561] width 33 height 33
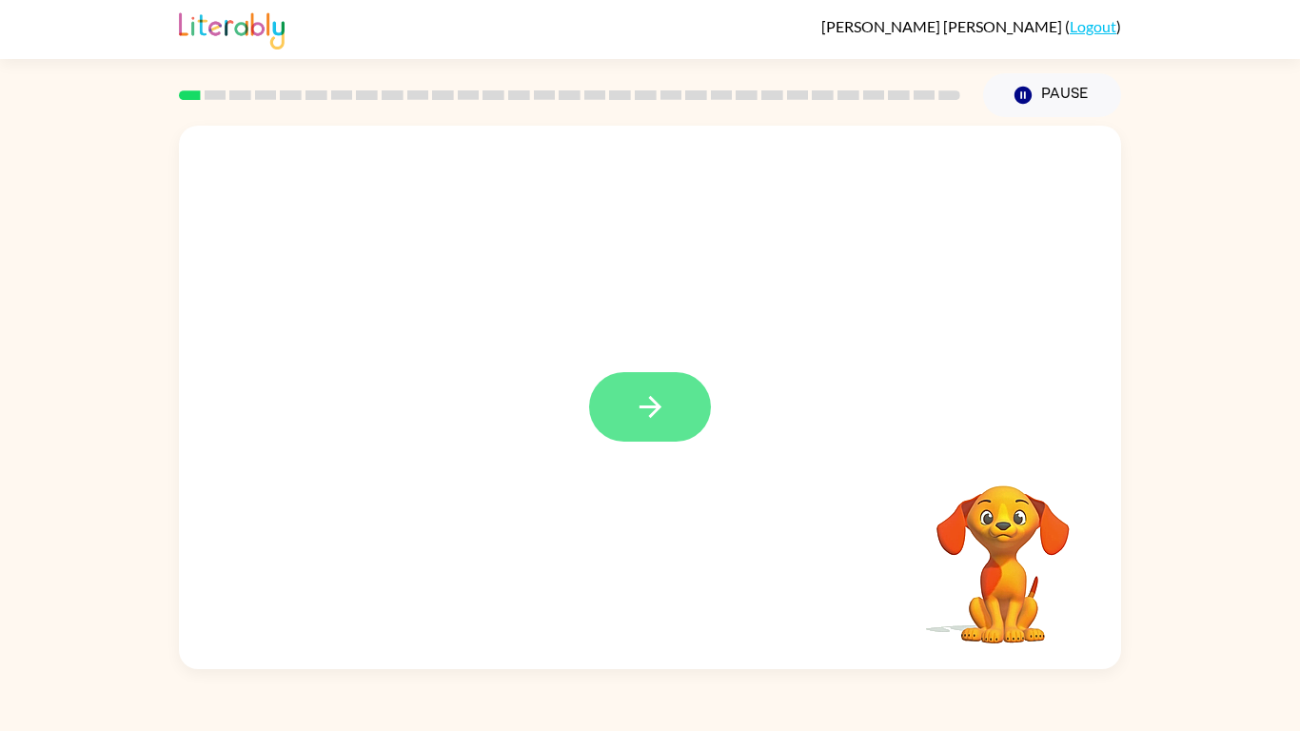
click at [628, 389] on button "button" at bounding box center [650, 406] width 122 height 69
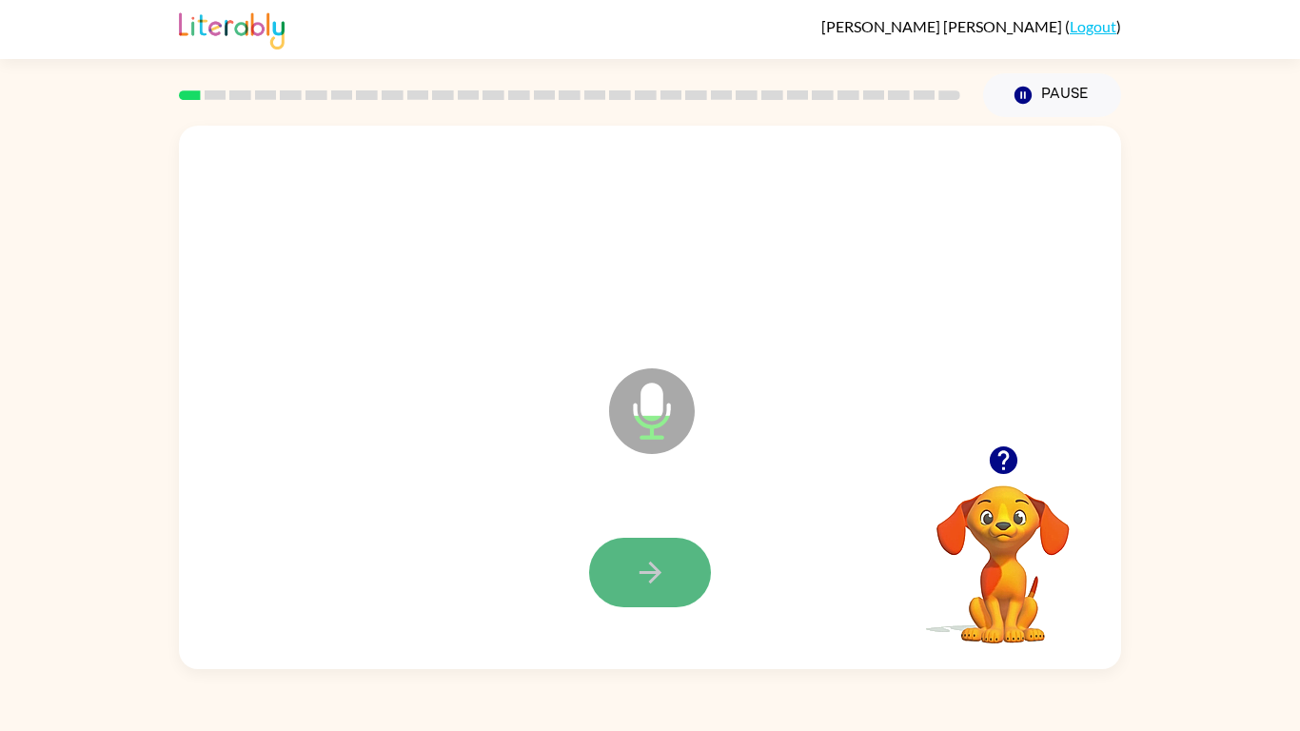
click at [626, 539] on button "button" at bounding box center [650, 572] width 122 height 69
click at [649, 541] on button "button" at bounding box center [650, 572] width 122 height 69
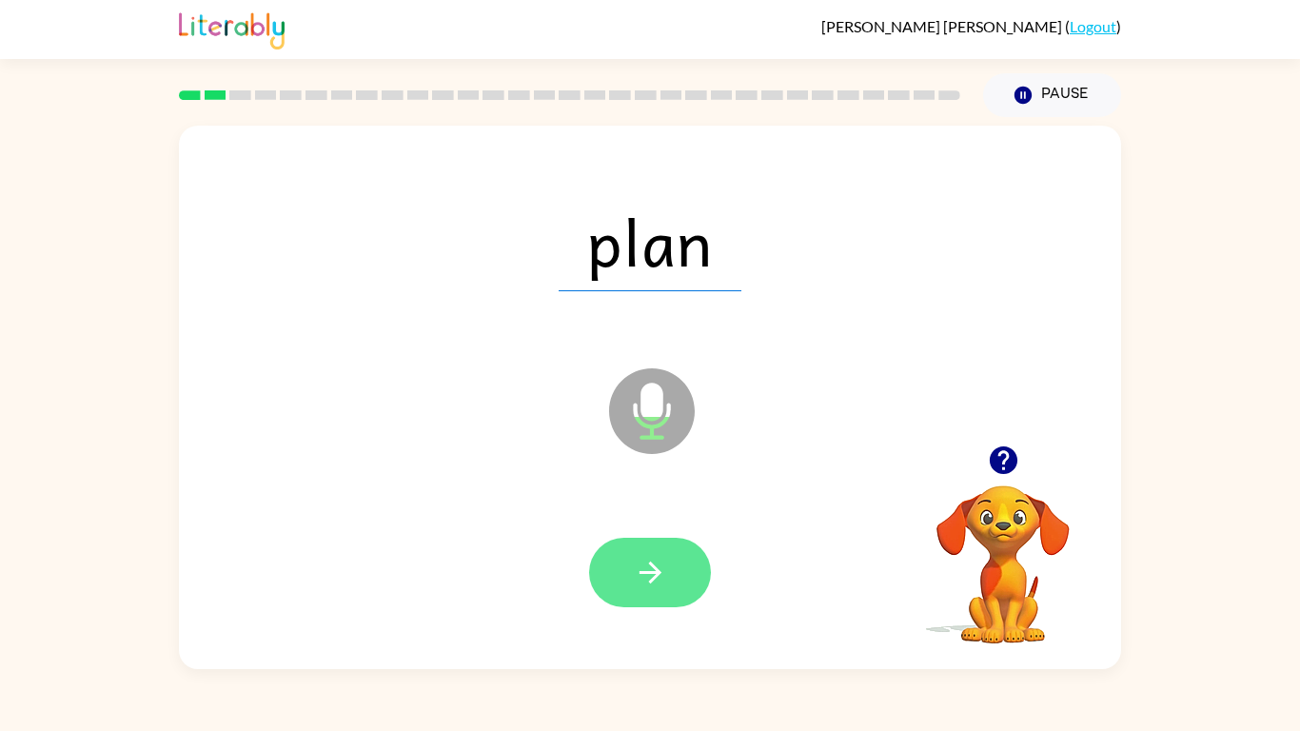
click at [651, 548] on button "button" at bounding box center [650, 572] width 122 height 69
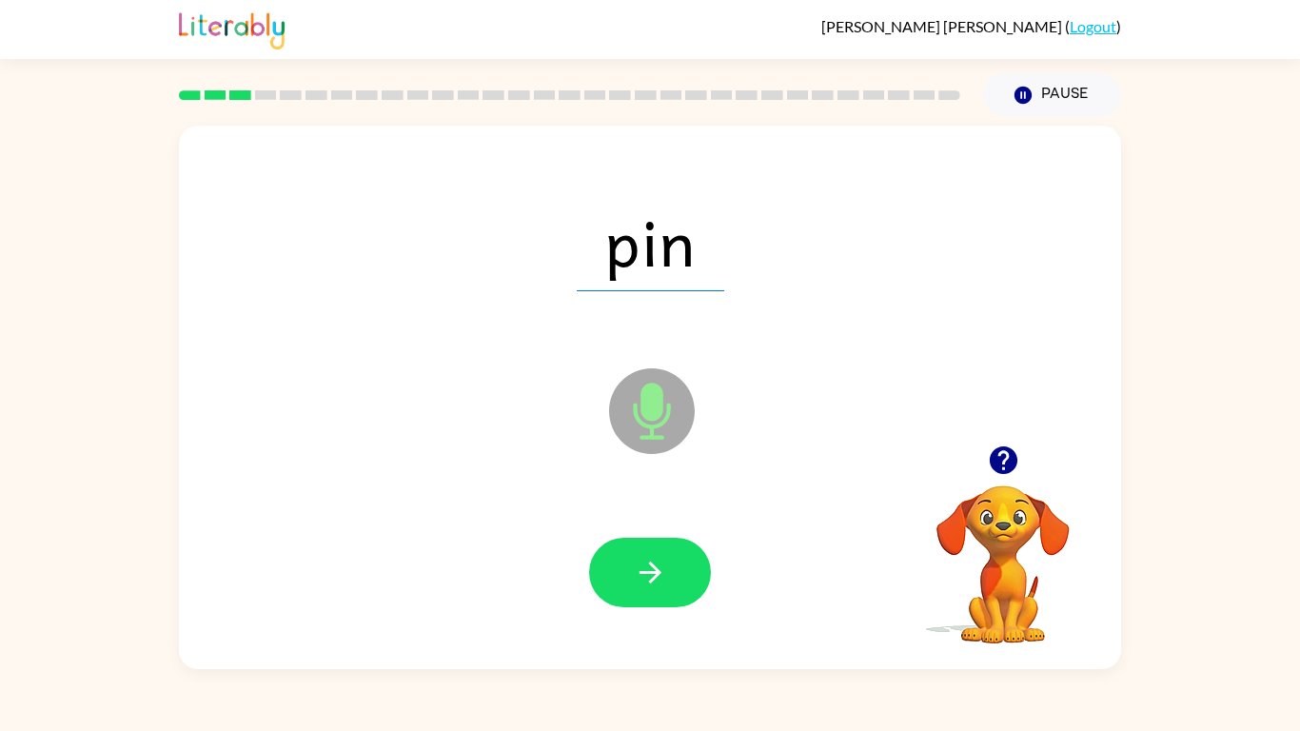
click at [651, 548] on button "button" at bounding box center [650, 572] width 122 height 69
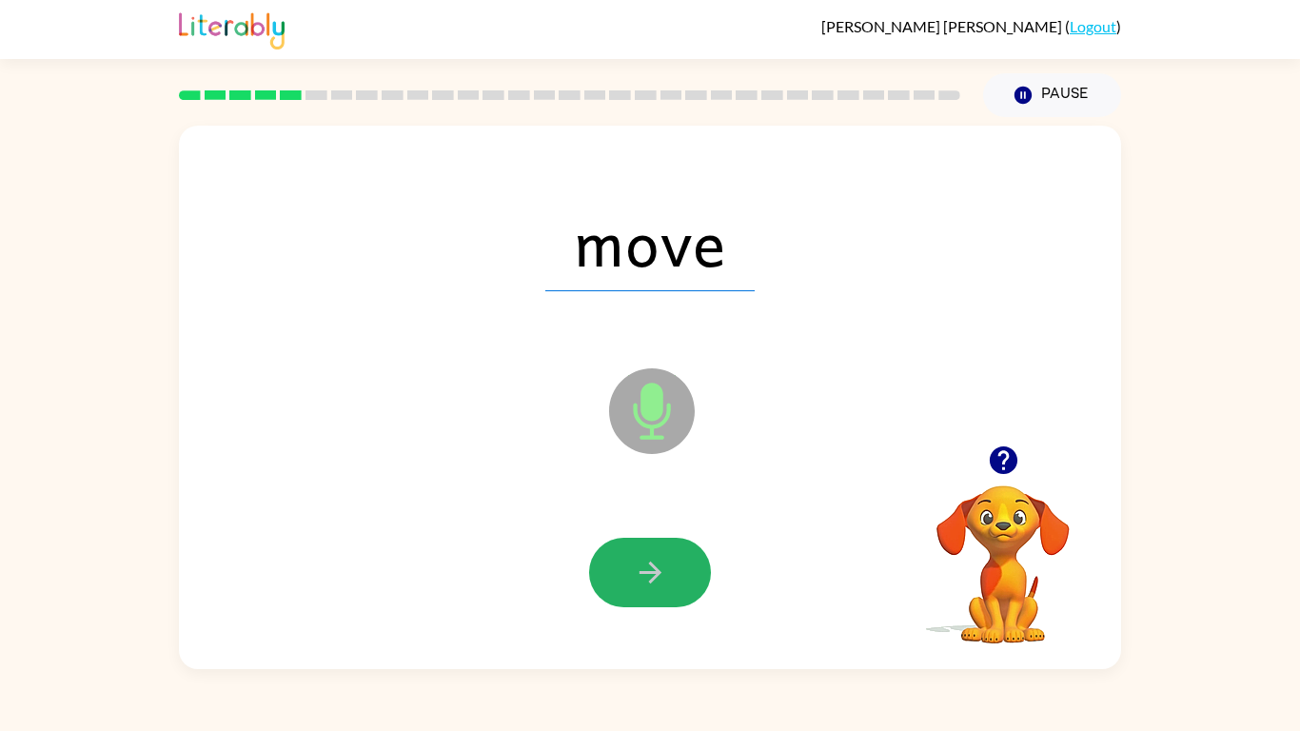
click at [651, 548] on button "button" at bounding box center [650, 572] width 122 height 69
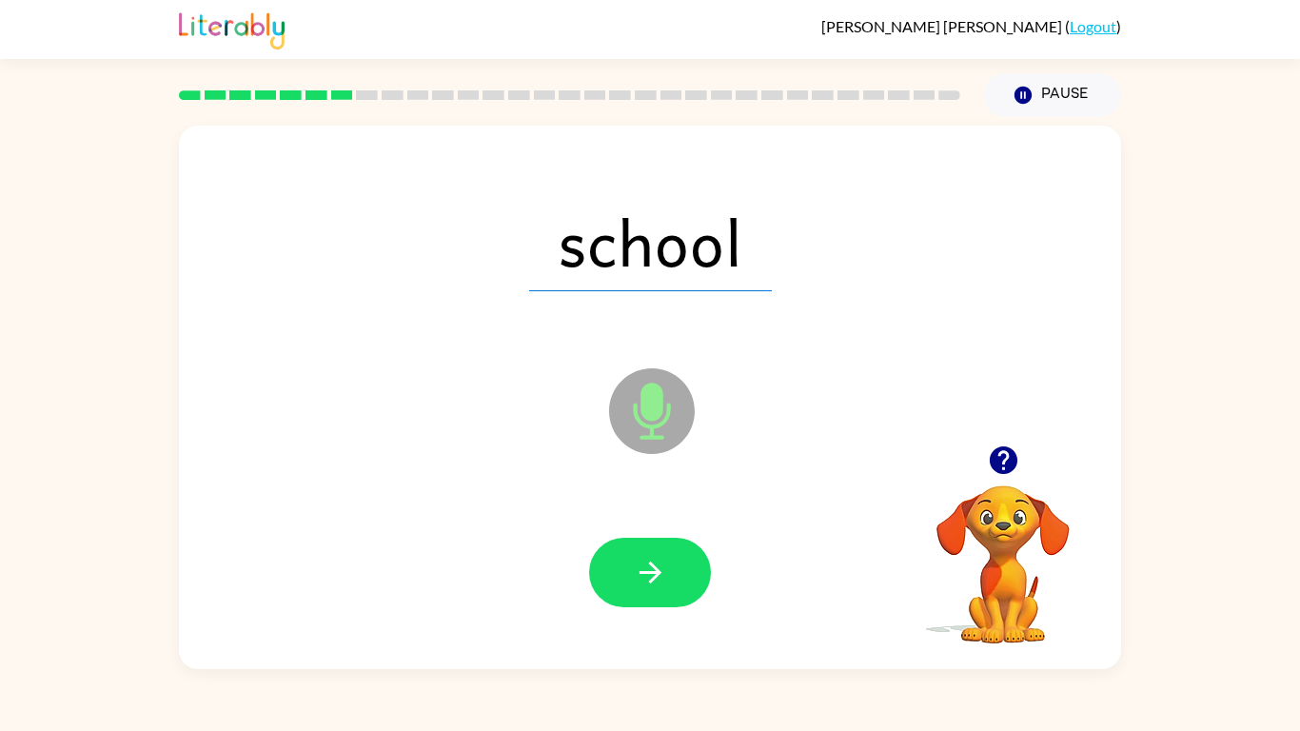
click at [651, 548] on button "button" at bounding box center [650, 572] width 122 height 69
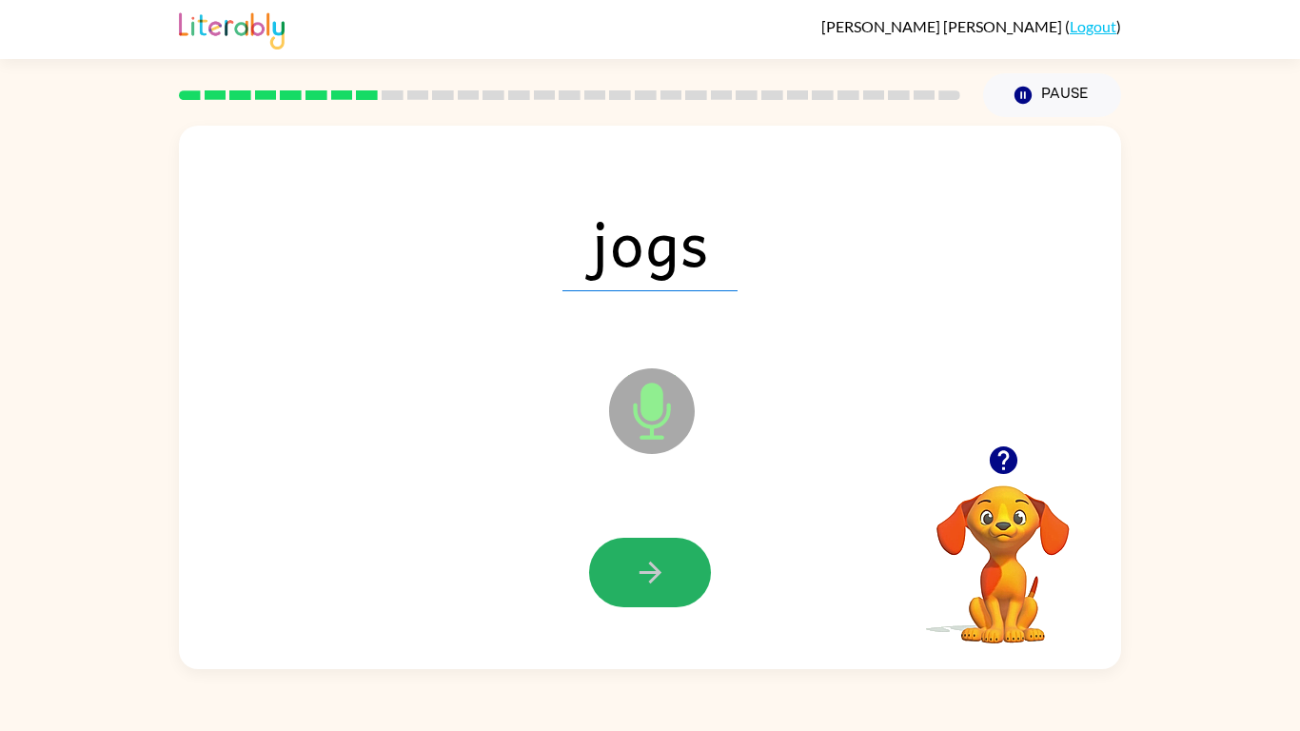
click at [651, 548] on button "button" at bounding box center [650, 572] width 122 height 69
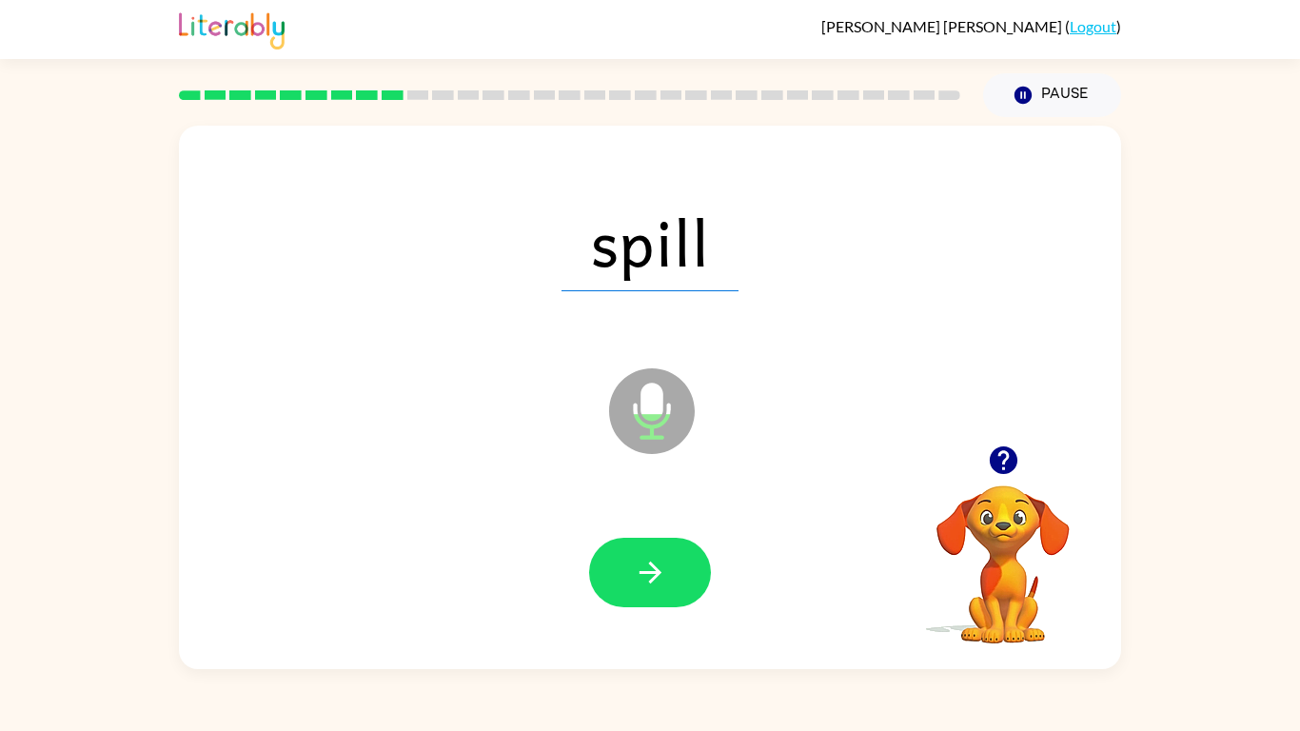
click at [651, 548] on button "button" at bounding box center [650, 572] width 122 height 69
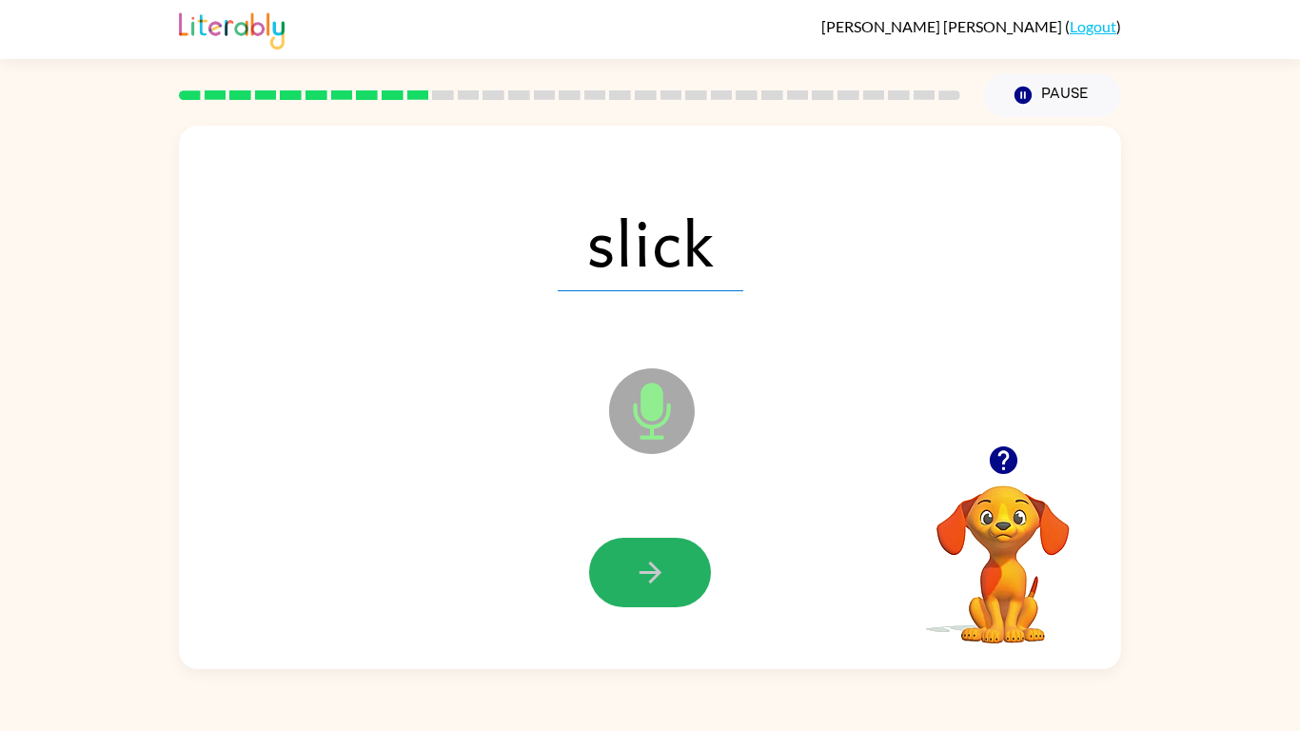
click at [651, 548] on button "button" at bounding box center [650, 572] width 122 height 69
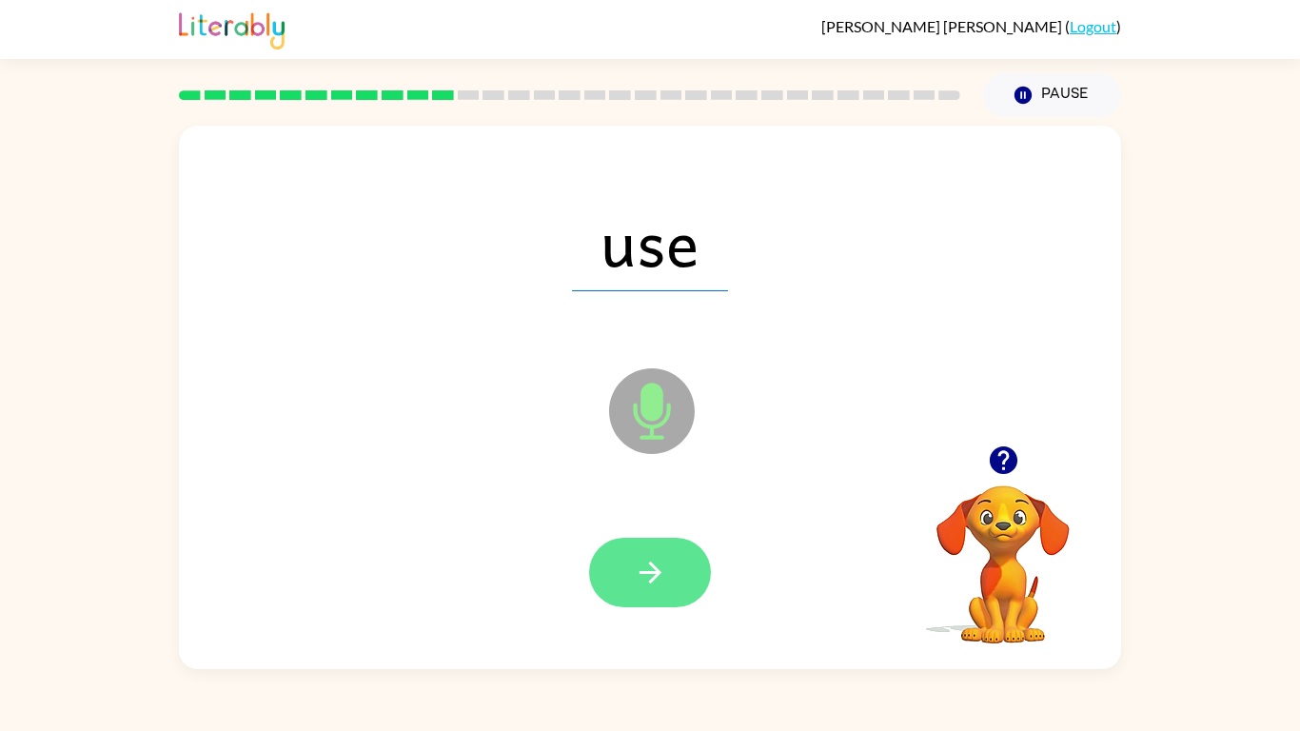
click at [633, 600] on button "button" at bounding box center [650, 572] width 122 height 69
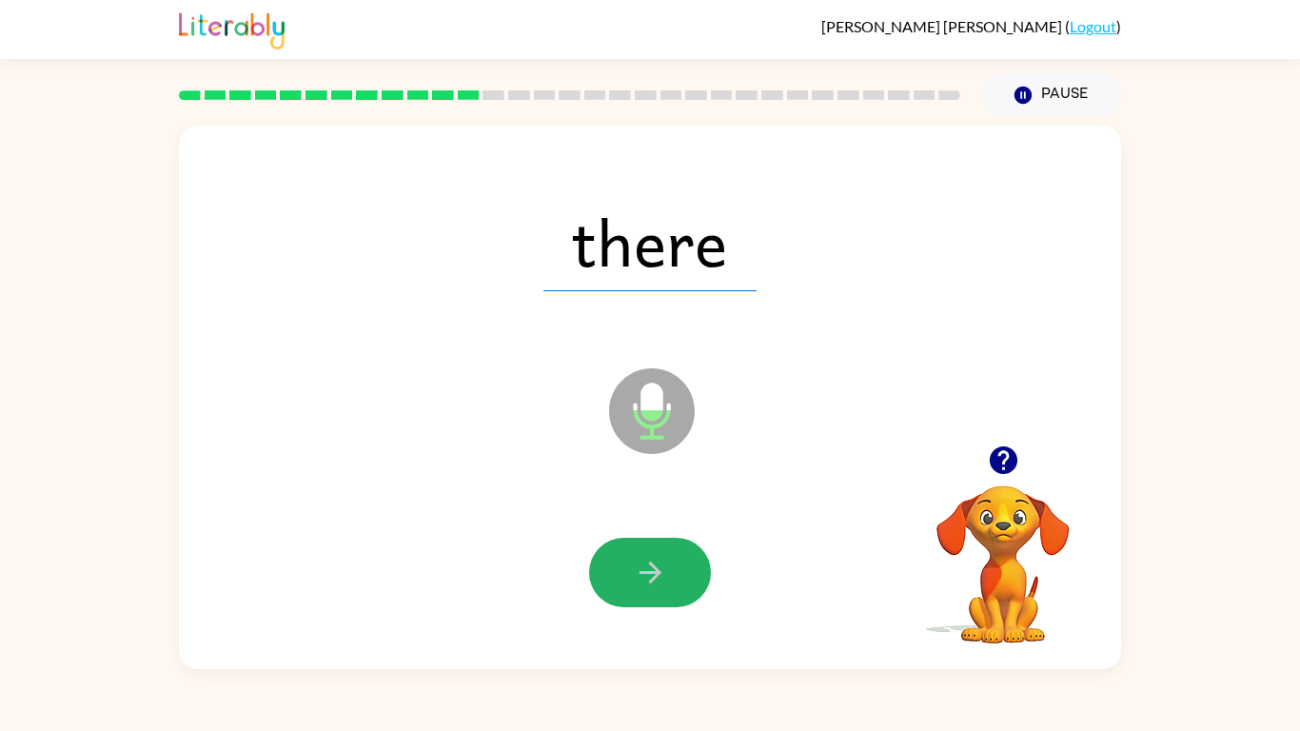
click at [633, 600] on button "button" at bounding box center [650, 572] width 122 height 69
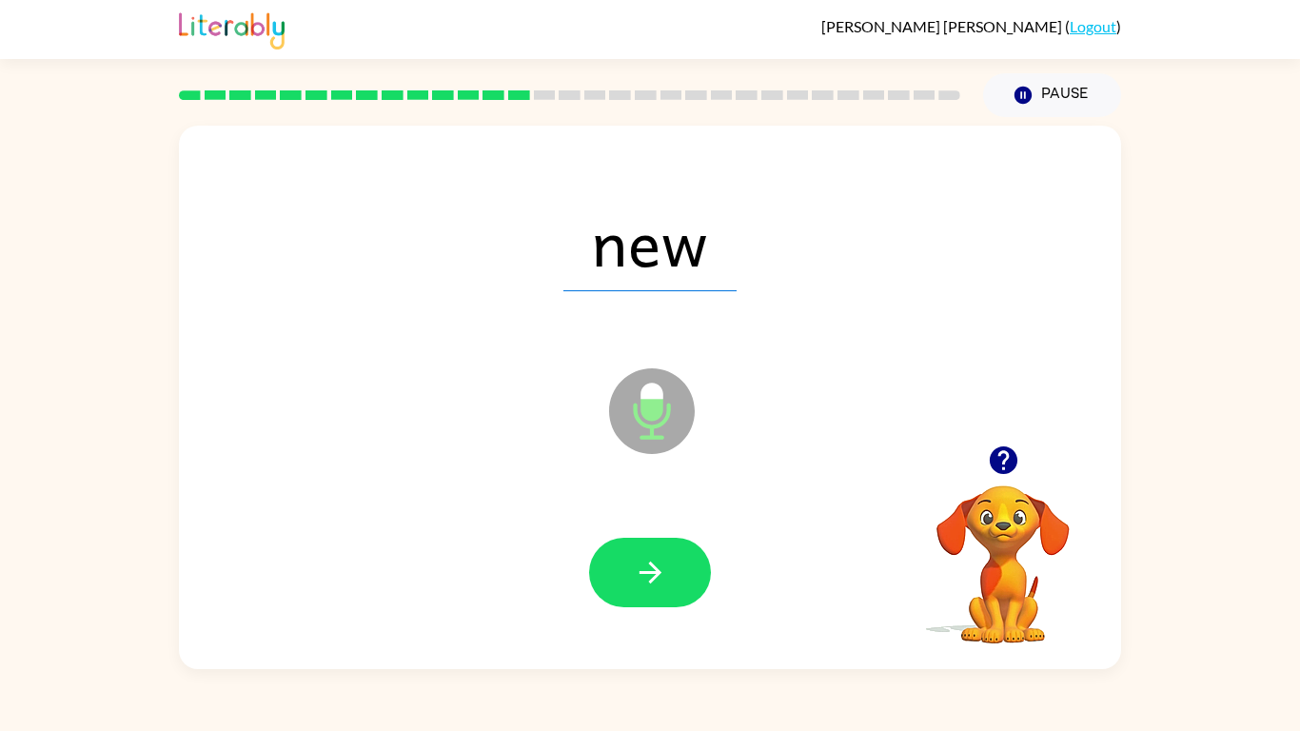
click at [633, 600] on button "button" at bounding box center [650, 572] width 122 height 69
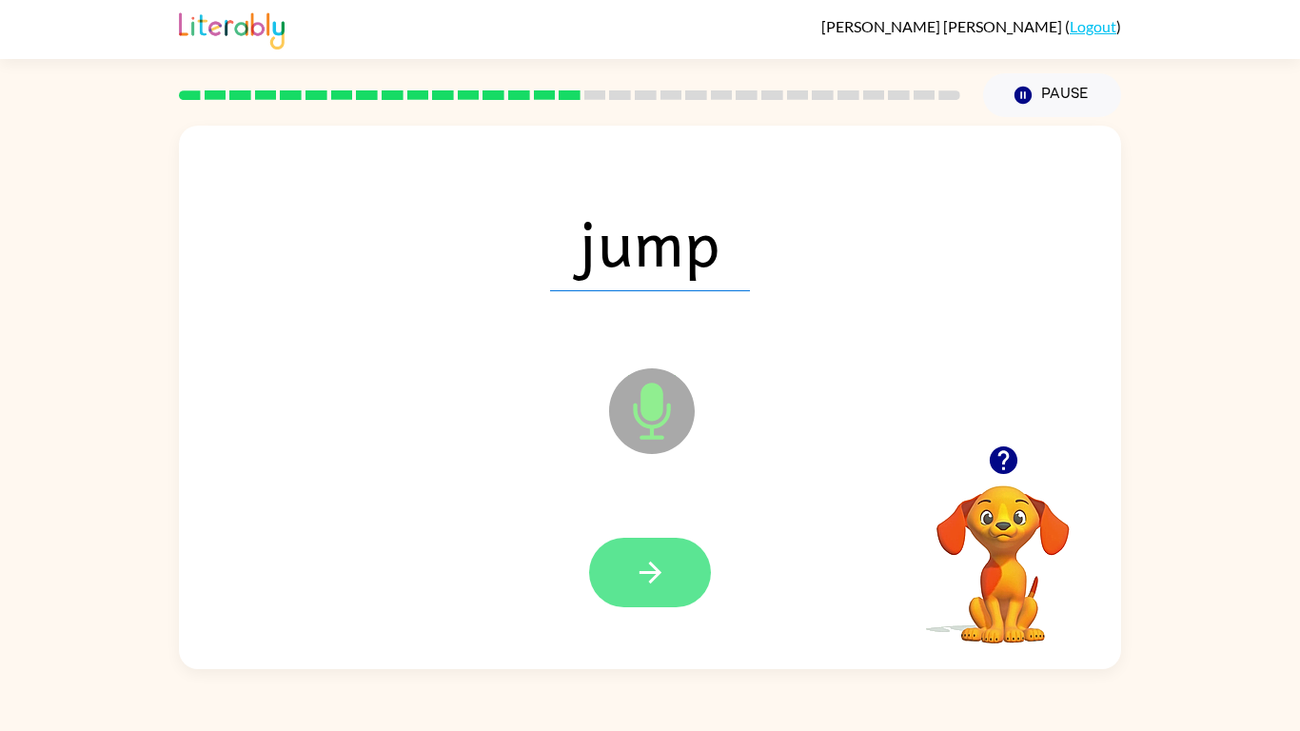
click at [636, 573] on icon "button" at bounding box center [650, 572] width 33 height 33
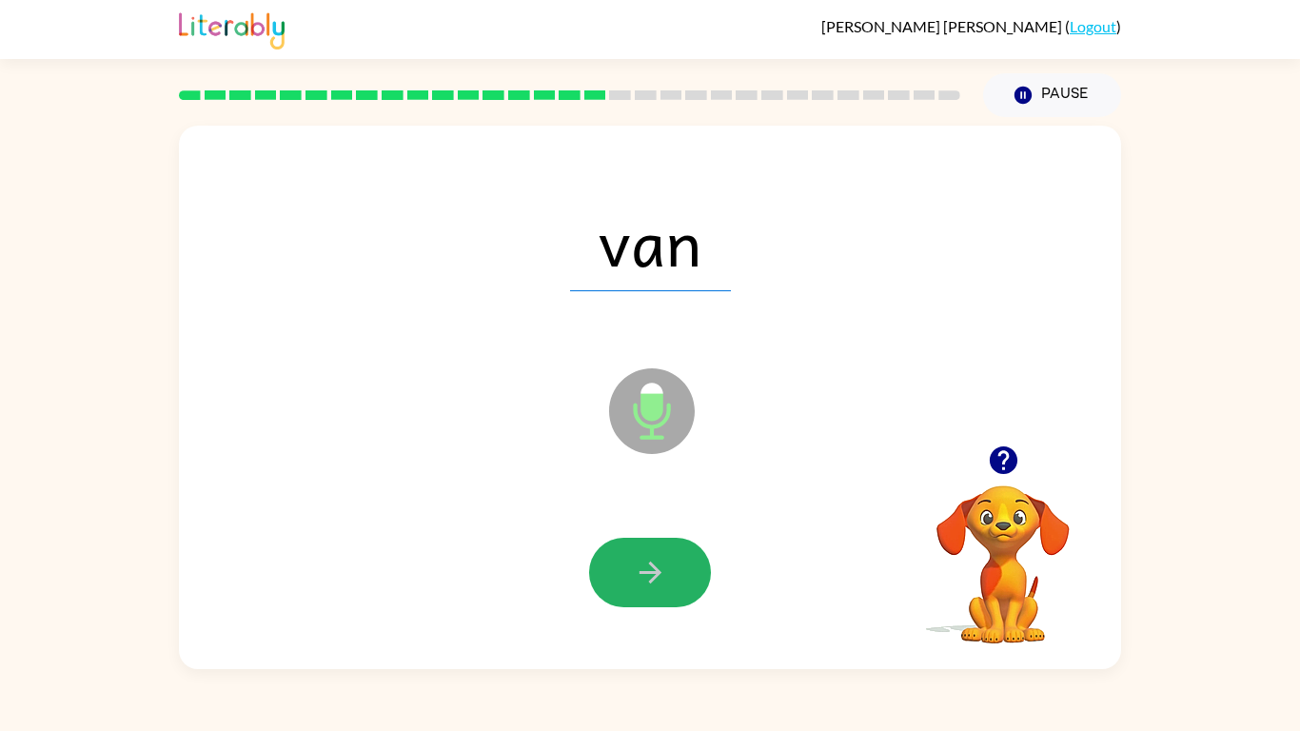
click at [636, 573] on icon "button" at bounding box center [650, 572] width 33 height 33
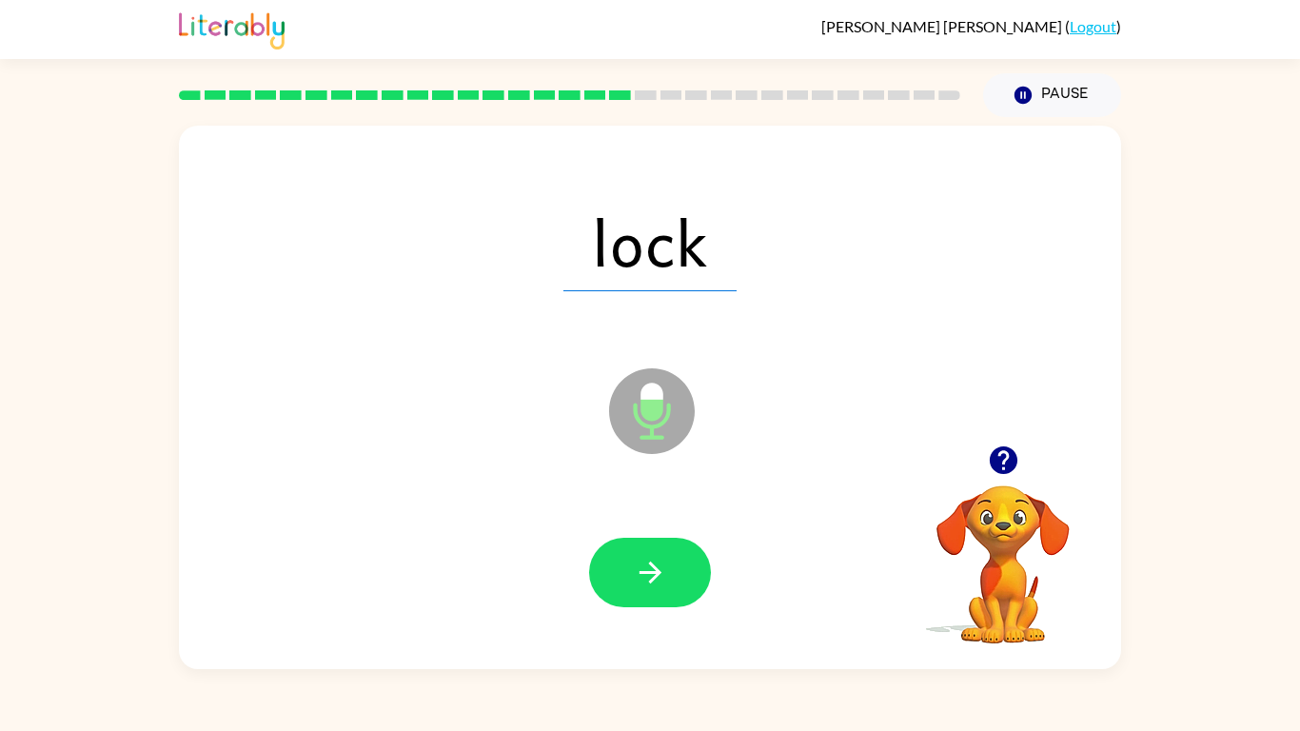
click at [636, 573] on icon "button" at bounding box center [650, 572] width 33 height 33
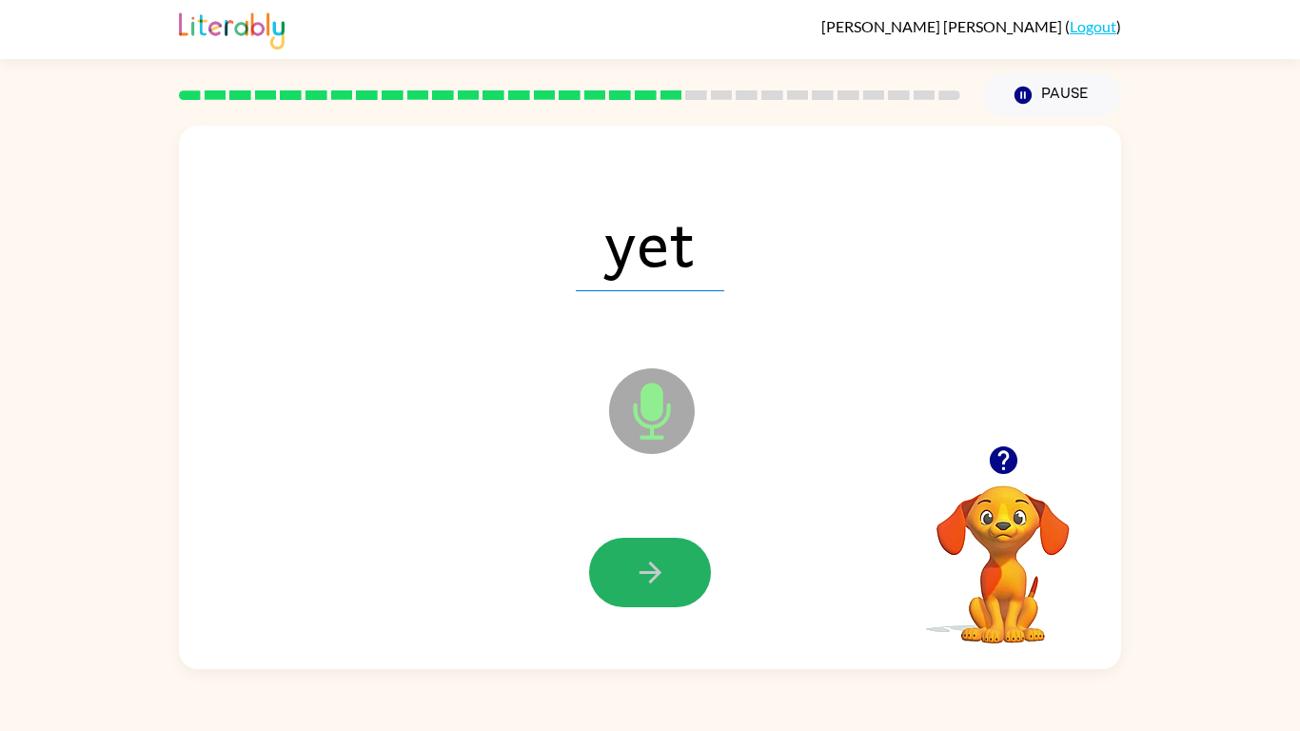
click at [636, 573] on icon "button" at bounding box center [650, 572] width 33 height 33
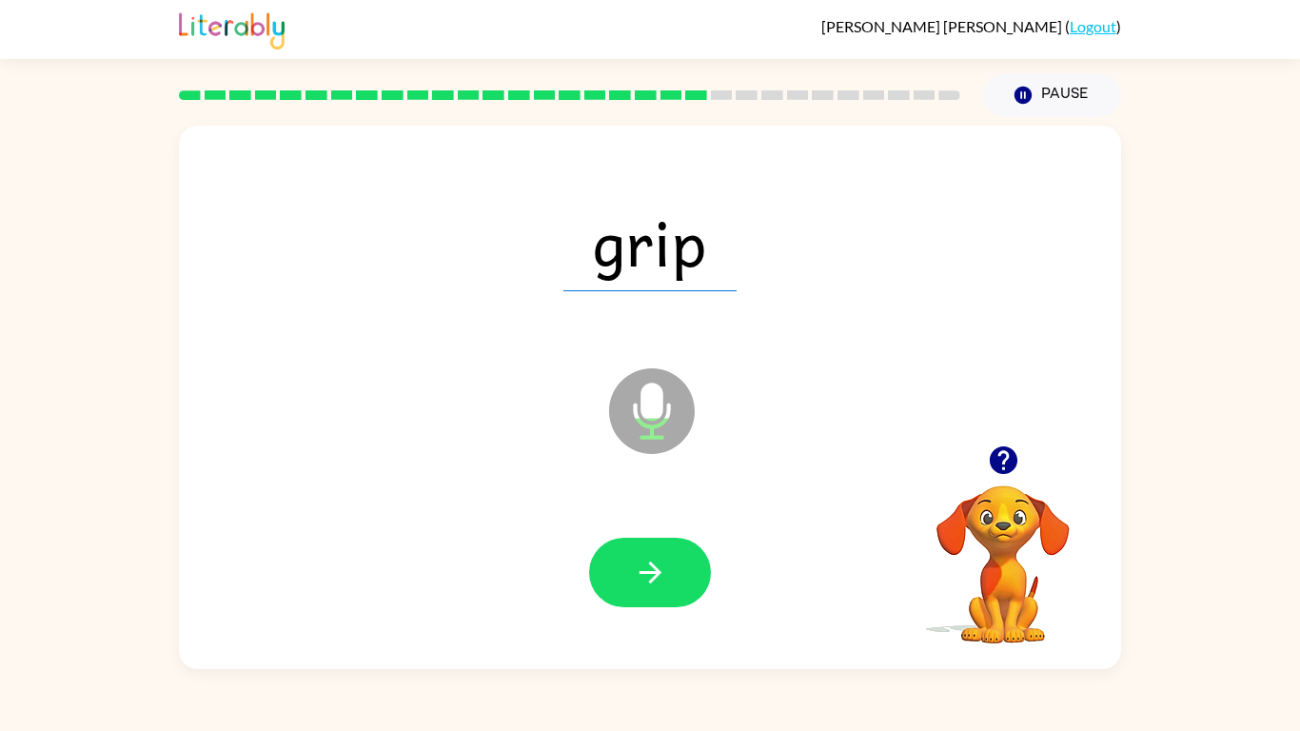
click at [636, 573] on icon "button" at bounding box center [650, 572] width 33 height 33
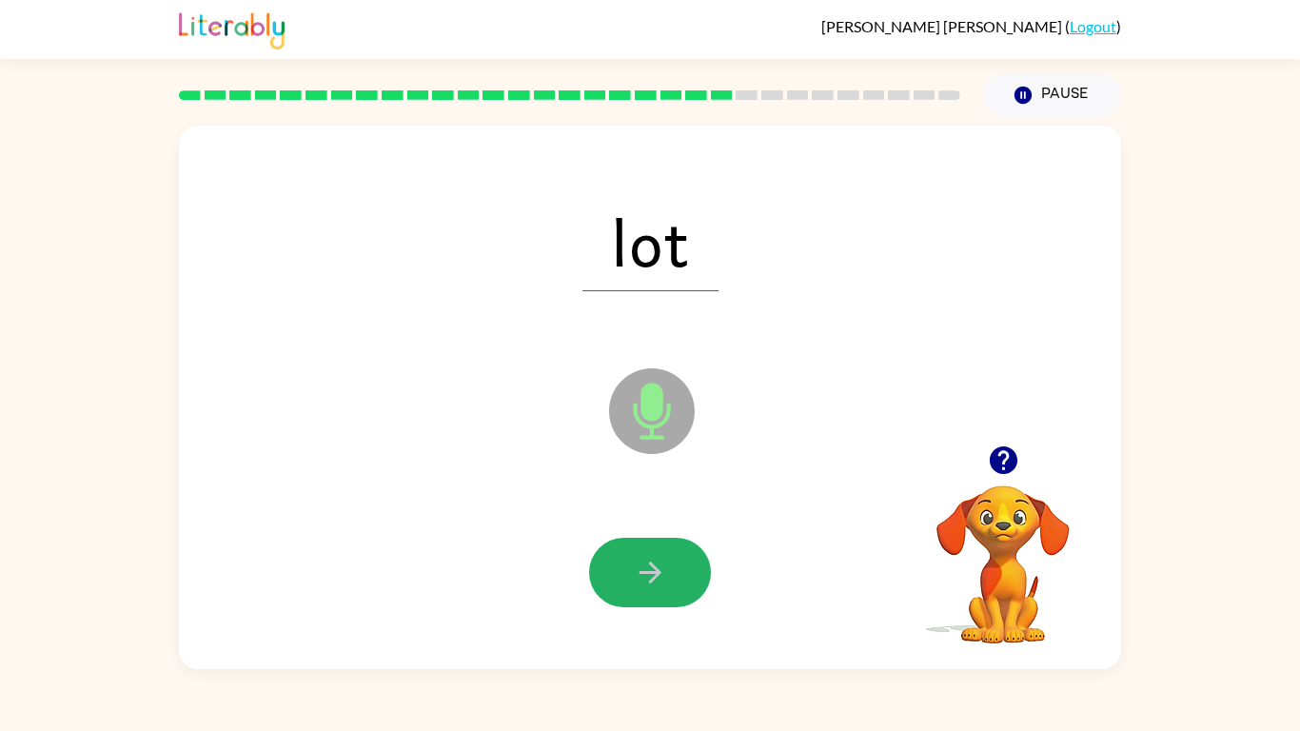
click at [636, 573] on icon "button" at bounding box center [650, 572] width 33 height 33
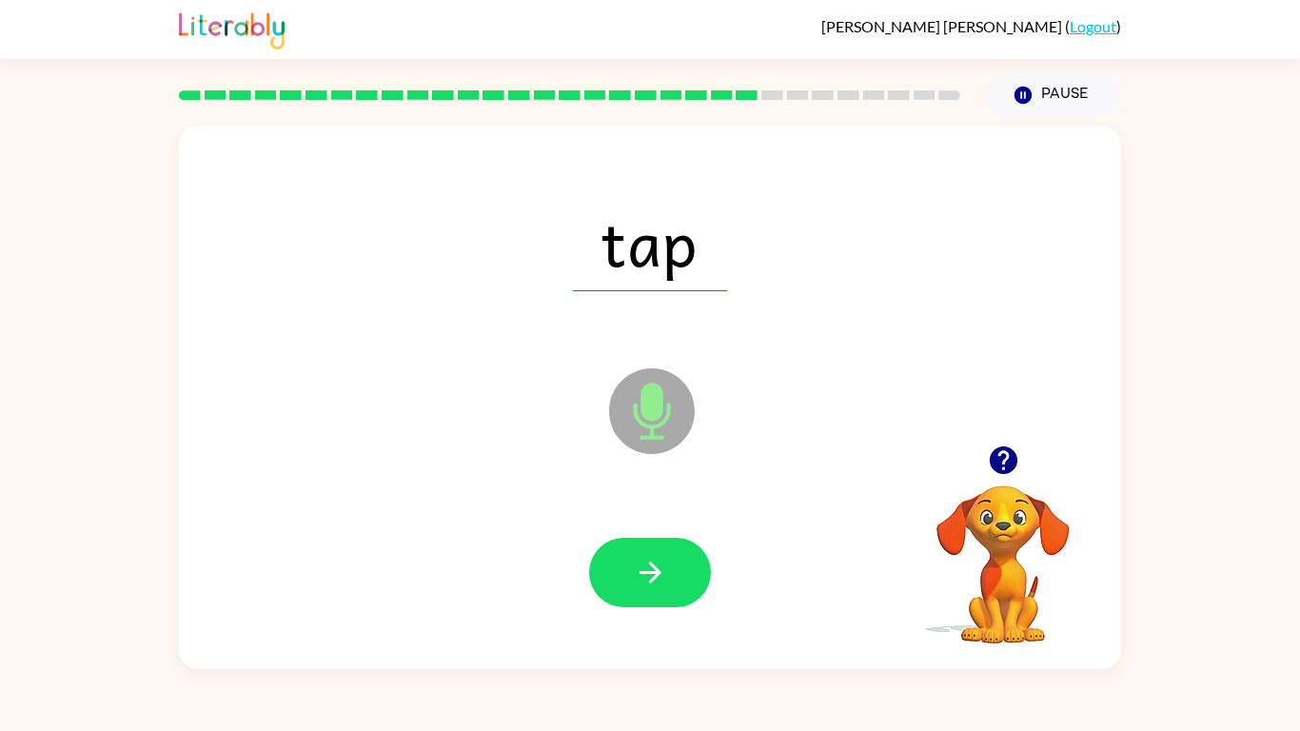
click at [636, 573] on icon "button" at bounding box center [650, 572] width 33 height 33
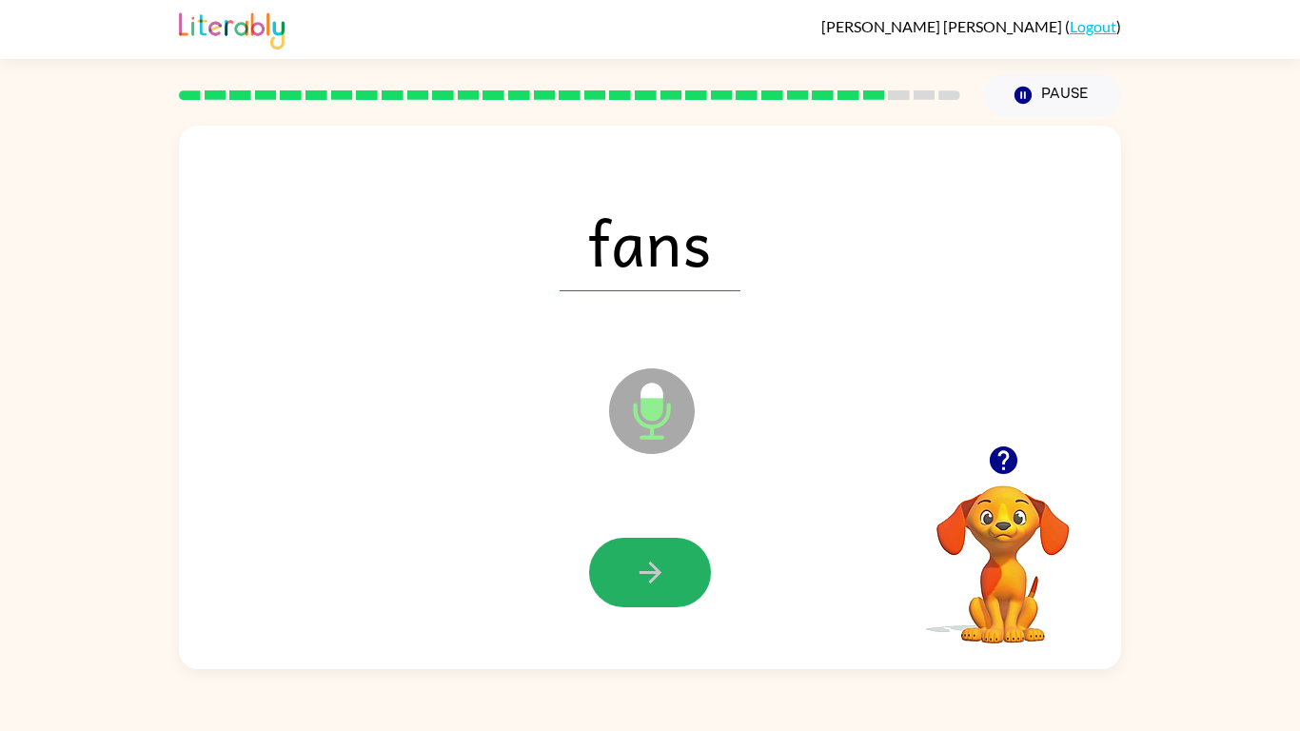
click at [636, 573] on icon "button" at bounding box center [650, 572] width 33 height 33
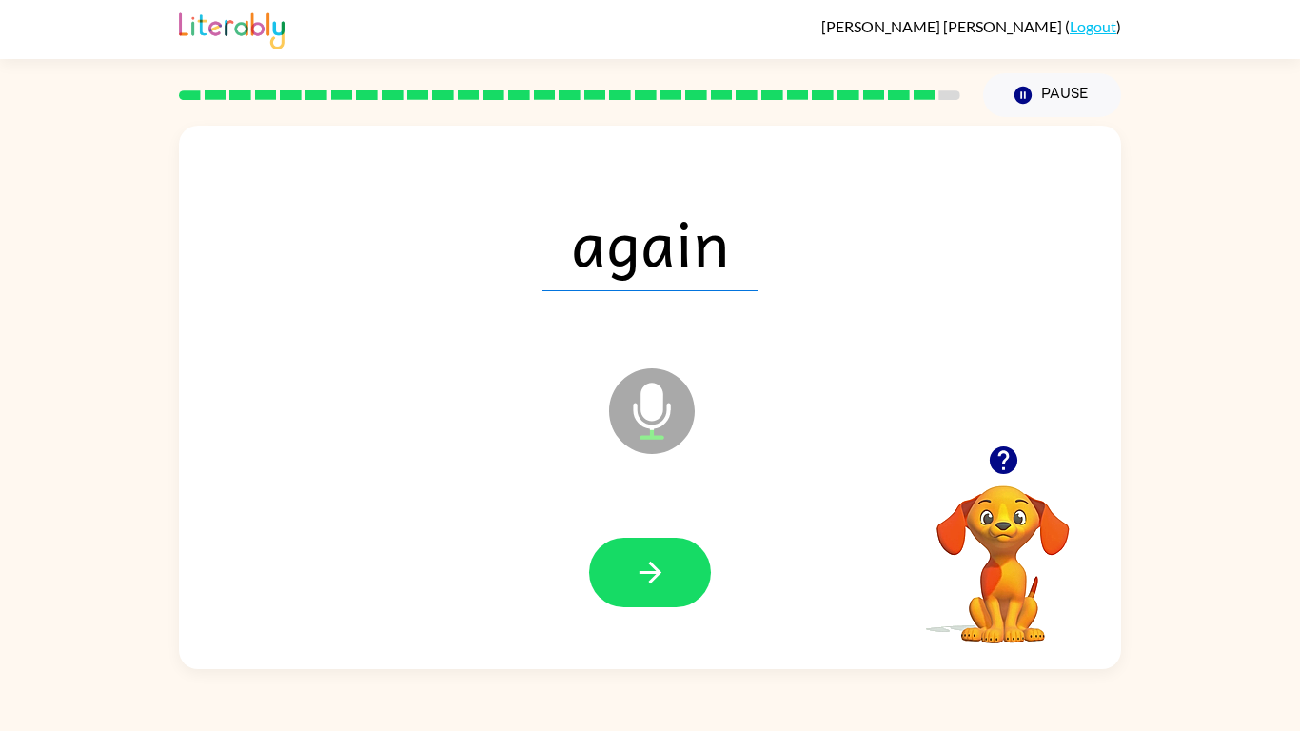
click at [636, 573] on icon "button" at bounding box center [650, 572] width 33 height 33
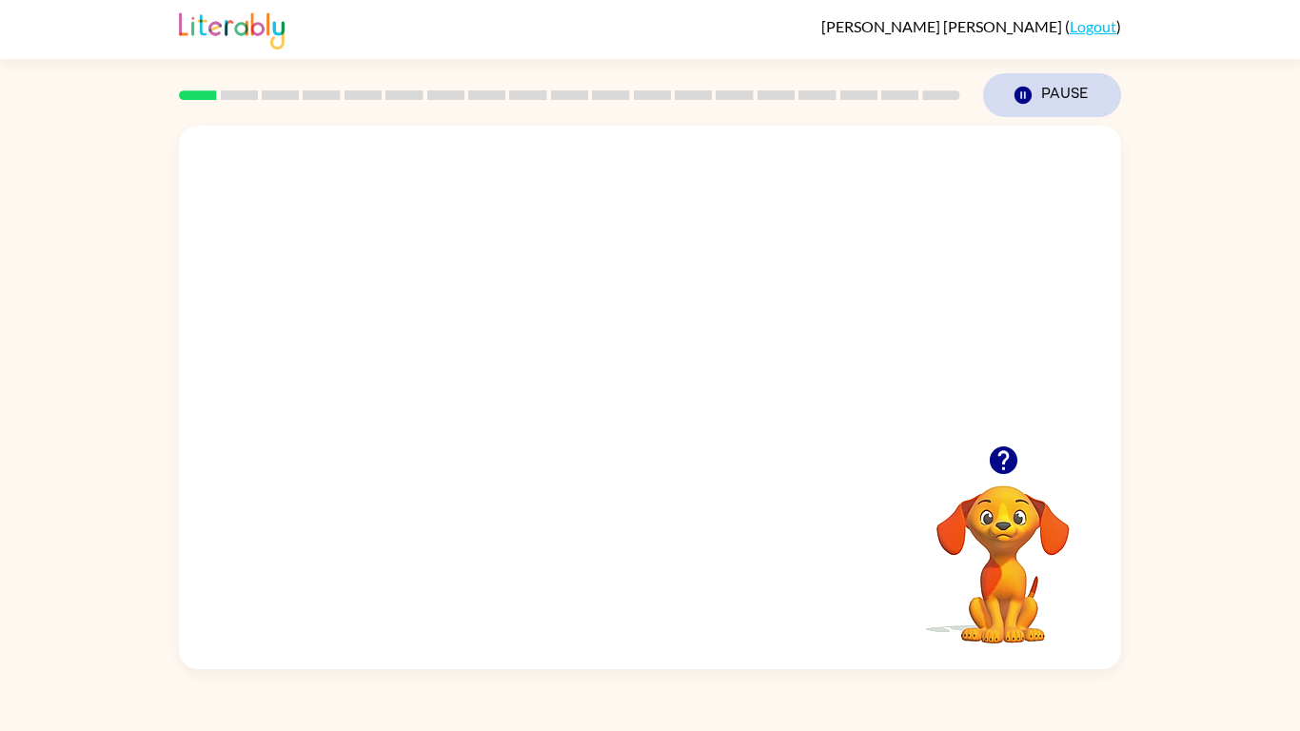
click at [1048, 88] on button "Pause Pause" at bounding box center [1052, 95] width 138 height 44
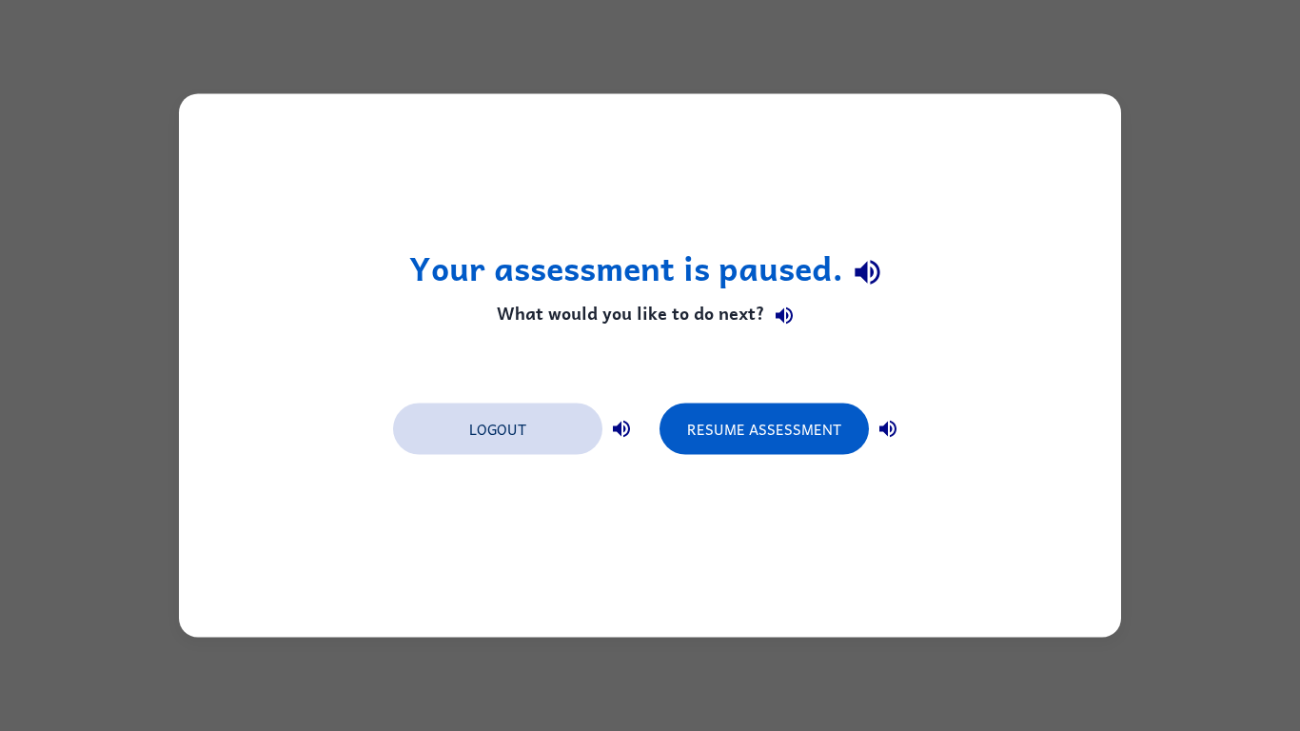
click at [503, 441] on button "Logout" at bounding box center [497, 428] width 209 height 51
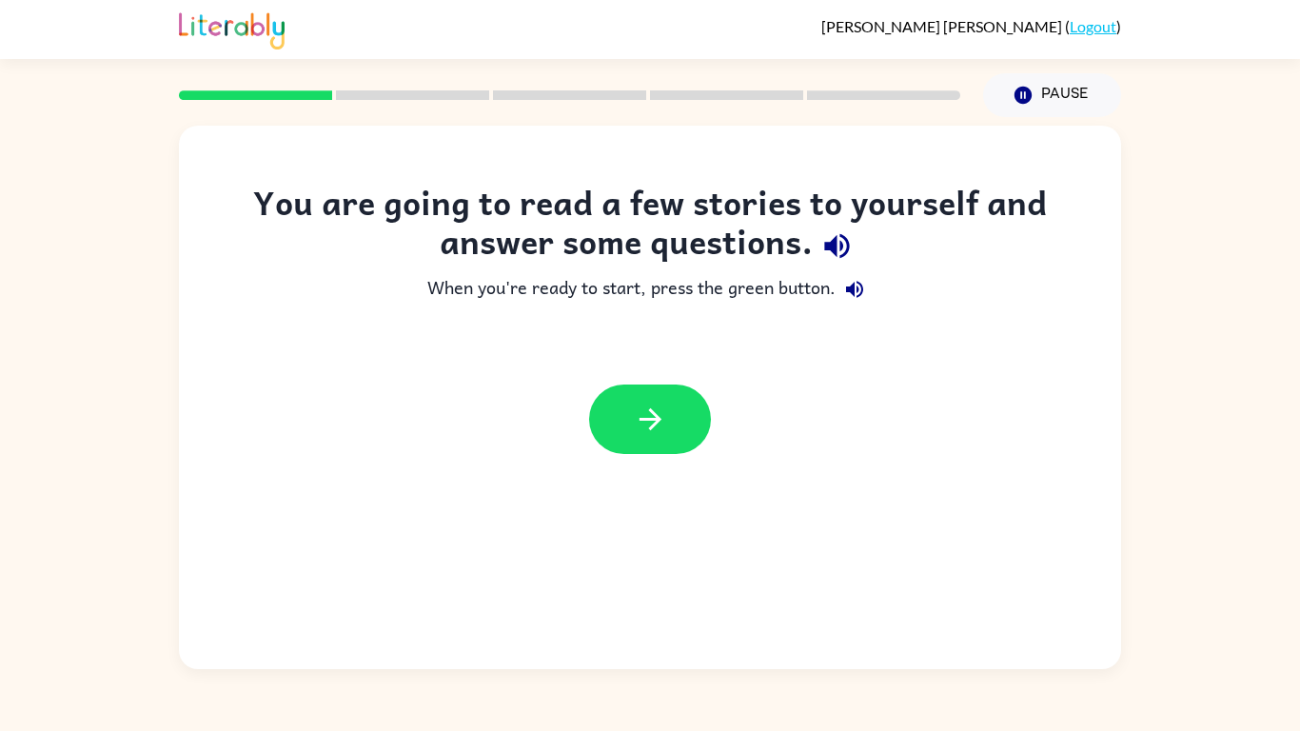
click at [834, 241] on icon "button" at bounding box center [836, 246] width 25 height 25
click at [850, 300] on icon "button" at bounding box center [854, 289] width 23 height 23
click at [689, 402] on button "button" at bounding box center [650, 418] width 122 height 69
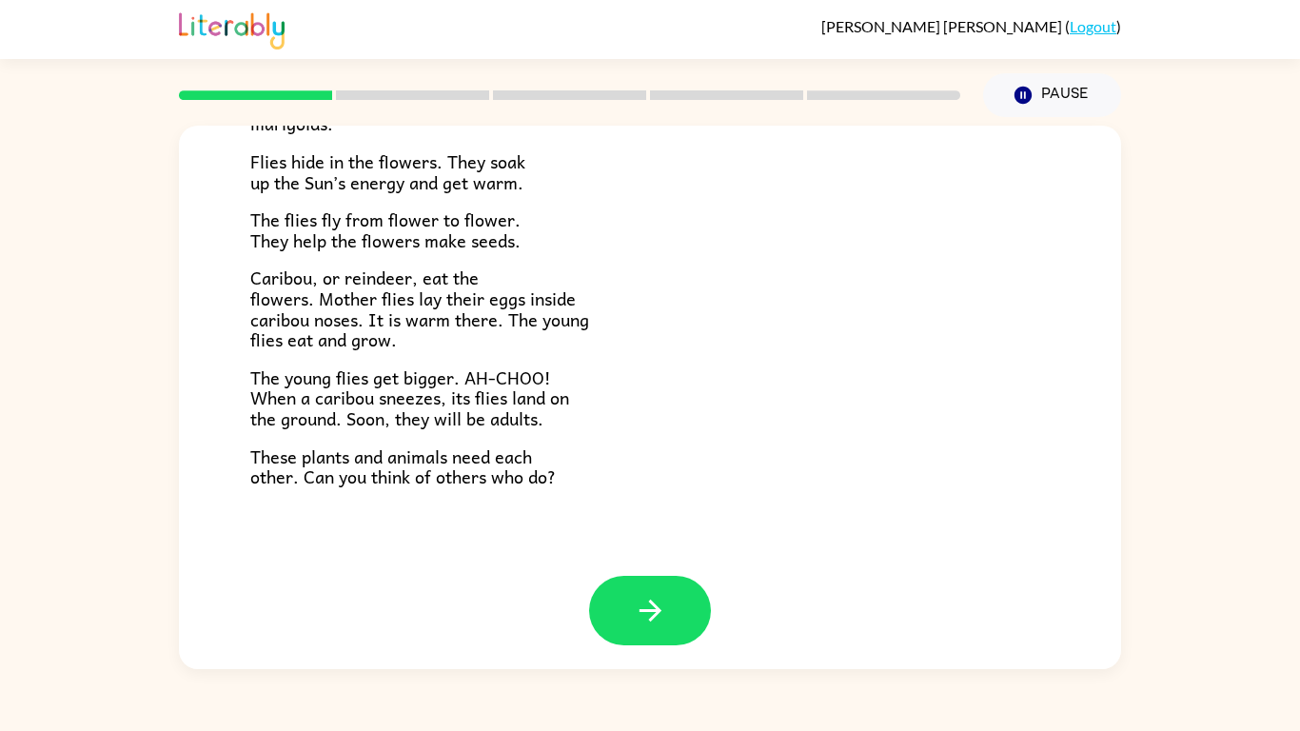
scroll to position [391, 0]
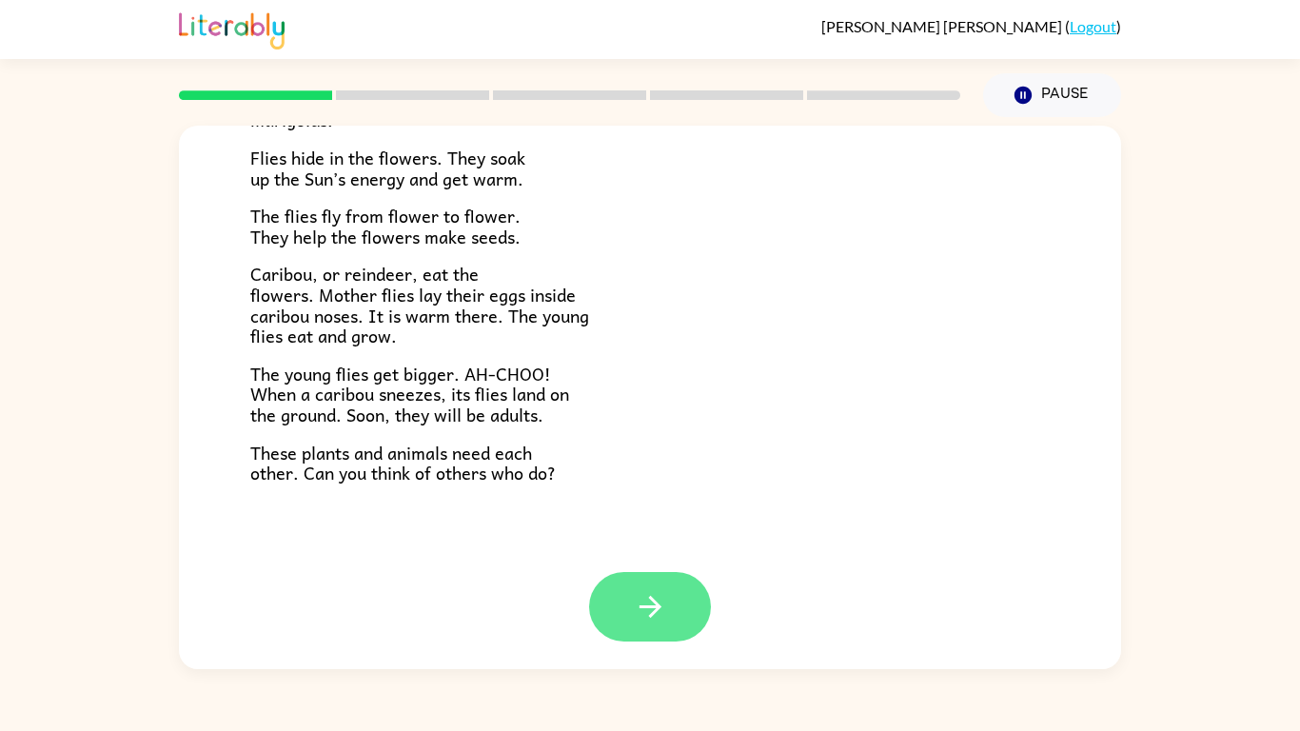
click at [610, 602] on button "button" at bounding box center [650, 606] width 122 height 69
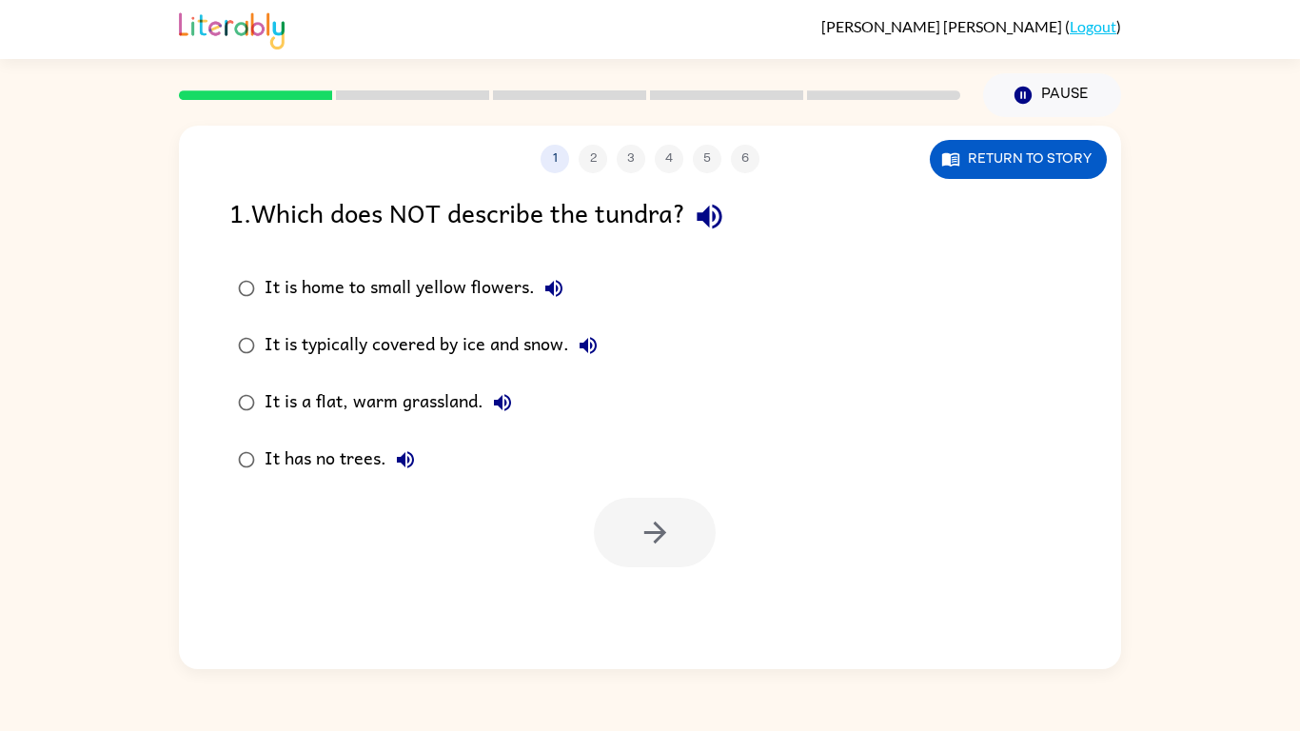
scroll to position [0, 0]
click at [726, 220] on icon "button" at bounding box center [709, 216] width 33 height 33
click at [348, 472] on div "It has no trees." at bounding box center [344, 459] width 160 height 38
click at [607, 547] on button "button" at bounding box center [655, 532] width 122 height 69
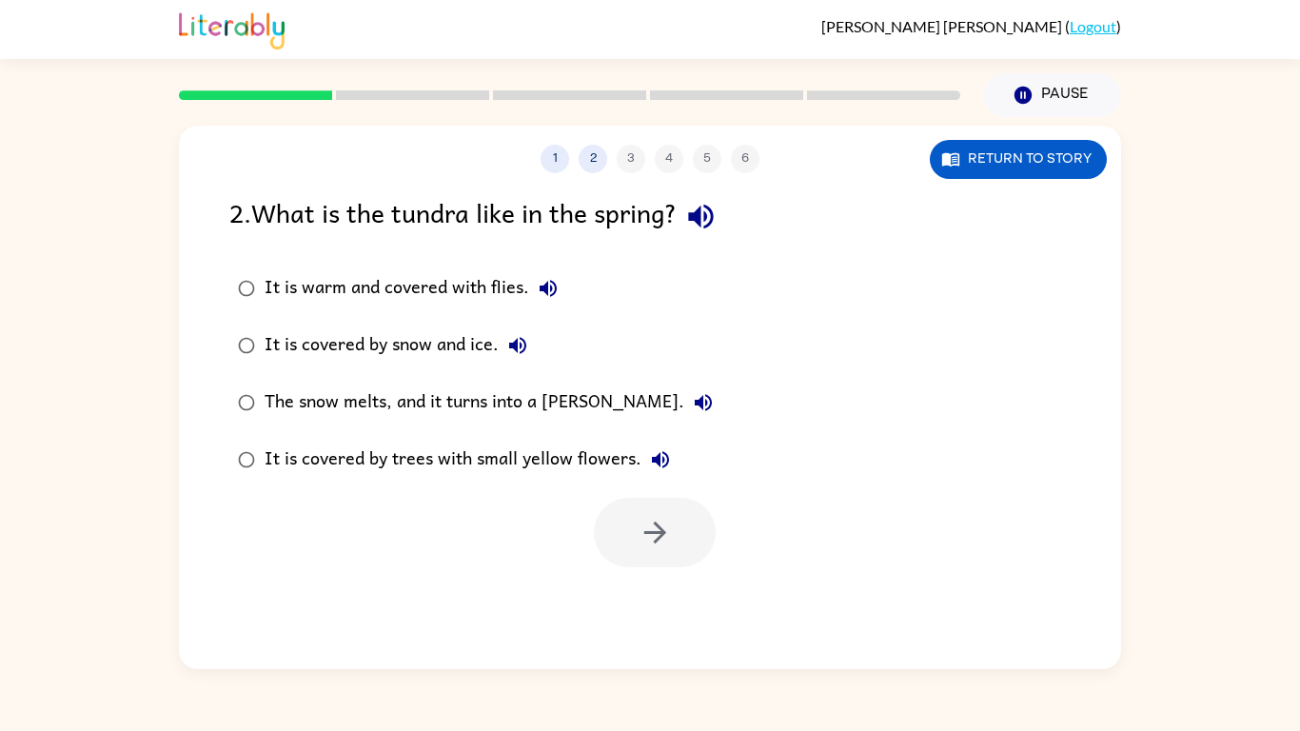
click at [712, 209] on icon "button" at bounding box center [700, 216] width 33 height 33
click at [552, 291] on icon "button" at bounding box center [548, 288] width 23 height 23
click at [521, 342] on icon "button" at bounding box center [517, 345] width 23 height 23
click at [684, 399] on button "The snow melts, and it turns into a [PERSON_NAME]." at bounding box center [703, 402] width 38 height 38
click at [657, 457] on icon "button" at bounding box center [660, 459] width 17 height 17
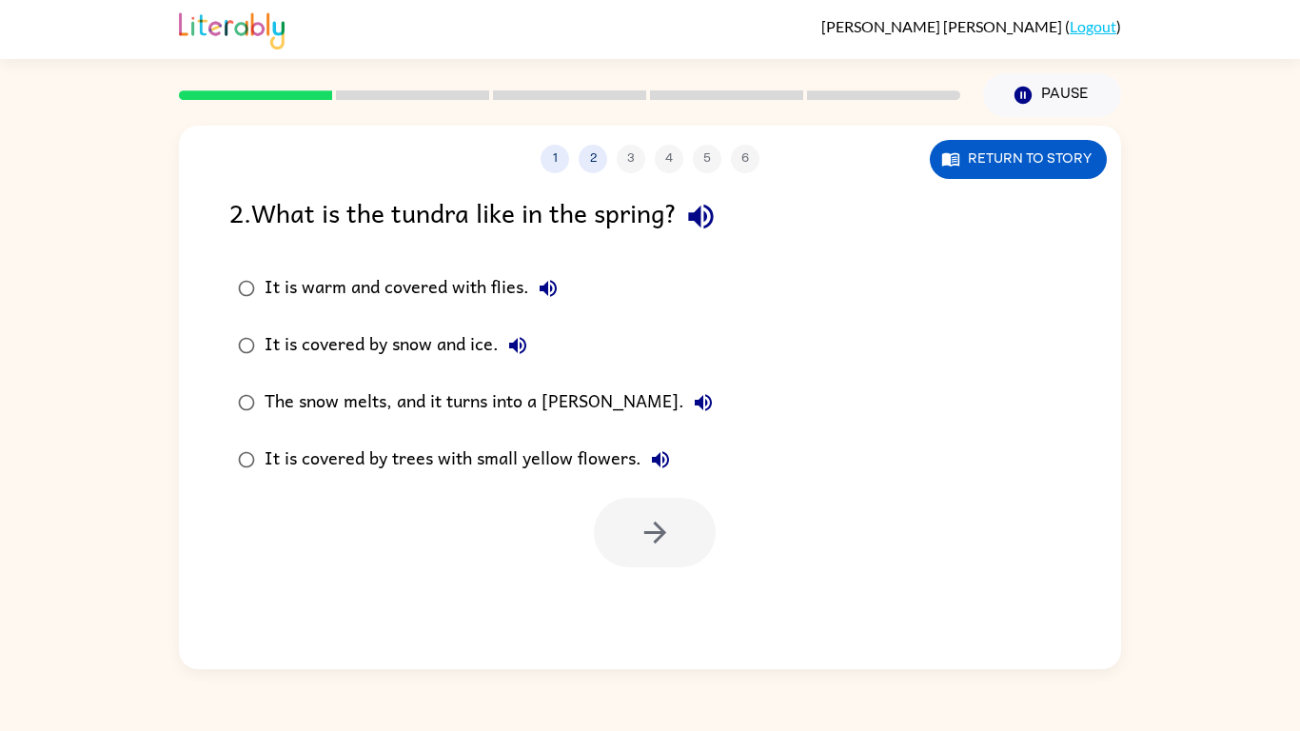
click at [560, 455] on div "It is covered by trees with small yellow flowers." at bounding box center [471, 459] width 415 height 38
click at [705, 524] on button "button" at bounding box center [655, 532] width 122 height 69
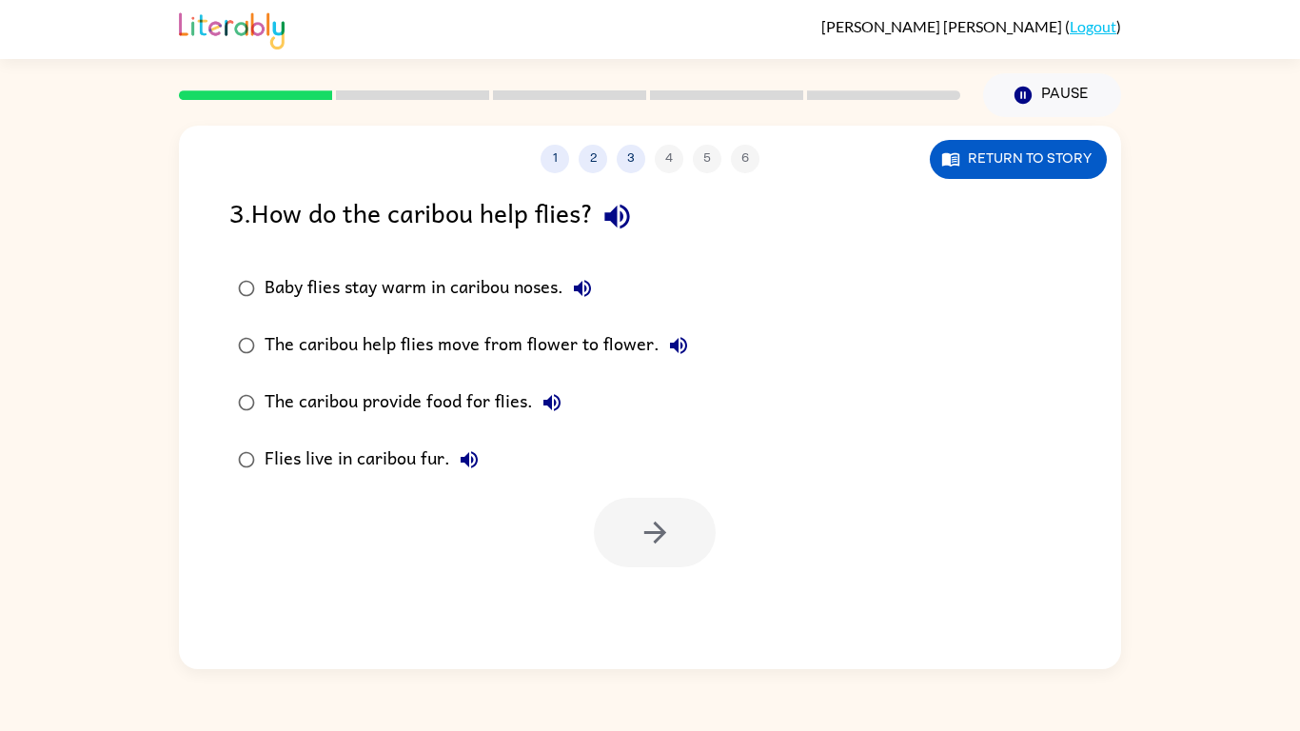
click at [622, 211] on icon "button" at bounding box center [616, 217] width 25 height 25
click at [586, 290] on icon "button" at bounding box center [582, 288] width 17 height 17
click at [670, 345] on icon "button" at bounding box center [678, 345] width 17 height 17
click at [542, 410] on icon "button" at bounding box center [551, 402] width 23 height 23
click at [471, 458] on icon "button" at bounding box center [468, 459] width 17 height 17
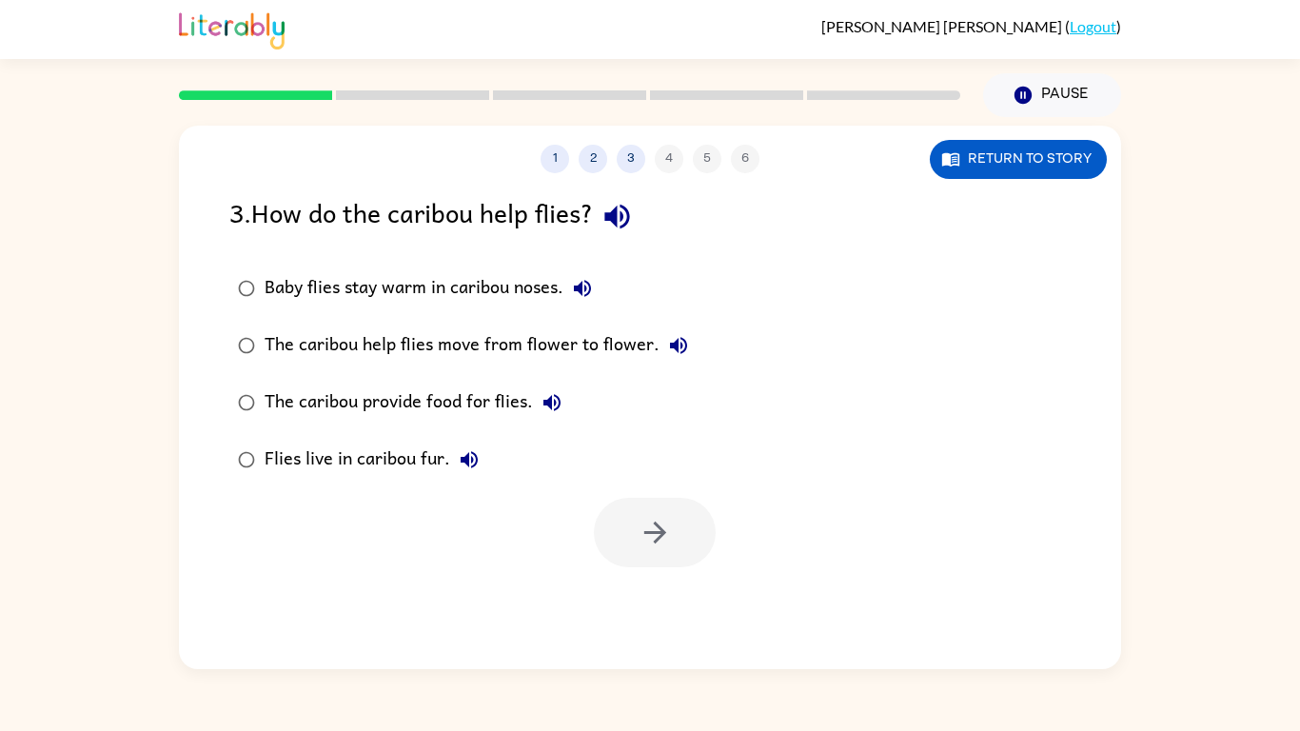
click at [442, 302] on div "Baby flies stay warm in caribou noses." at bounding box center [432, 288] width 337 height 38
click at [692, 554] on button "button" at bounding box center [655, 532] width 122 height 69
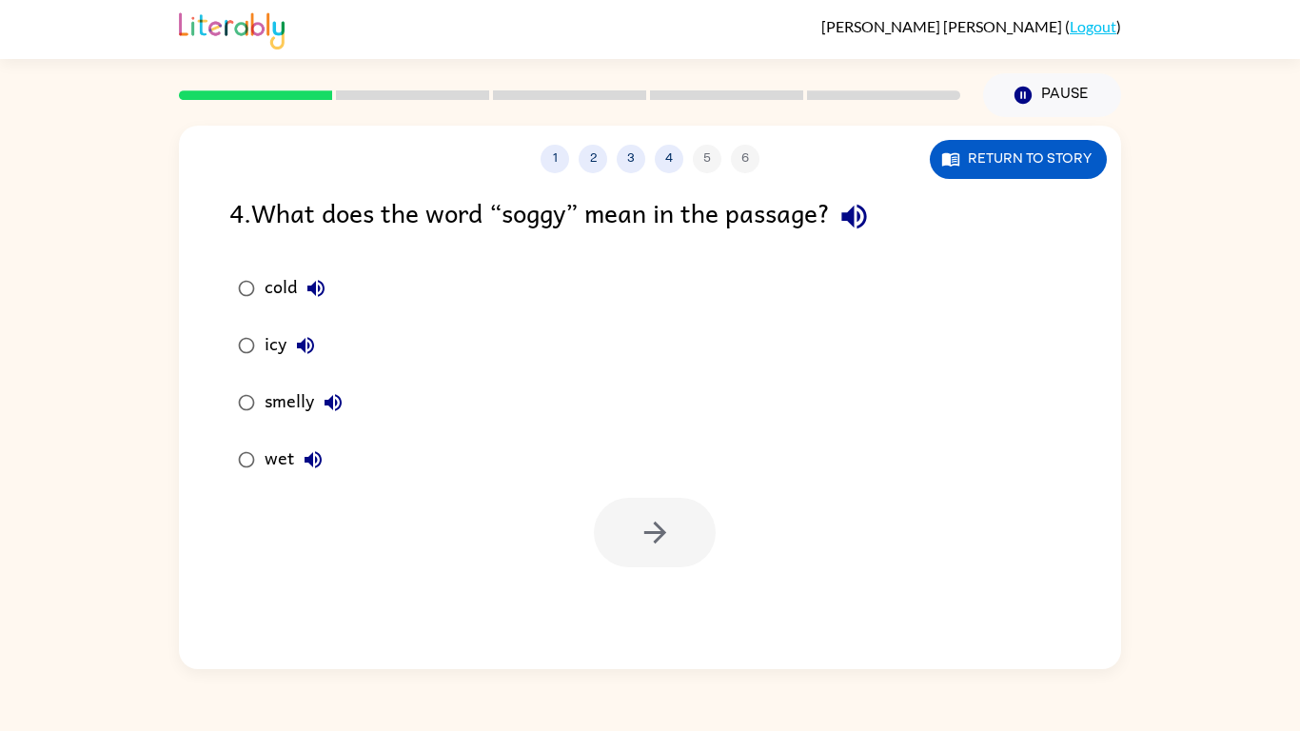
click at [313, 400] on div "smelly" at bounding box center [308, 402] width 88 height 38
click at [698, 539] on button "button" at bounding box center [655, 532] width 122 height 69
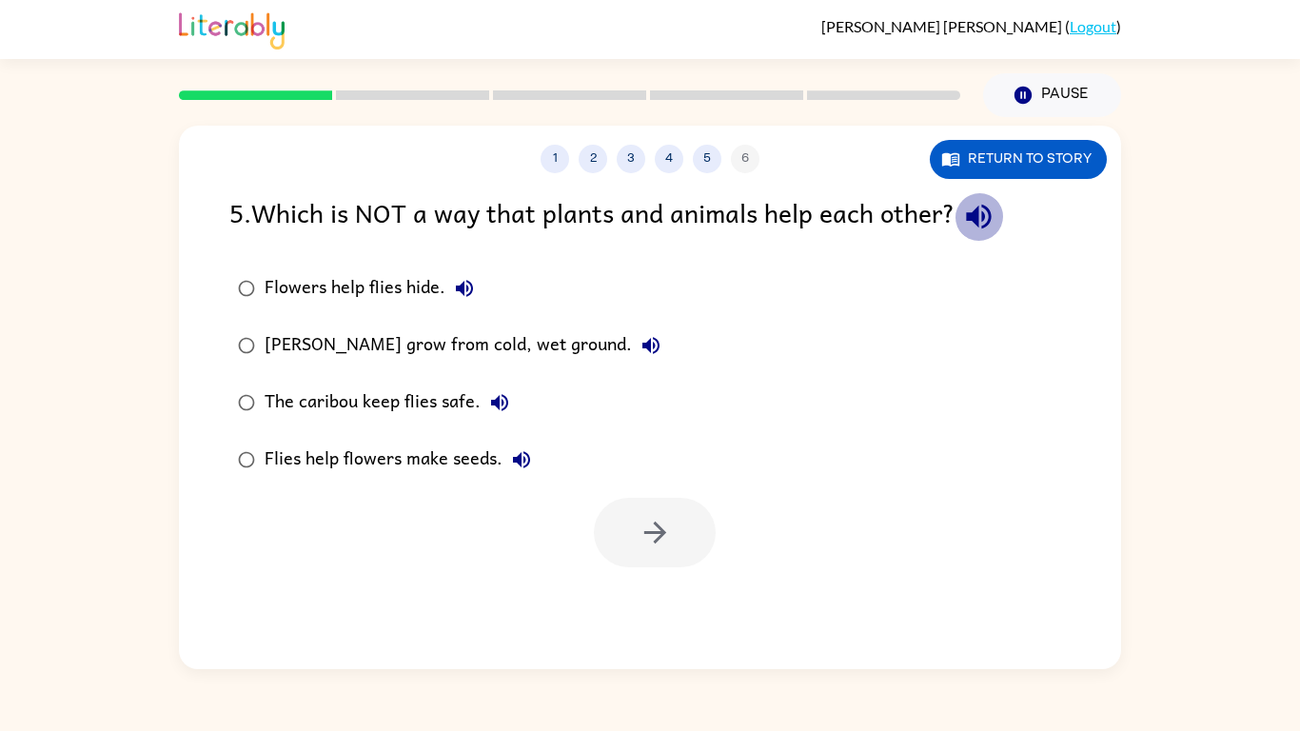
click at [981, 227] on icon "button" at bounding box center [978, 216] width 33 height 33
click at [607, 342] on div "[PERSON_NAME] grow from cold, wet ground." at bounding box center [466, 345] width 405 height 38
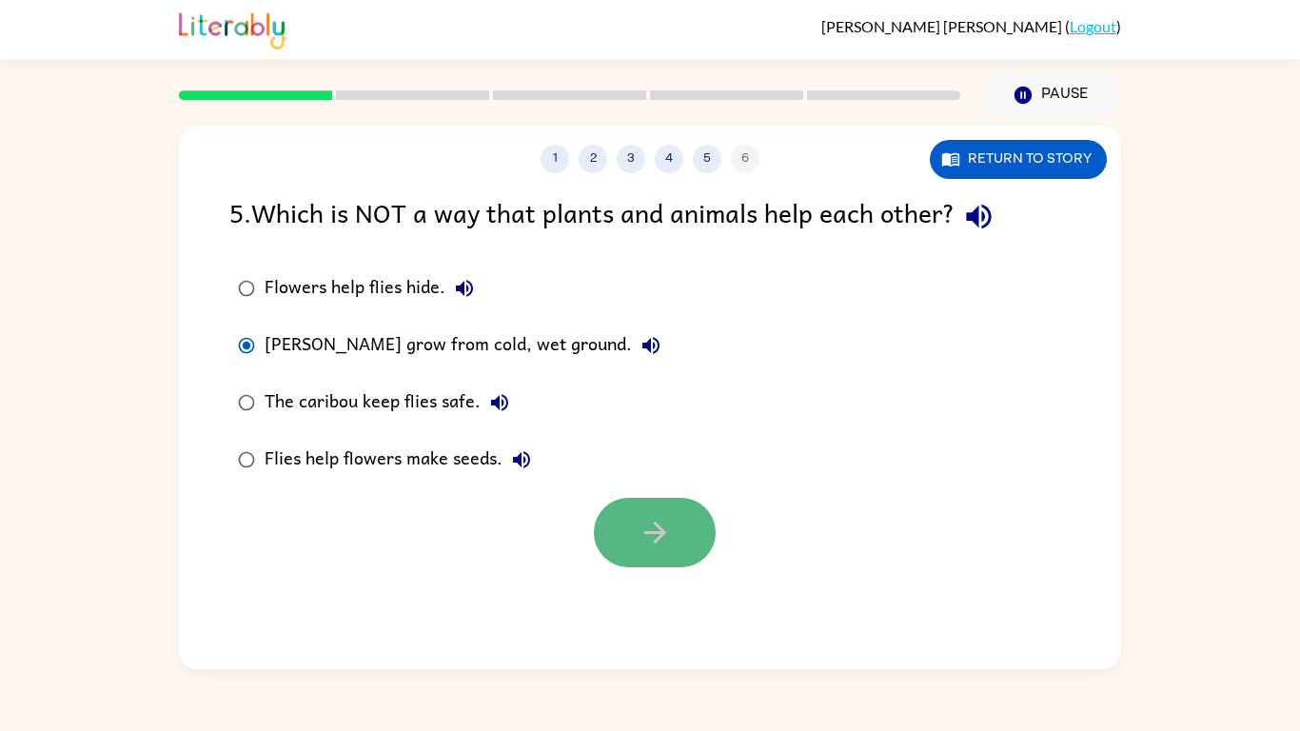
click at [675, 519] on button "button" at bounding box center [655, 532] width 122 height 69
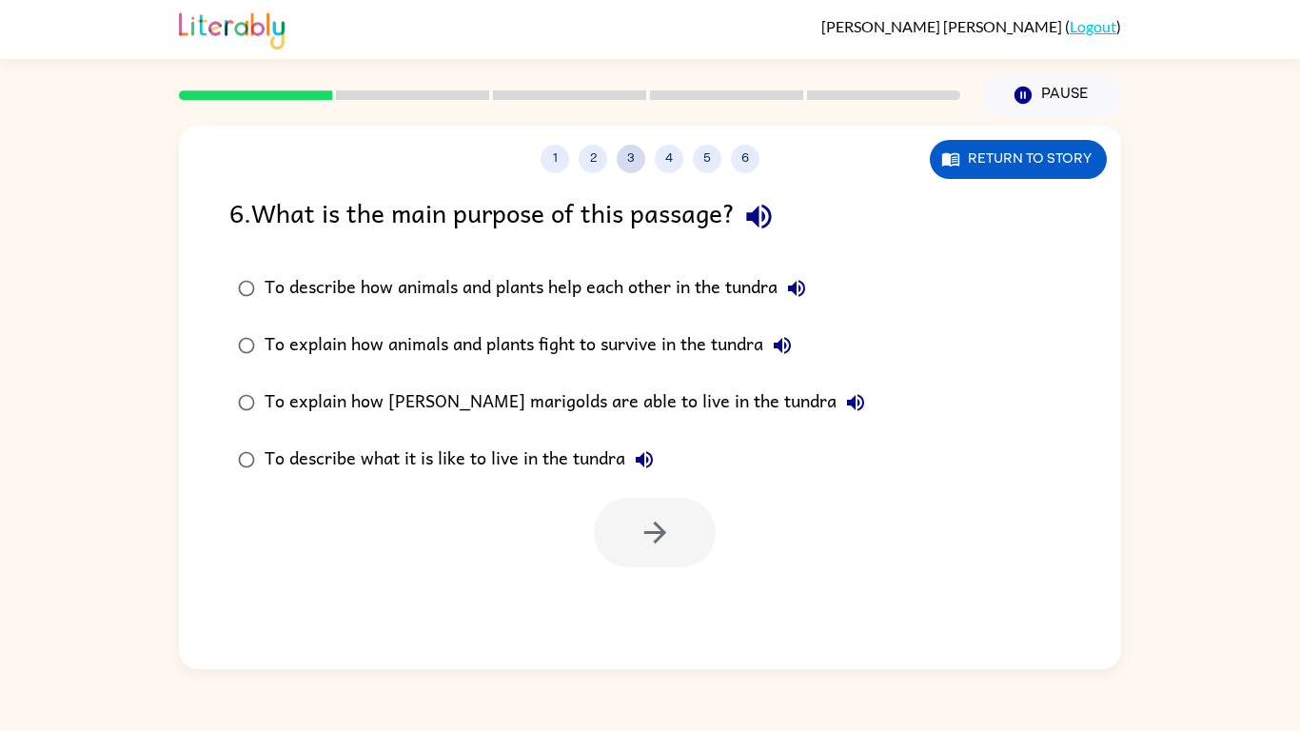
click at [623, 155] on button "3" at bounding box center [630, 159] width 29 height 29
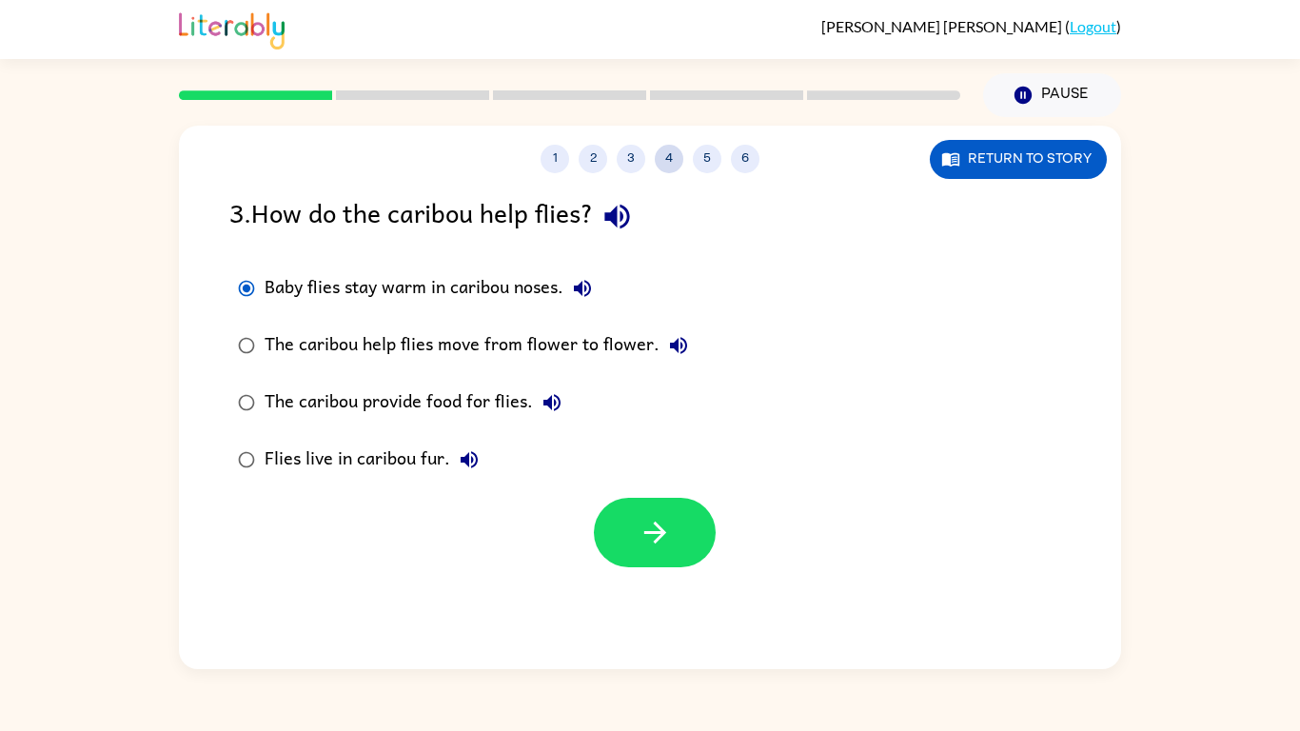
click at [663, 163] on button "4" at bounding box center [669, 159] width 29 height 29
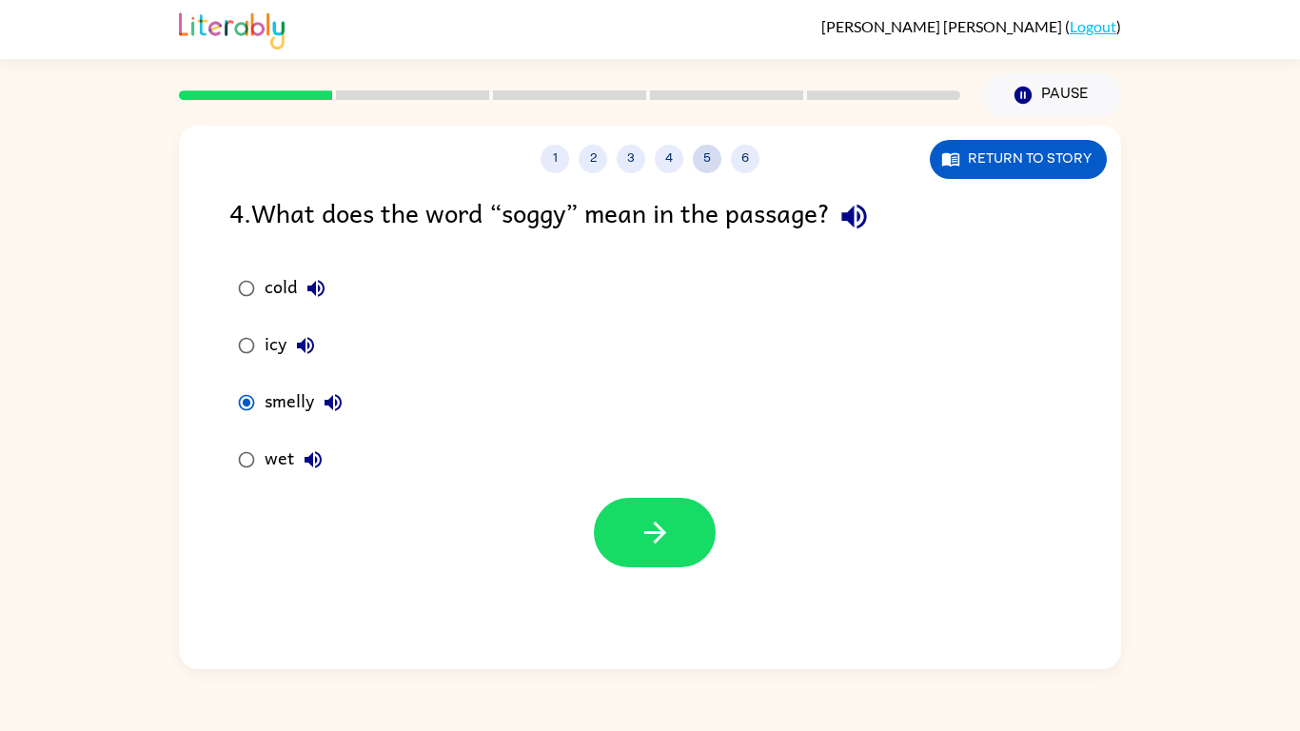
click at [698, 161] on button "5" at bounding box center [707, 159] width 29 height 29
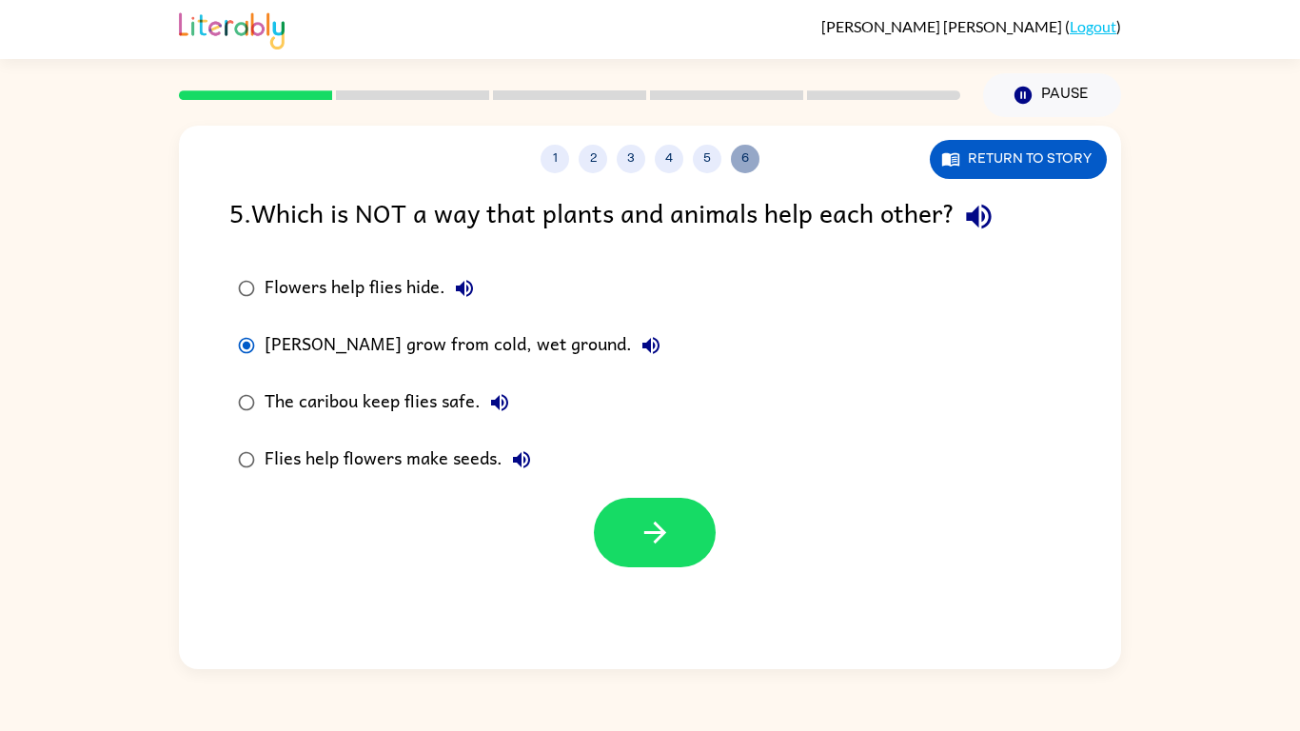
click at [752, 167] on button "6" at bounding box center [745, 159] width 29 height 29
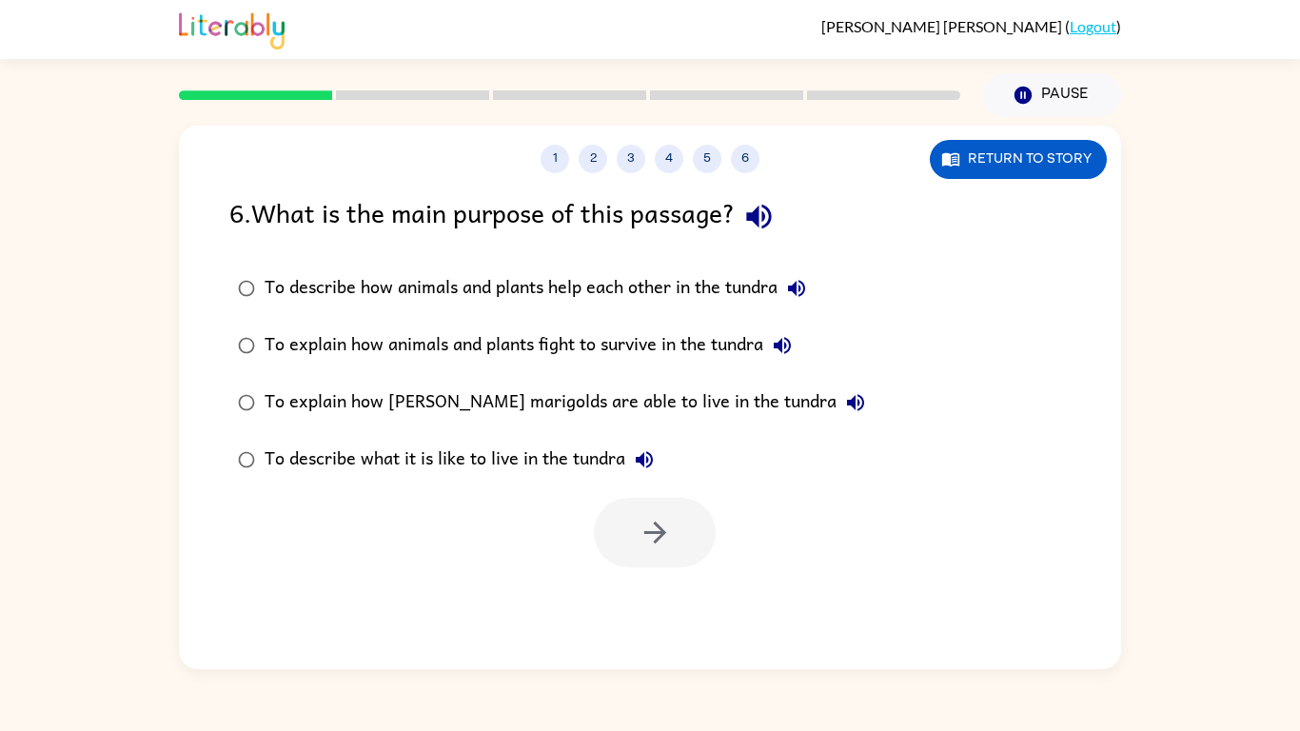
click at [646, 279] on div "To describe how animals and plants help each other in the tundra" at bounding box center [539, 288] width 551 height 38
click at [632, 535] on button "button" at bounding box center [655, 532] width 122 height 69
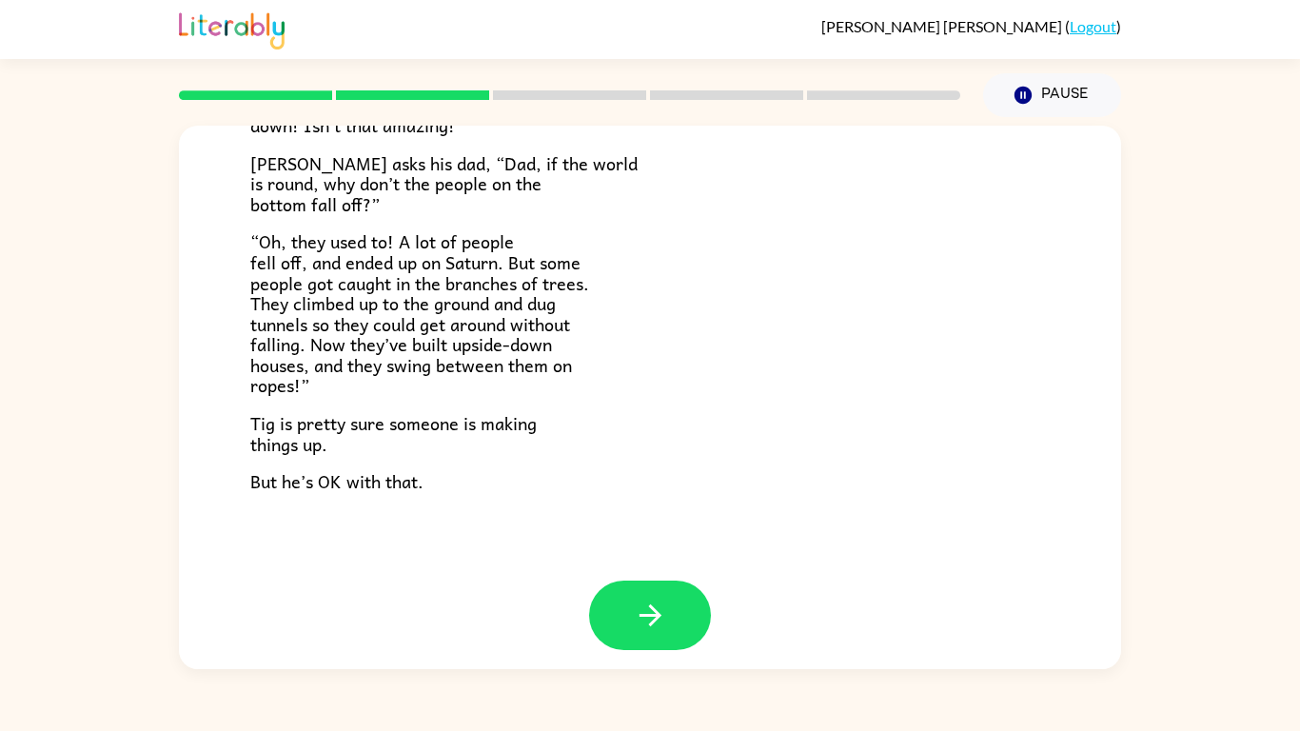
scroll to position [548, 0]
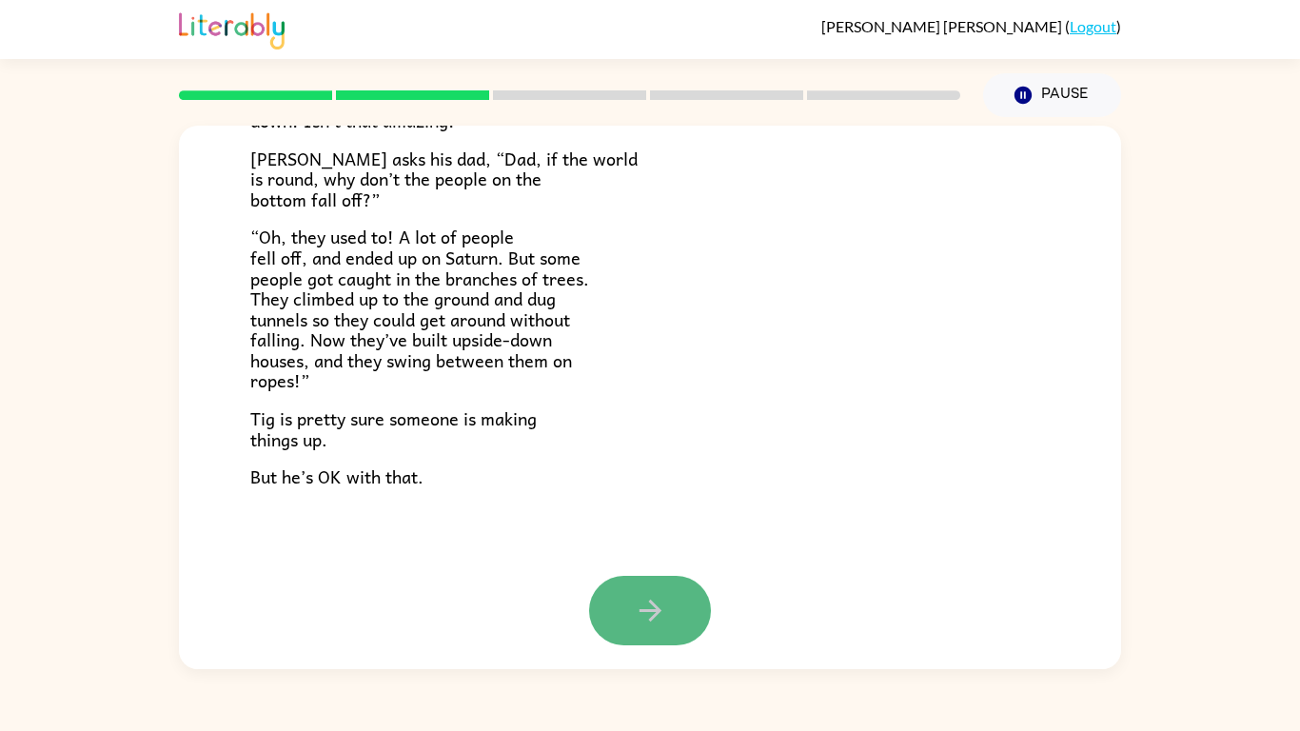
click at [627, 598] on button "button" at bounding box center [650, 610] width 122 height 69
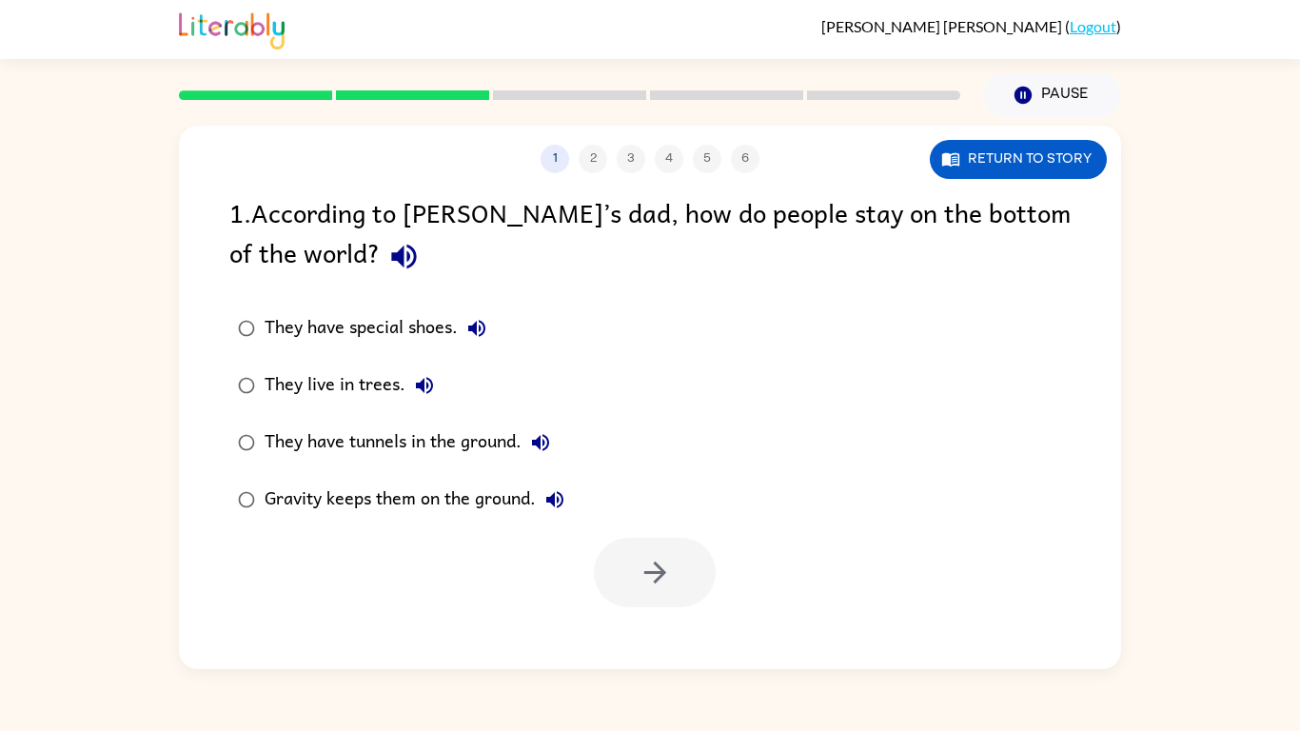
click at [346, 456] on div "They have tunnels in the ground." at bounding box center [411, 442] width 295 height 38
click at [713, 579] on button "button" at bounding box center [655, 572] width 122 height 69
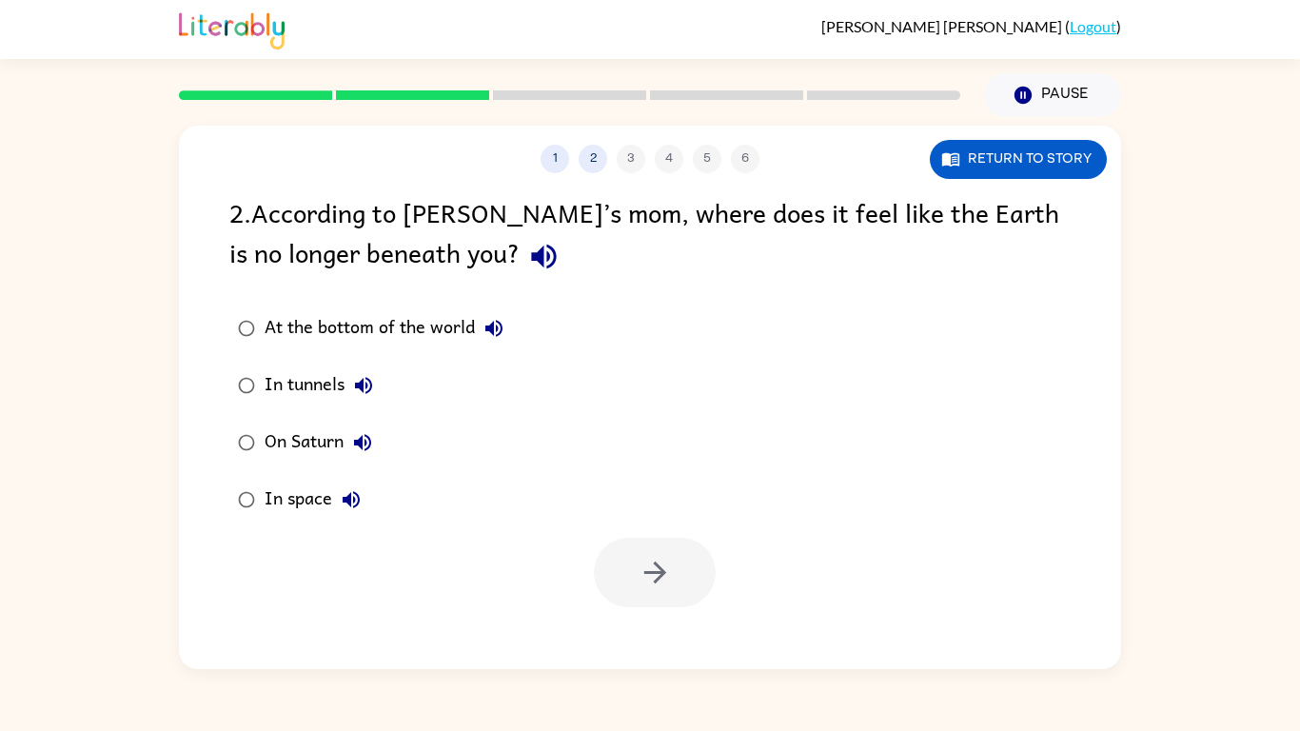
click at [527, 245] on icon "button" at bounding box center [543, 256] width 33 height 33
click at [434, 324] on div "At the bottom of the world" at bounding box center [388, 328] width 248 height 38
click at [632, 556] on button "button" at bounding box center [655, 572] width 122 height 69
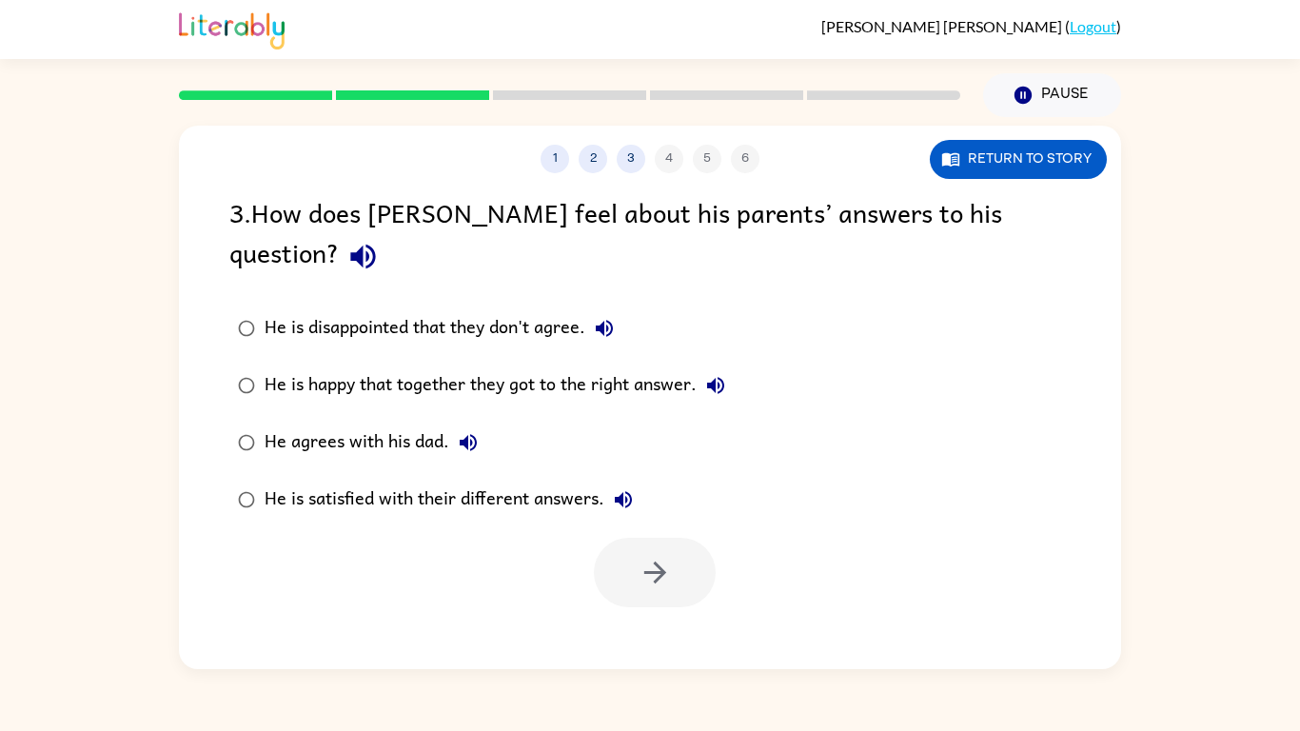
click at [380, 240] on icon "button" at bounding box center [362, 256] width 33 height 33
click at [503, 480] on div "He is satisfied with their different answers." at bounding box center [453, 499] width 378 height 38
click at [630, 538] on button "button" at bounding box center [655, 572] width 122 height 69
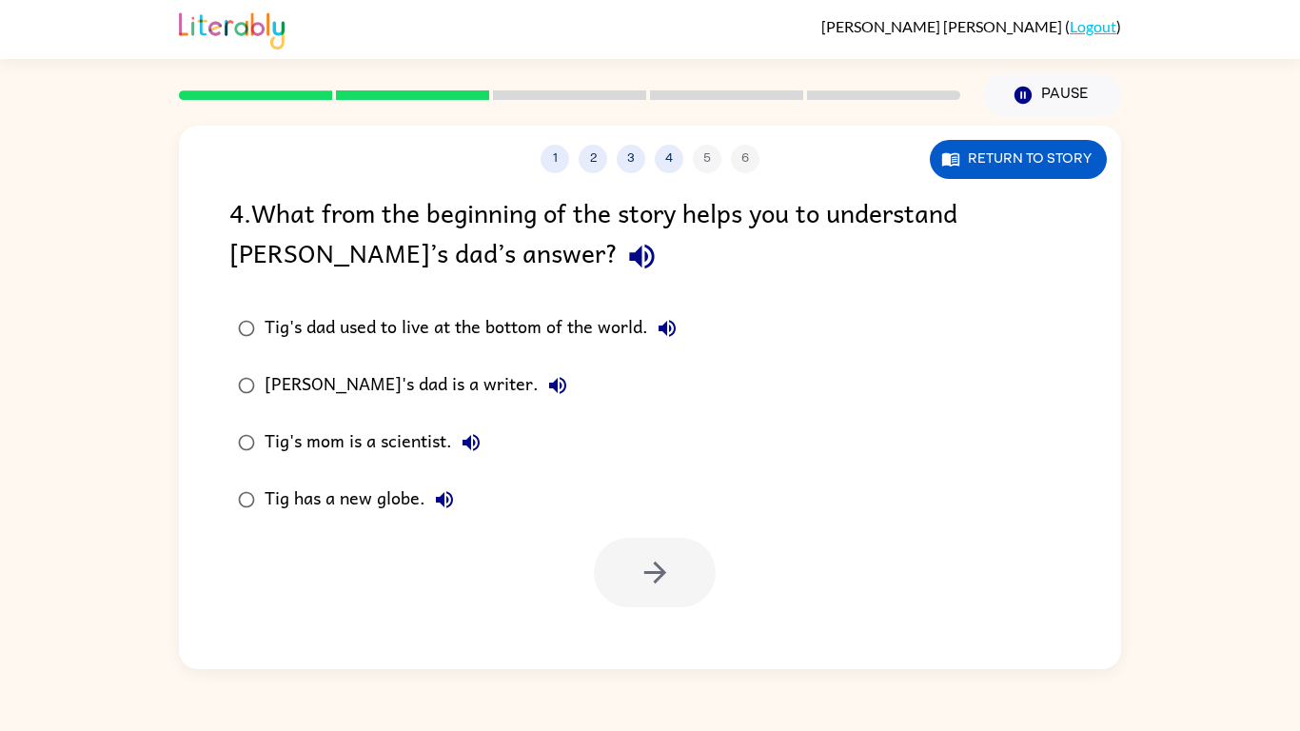
click at [625, 271] on icon "button" at bounding box center [641, 256] width 33 height 33
click at [542, 339] on div "Tig's dad used to live at the bottom of the world." at bounding box center [474, 328] width 421 height 38
click at [616, 552] on button "button" at bounding box center [655, 572] width 122 height 69
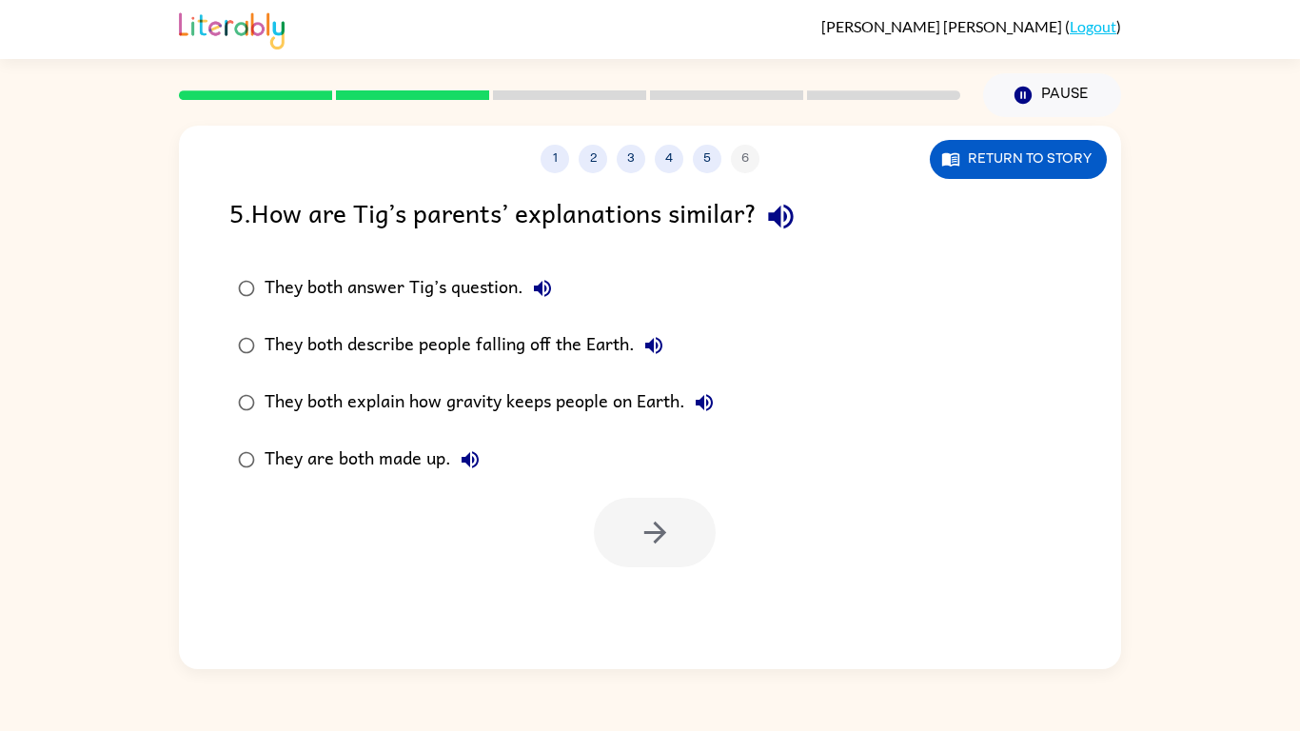
click at [608, 346] on div "They both describe people falling off the Earth." at bounding box center [468, 345] width 408 height 38
click at [634, 547] on button "button" at bounding box center [655, 532] width 122 height 69
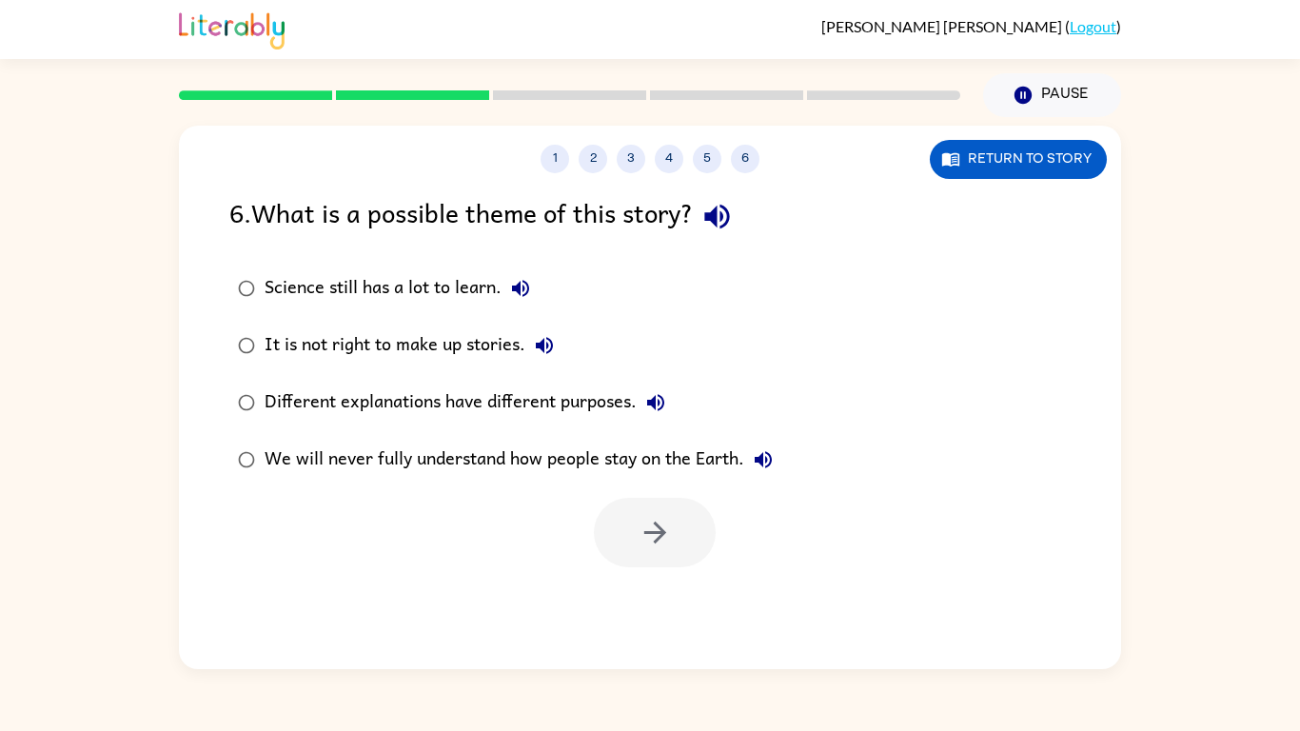
click at [468, 288] on div "Science still has a lot to learn." at bounding box center [401, 288] width 275 height 38
click at [638, 558] on button "button" at bounding box center [655, 532] width 122 height 69
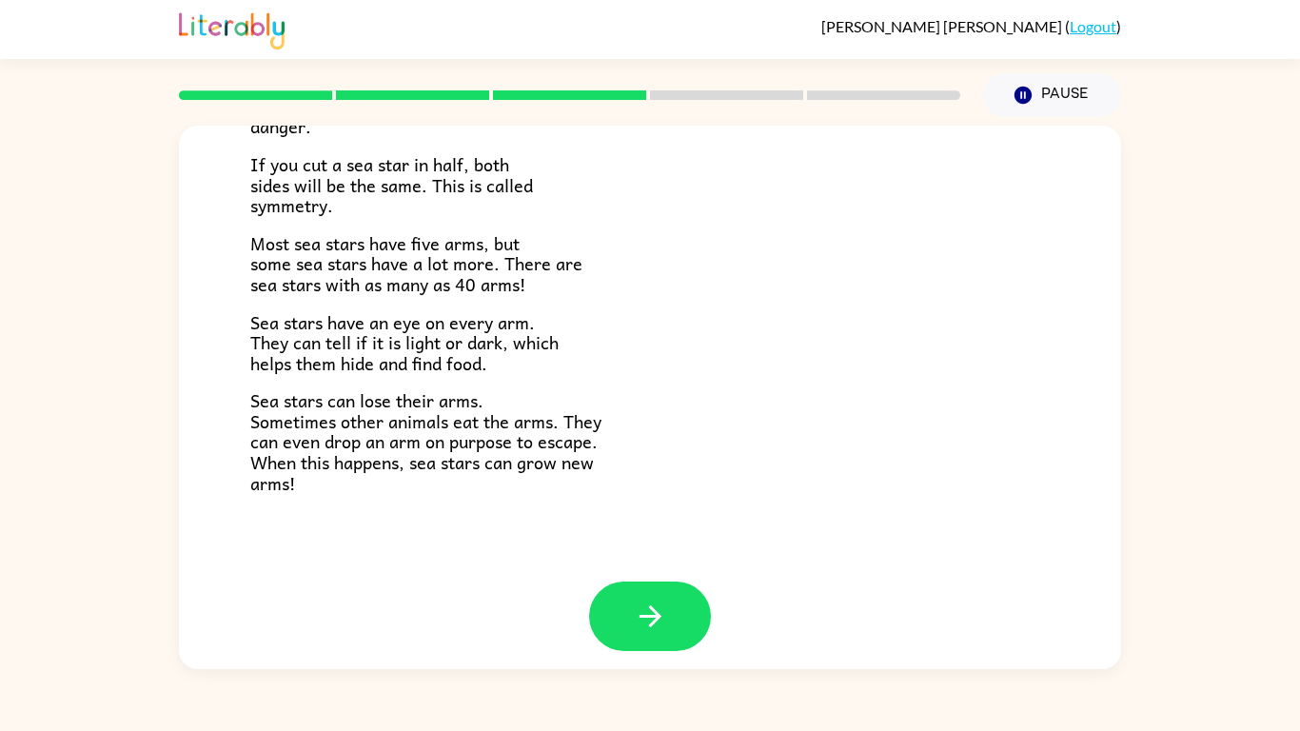
scroll to position [549, 0]
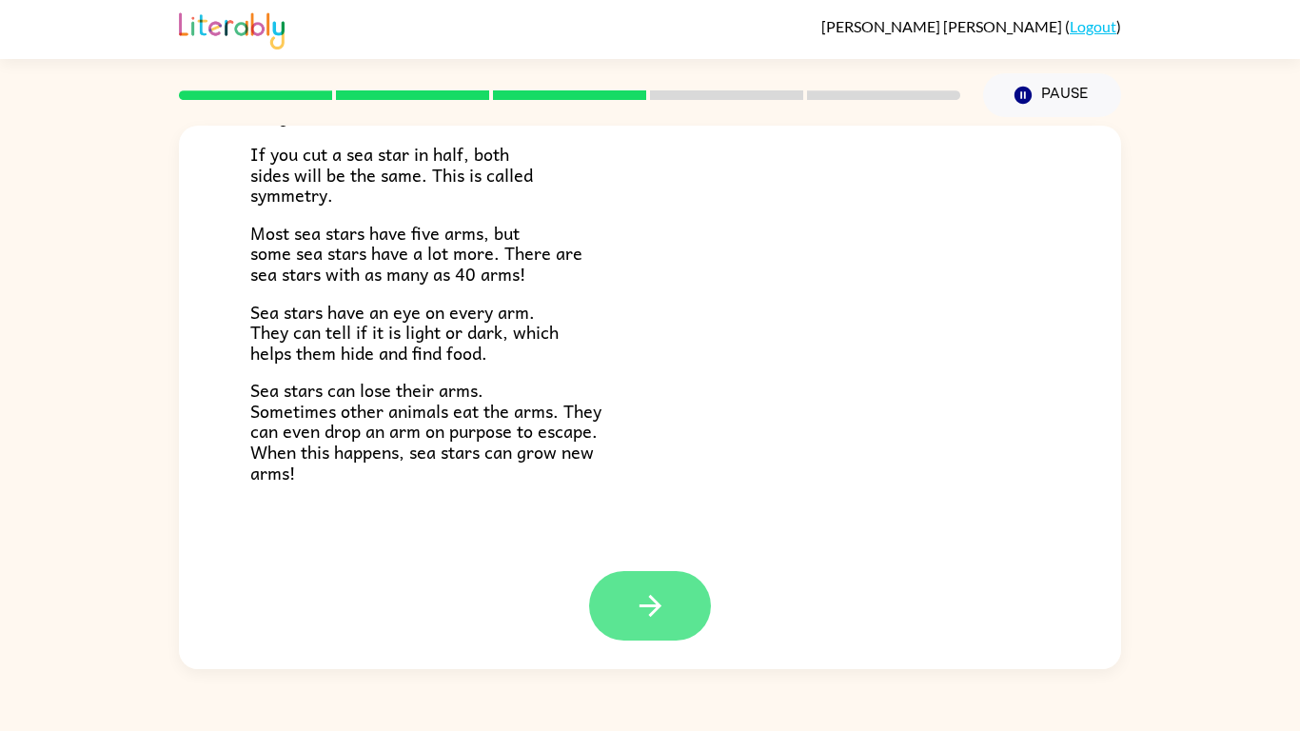
click at [656, 603] on icon "button" at bounding box center [649, 606] width 22 height 22
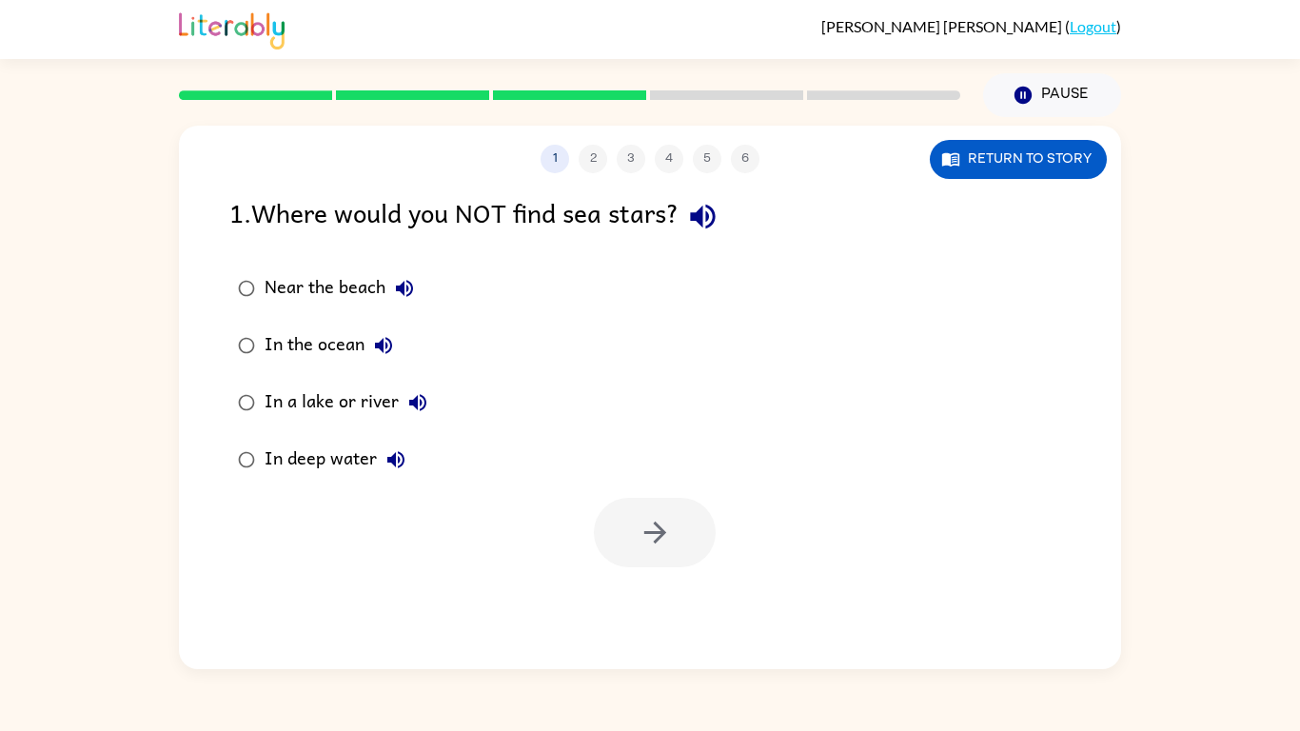
scroll to position [0, 0]
click at [717, 221] on icon "button" at bounding box center [702, 216] width 33 height 33
click at [342, 402] on div "In a lake or river" at bounding box center [350, 402] width 172 height 38
click at [632, 530] on button "button" at bounding box center [655, 532] width 122 height 69
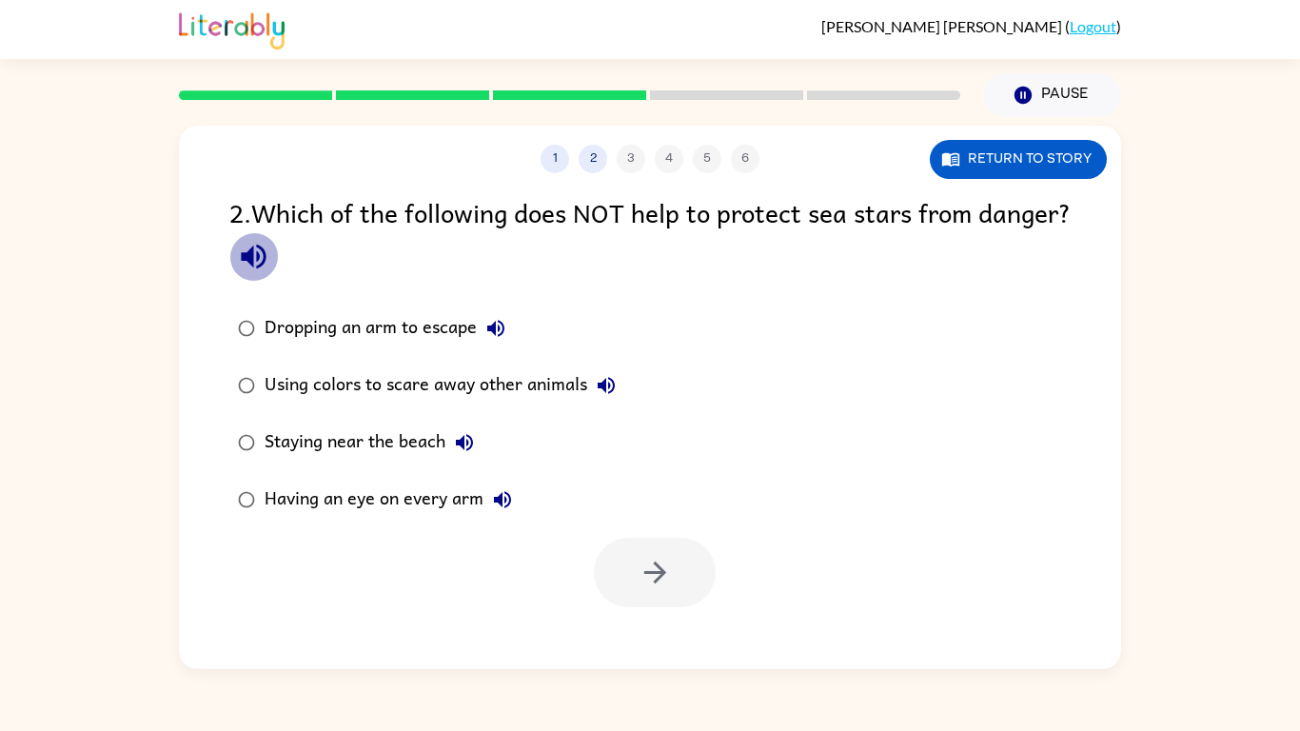
click at [270, 251] on icon "button" at bounding box center [253, 256] width 33 height 33
click at [416, 445] on div "Staying near the beach" at bounding box center [373, 442] width 219 height 38
click at [684, 586] on button "button" at bounding box center [655, 572] width 122 height 69
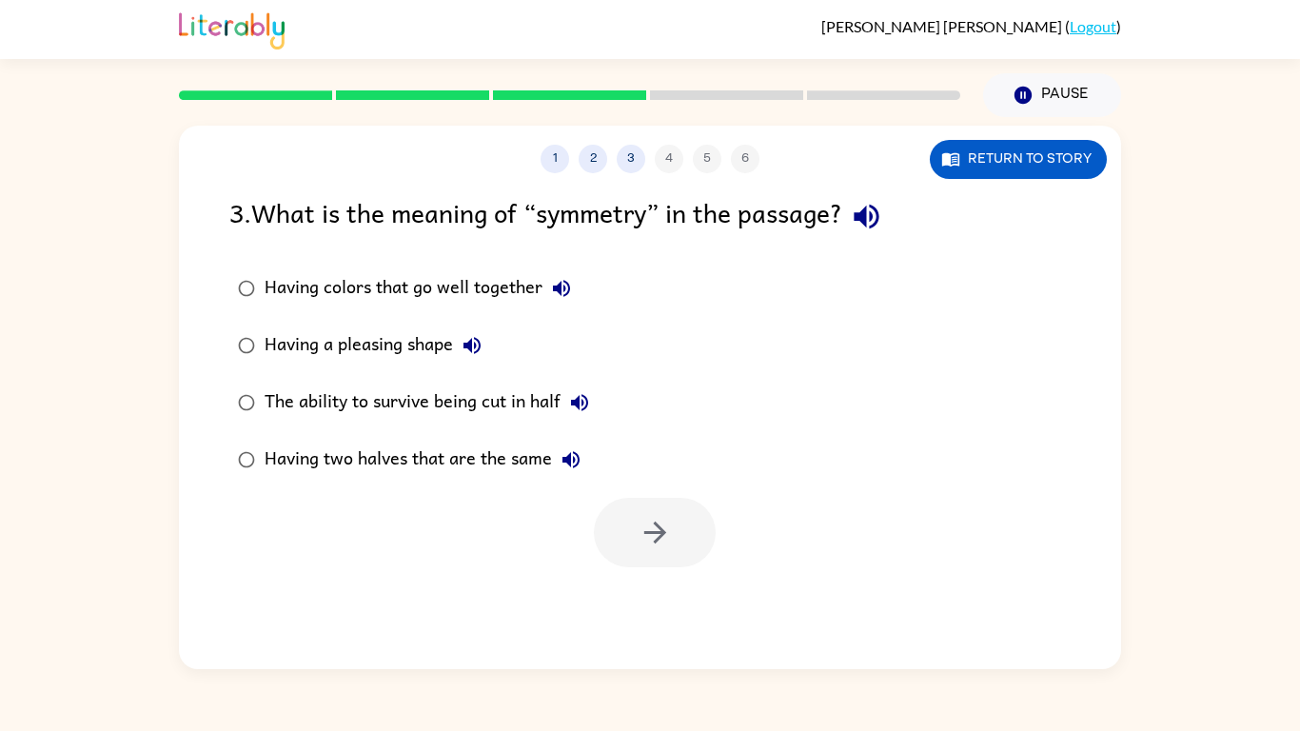
click at [527, 282] on div "Having colors that go well together" at bounding box center [422, 288] width 316 height 38
click at [683, 554] on button "button" at bounding box center [655, 532] width 122 height 69
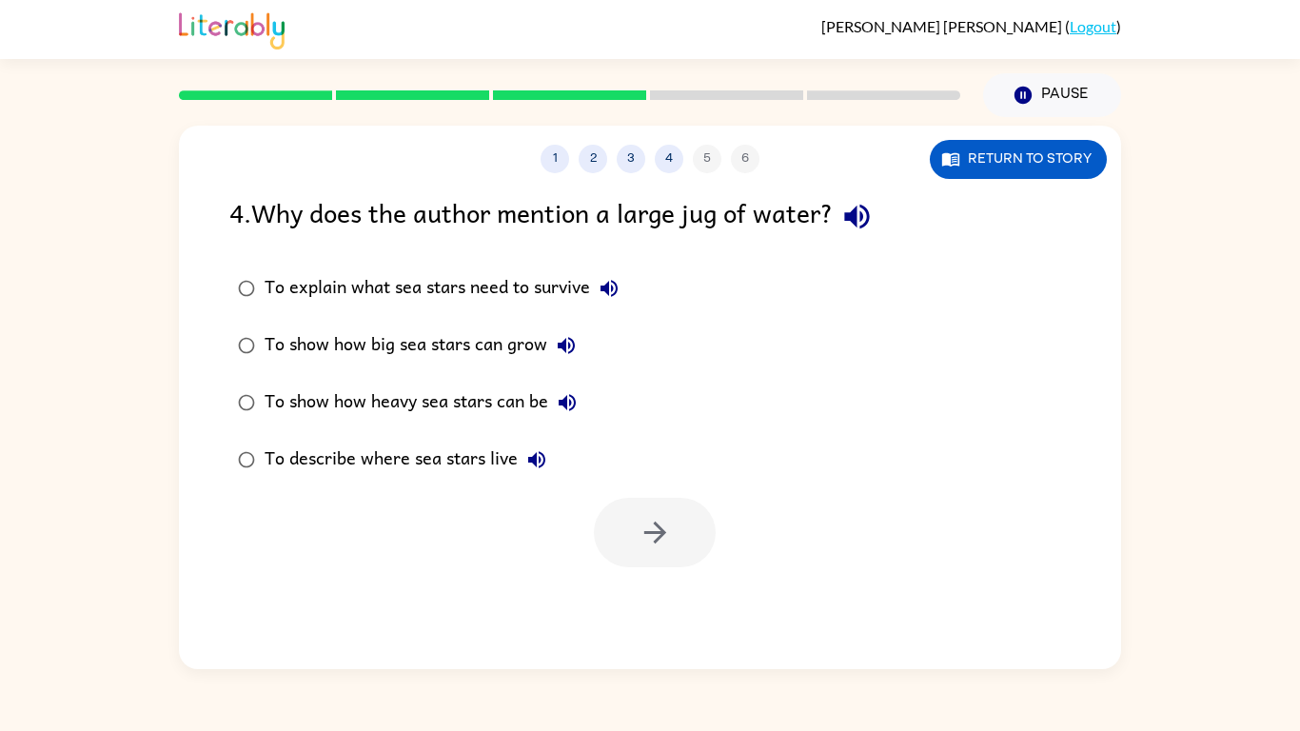
click at [495, 351] on div "To show how big sea stars can grow" at bounding box center [424, 345] width 321 height 38
click at [528, 288] on div "To explain what sea stars need to survive" at bounding box center [445, 288] width 363 height 38
click at [545, 284] on div "To explain what sea stars need to survive" at bounding box center [445, 288] width 363 height 38
click at [457, 396] on div "To show how heavy sea stars can be" at bounding box center [425, 402] width 322 height 38
click at [674, 518] on button "button" at bounding box center [655, 532] width 122 height 69
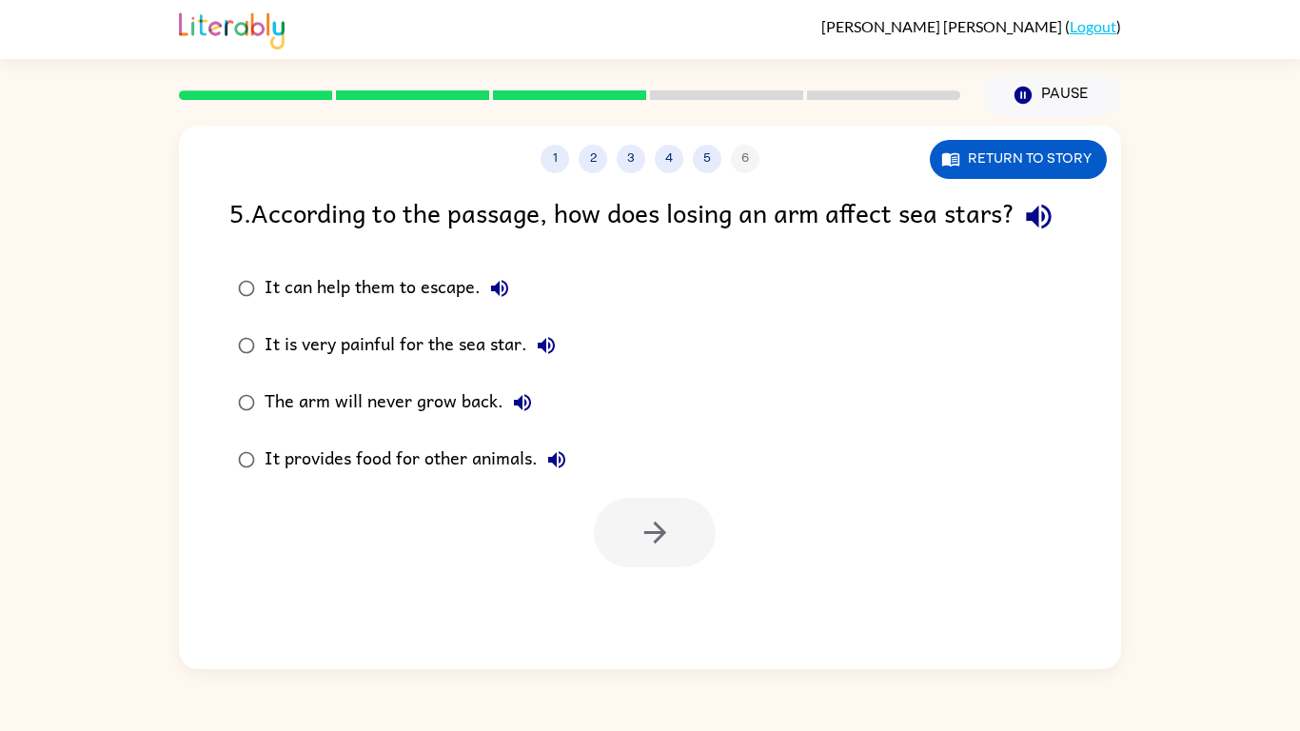
click at [438, 307] on div "It can help them to escape." at bounding box center [391, 288] width 254 height 38
click at [699, 567] on button "button" at bounding box center [655, 532] width 122 height 69
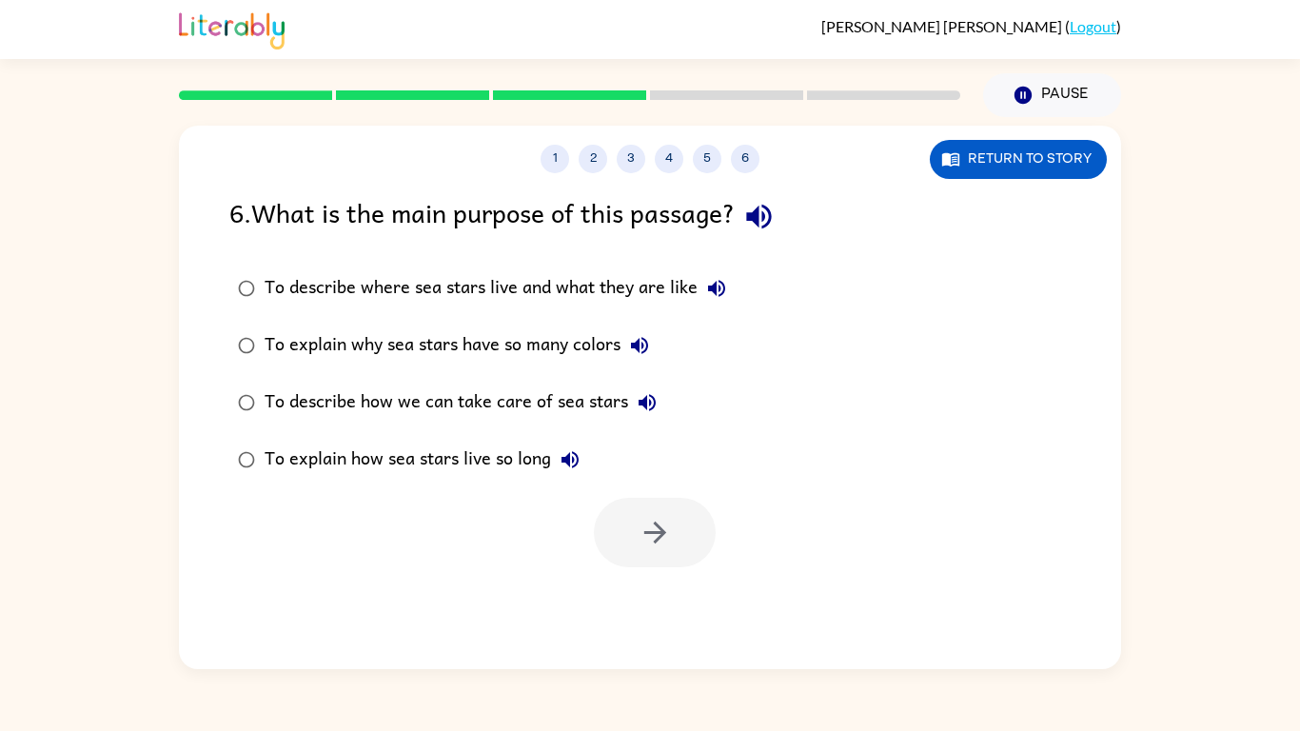
click at [590, 284] on div "To describe where sea stars live and what they are like" at bounding box center [499, 288] width 471 height 38
click at [700, 562] on div at bounding box center [655, 532] width 122 height 69
click at [693, 547] on button "button" at bounding box center [655, 532] width 122 height 69
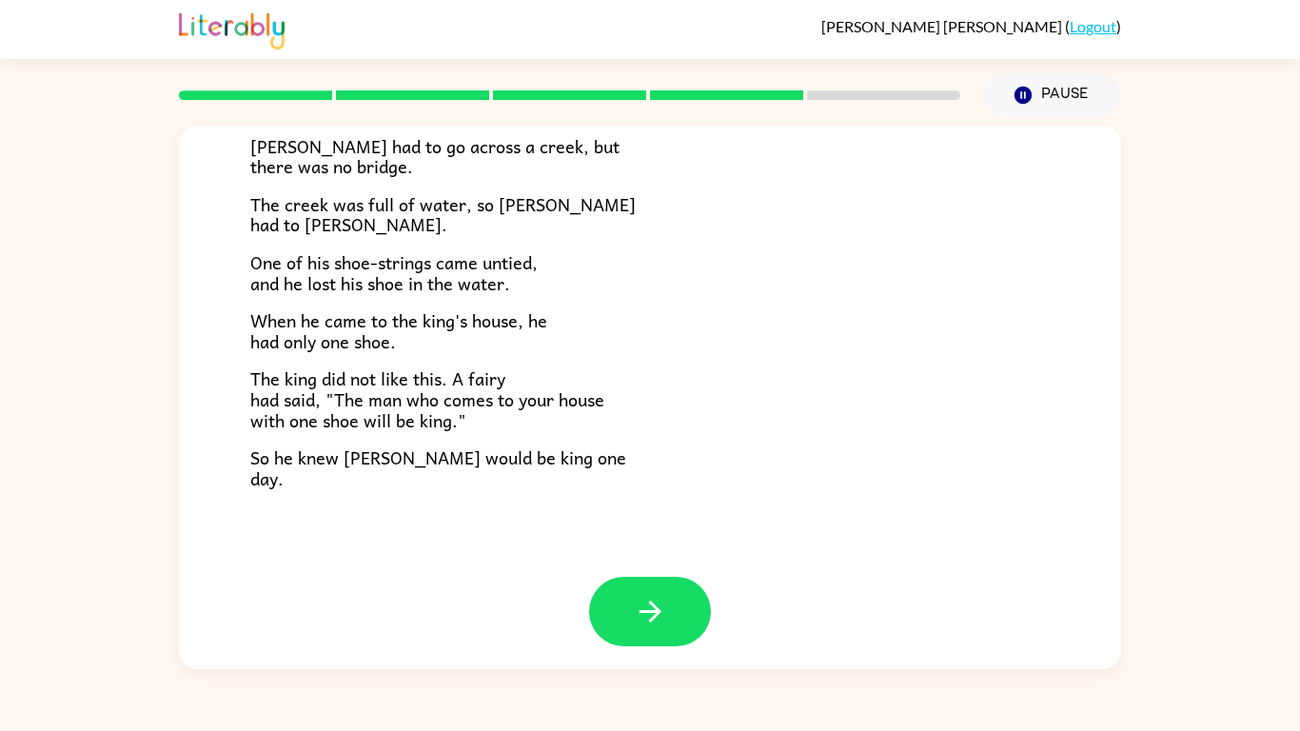
scroll to position [326, 0]
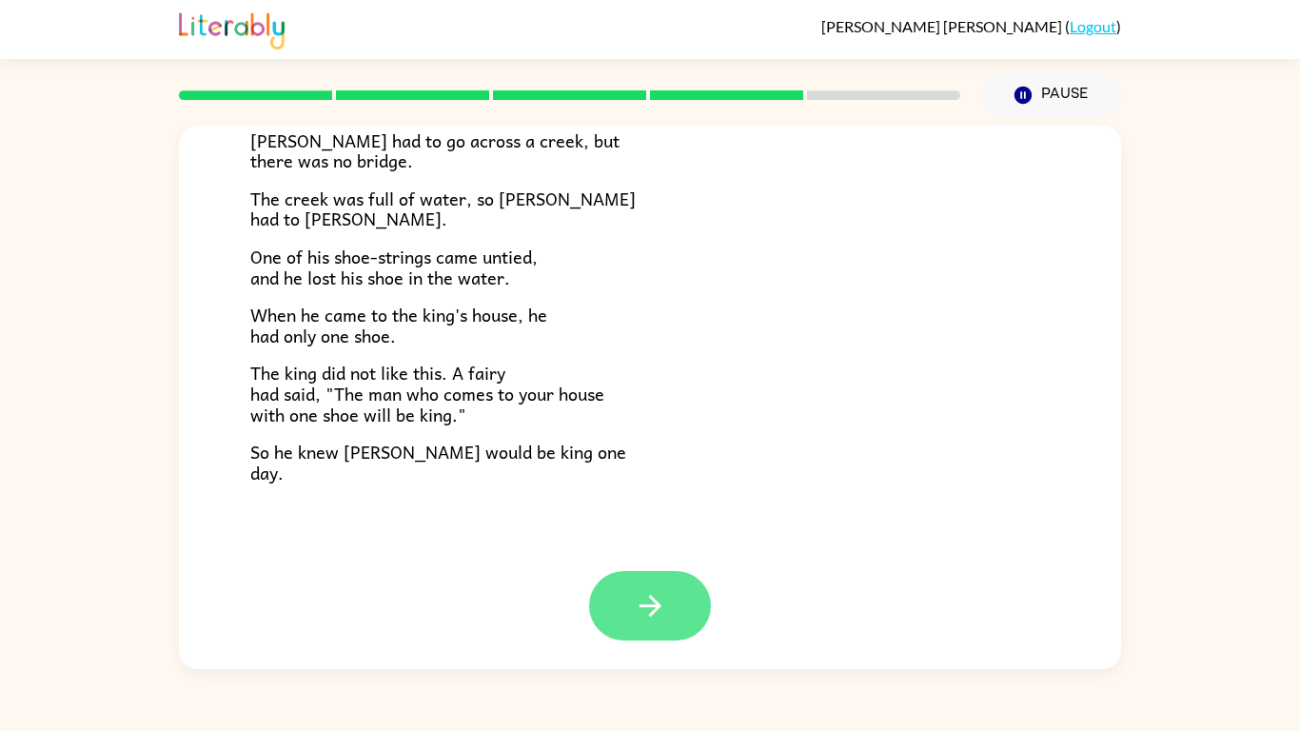
click at [620, 594] on button "button" at bounding box center [650, 605] width 122 height 69
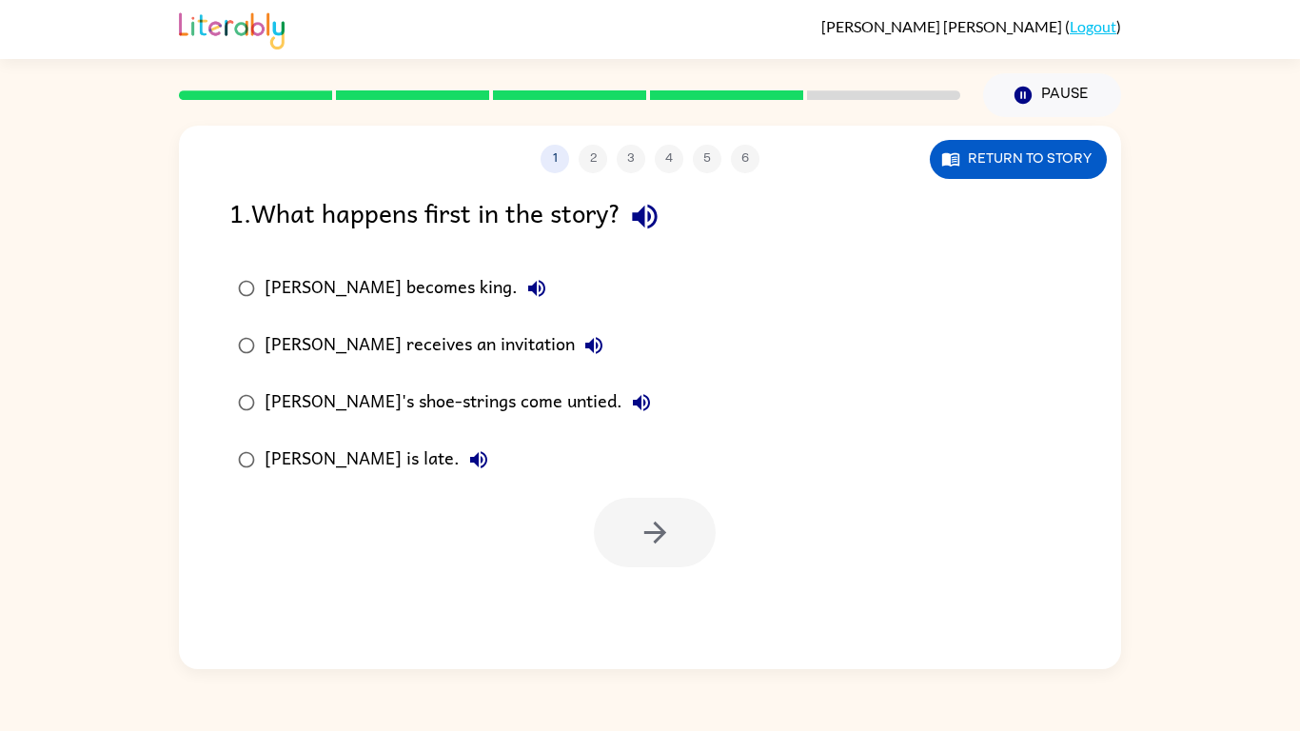
scroll to position [0, 0]
click at [622, 204] on div "1 . What happens first in the story?" at bounding box center [649, 216] width 841 height 49
click at [444, 337] on div "[PERSON_NAME] receives an invitation" at bounding box center [438, 345] width 348 height 38
click at [667, 513] on button "button" at bounding box center [655, 532] width 122 height 69
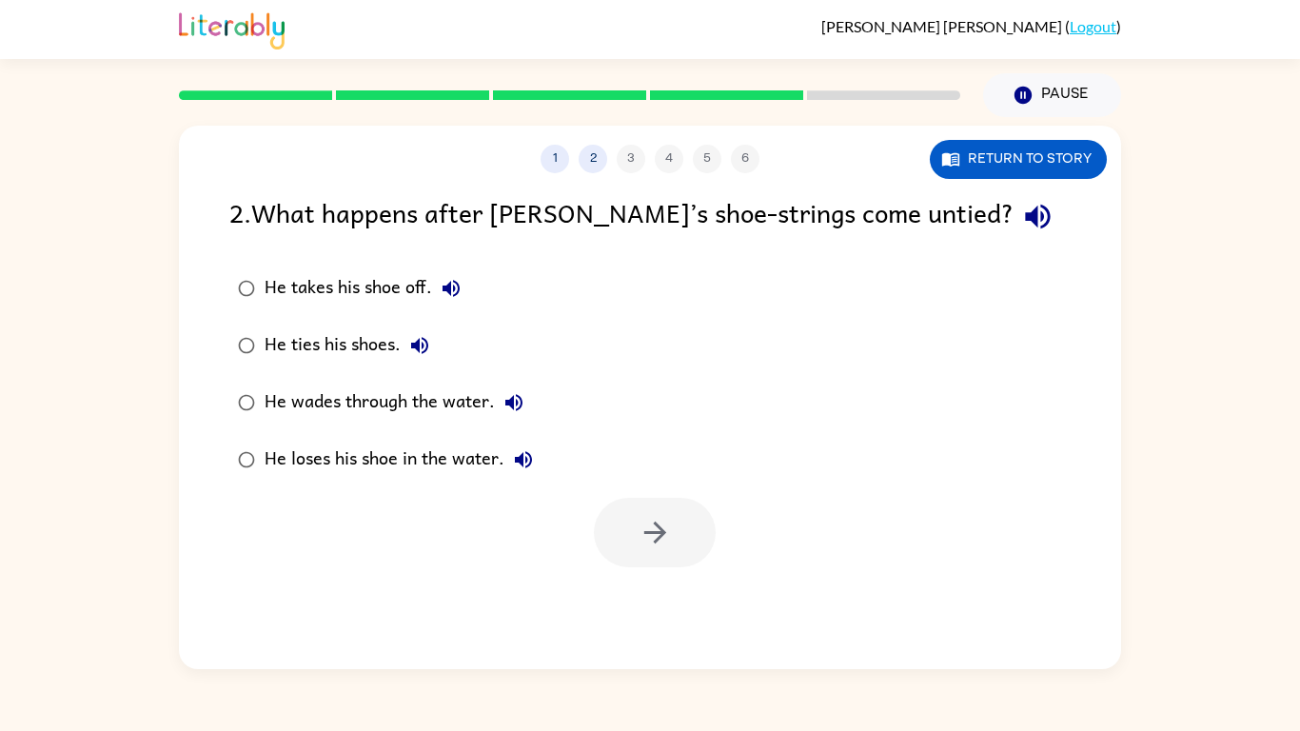
click at [1025, 219] on icon "button" at bounding box center [1037, 217] width 25 height 25
click at [404, 287] on div "He takes his shoe off." at bounding box center [366, 288] width 205 height 38
click at [481, 406] on div "He wades through the water." at bounding box center [398, 402] width 268 height 38
click at [687, 537] on button "button" at bounding box center [655, 532] width 122 height 69
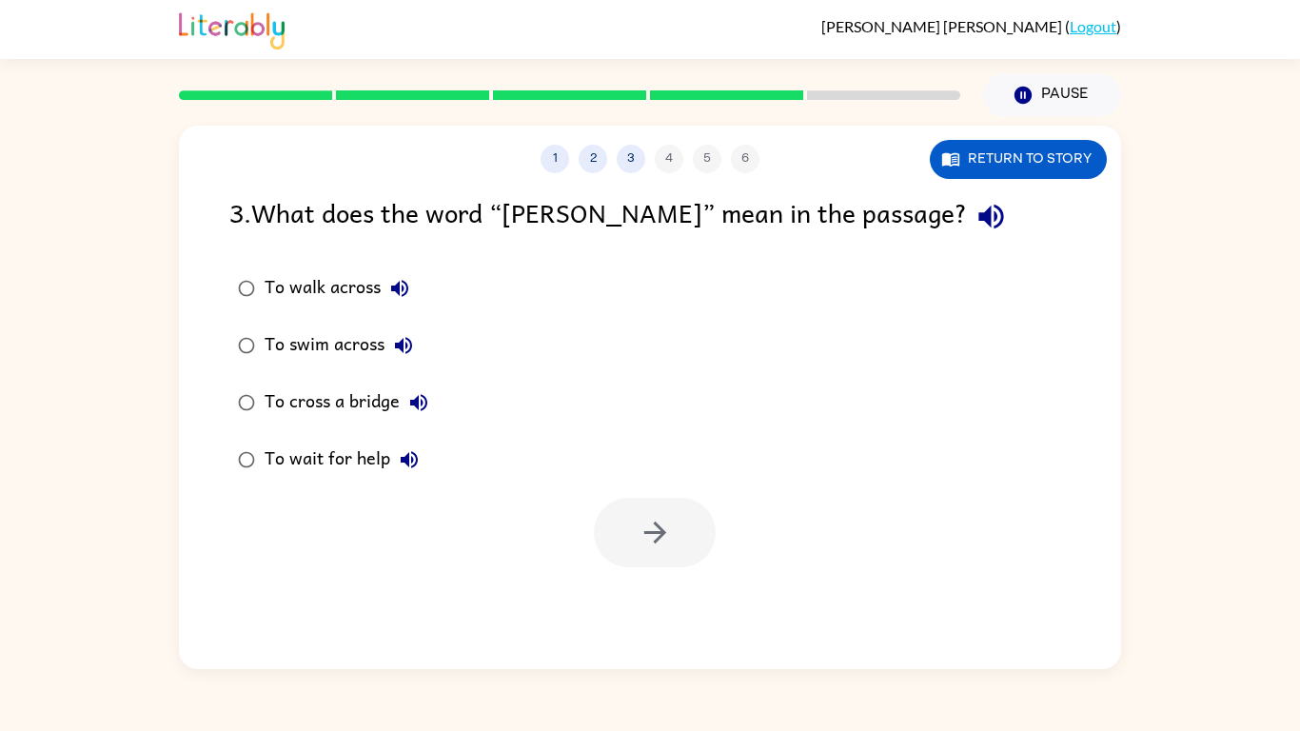
click at [967, 234] on button "button" at bounding box center [991, 216] width 49 height 49
click at [358, 293] on div "To walk across" at bounding box center [341, 288] width 154 height 38
click at [374, 407] on div "To cross a bridge" at bounding box center [350, 402] width 173 height 38
click at [645, 505] on button "button" at bounding box center [655, 532] width 122 height 69
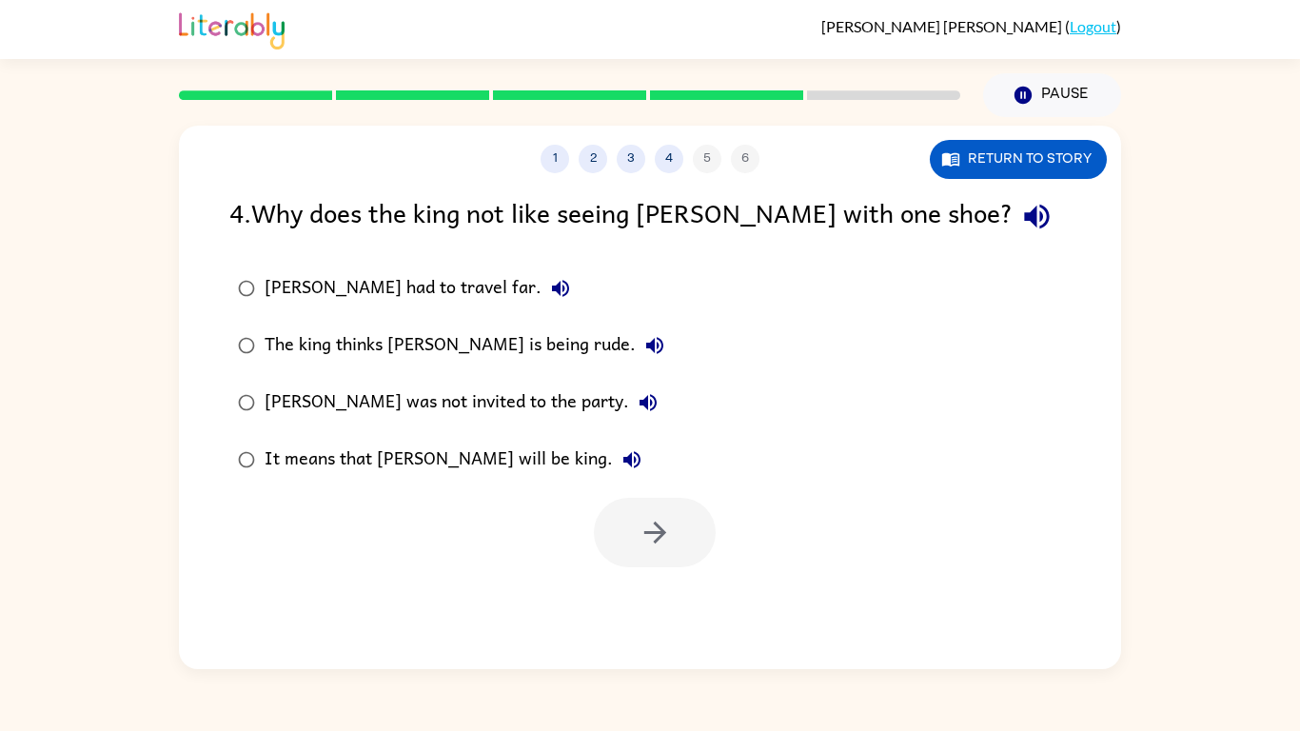
click at [1020, 232] on icon "button" at bounding box center [1036, 216] width 33 height 33
click at [454, 462] on div "It means that [PERSON_NAME] will be king." at bounding box center [457, 459] width 386 height 38
click at [609, 533] on button "button" at bounding box center [655, 532] width 122 height 69
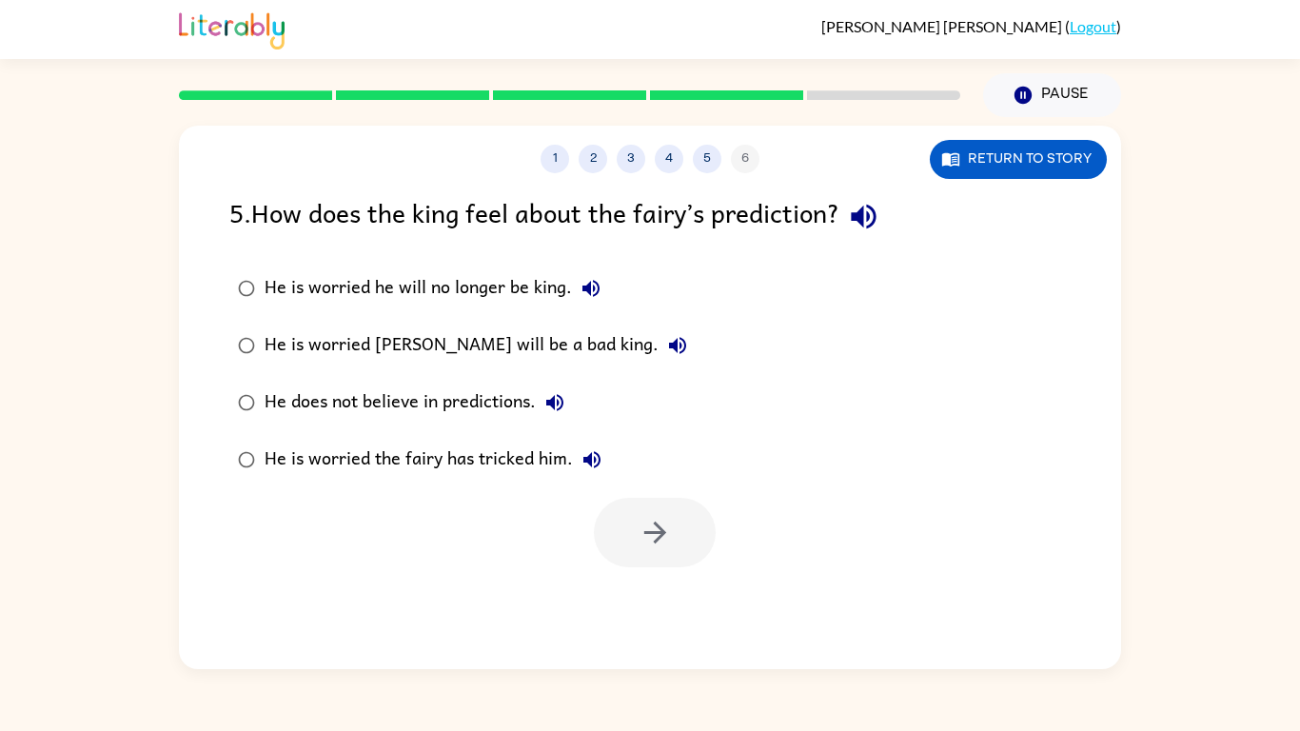
click at [536, 285] on div "He is worried he will no longer be king." at bounding box center [436, 288] width 345 height 38
click at [532, 413] on div "He does not believe in predictions." at bounding box center [418, 402] width 309 height 38
click at [509, 388] on div "He does not believe in predictions." at bounding box center [418, 402] width 309 height 38
click at [684, 508] on button "button" at bounding box center [655, 532] width 122 height 69
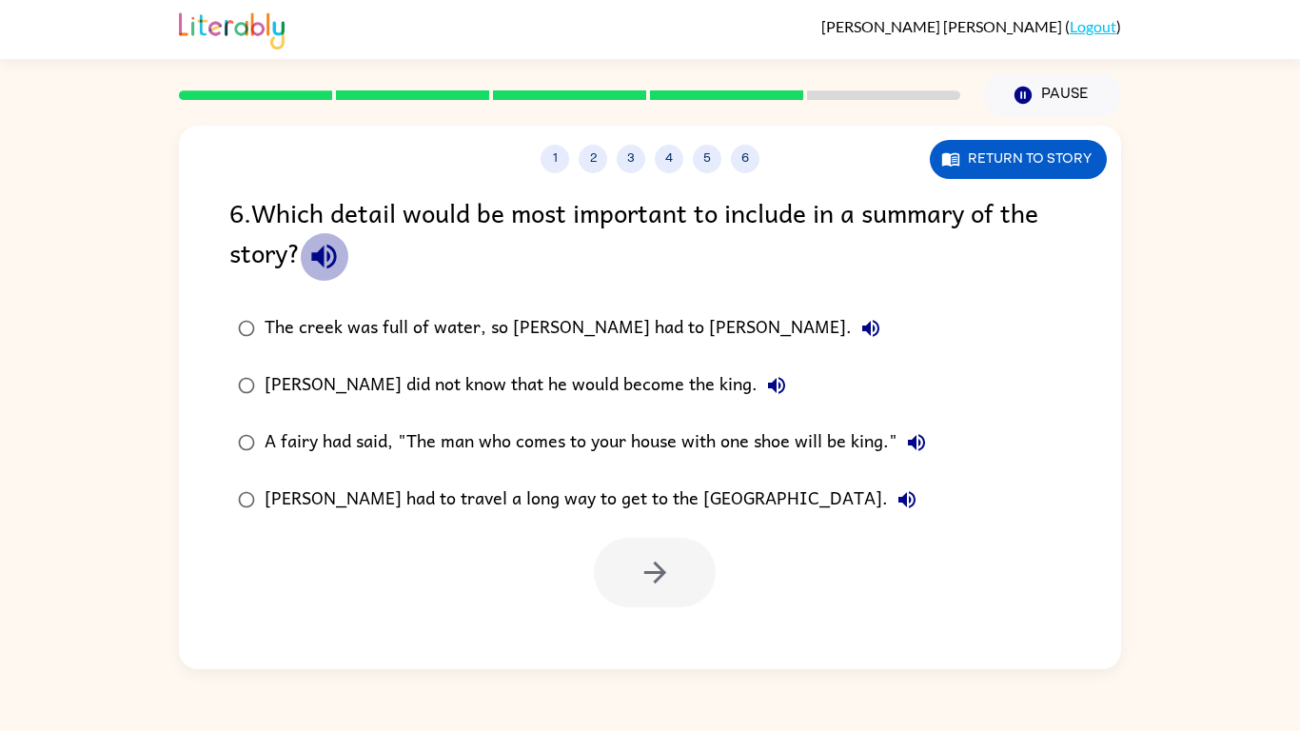
click at [315, 247] on icon "button" at bounding box center [323, 256] width 33 height 33
click at [615, 325] on div "The creek was full of water, so [PERSON_NAME] had to [PERSON_NAME]." at bounding box center [576, 328] width 625 height 38
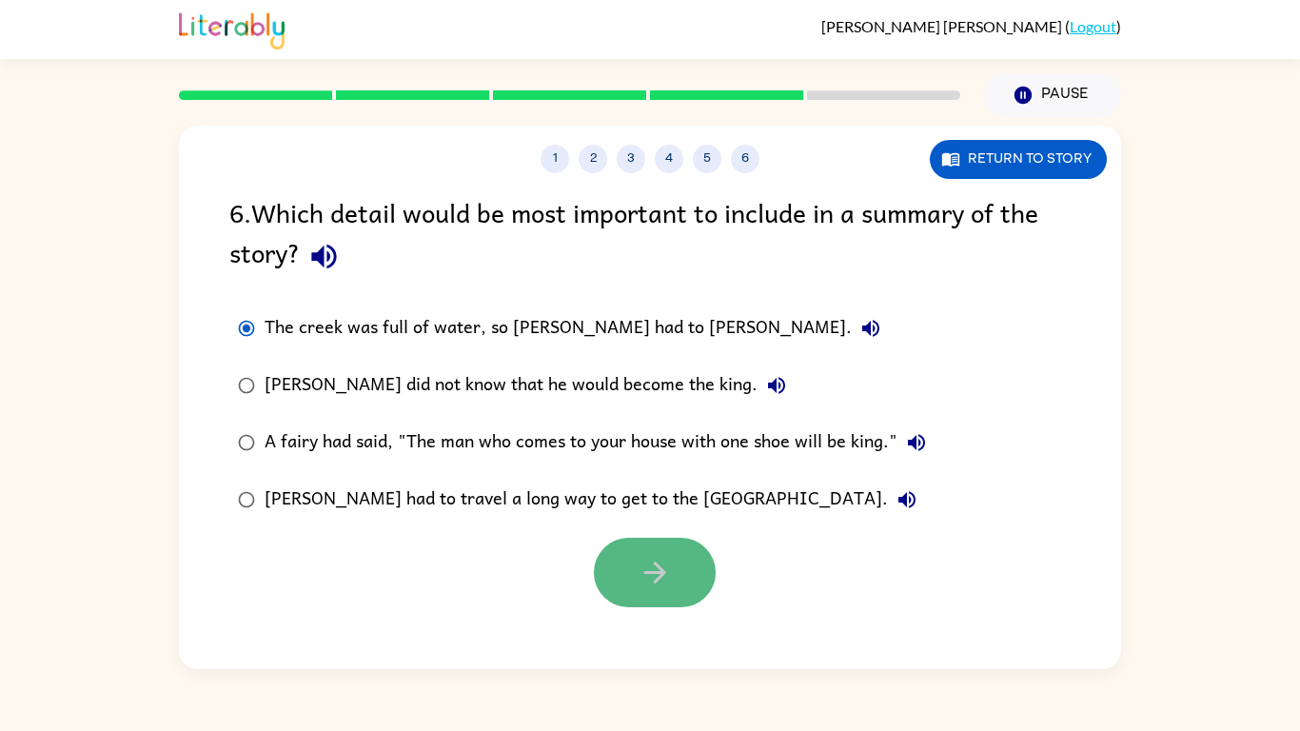
click at [636, 540] on button "button" at bounding box center [655, 572] width 122 height 69
